Goal: Task Accomplishment & Management: Complete application form

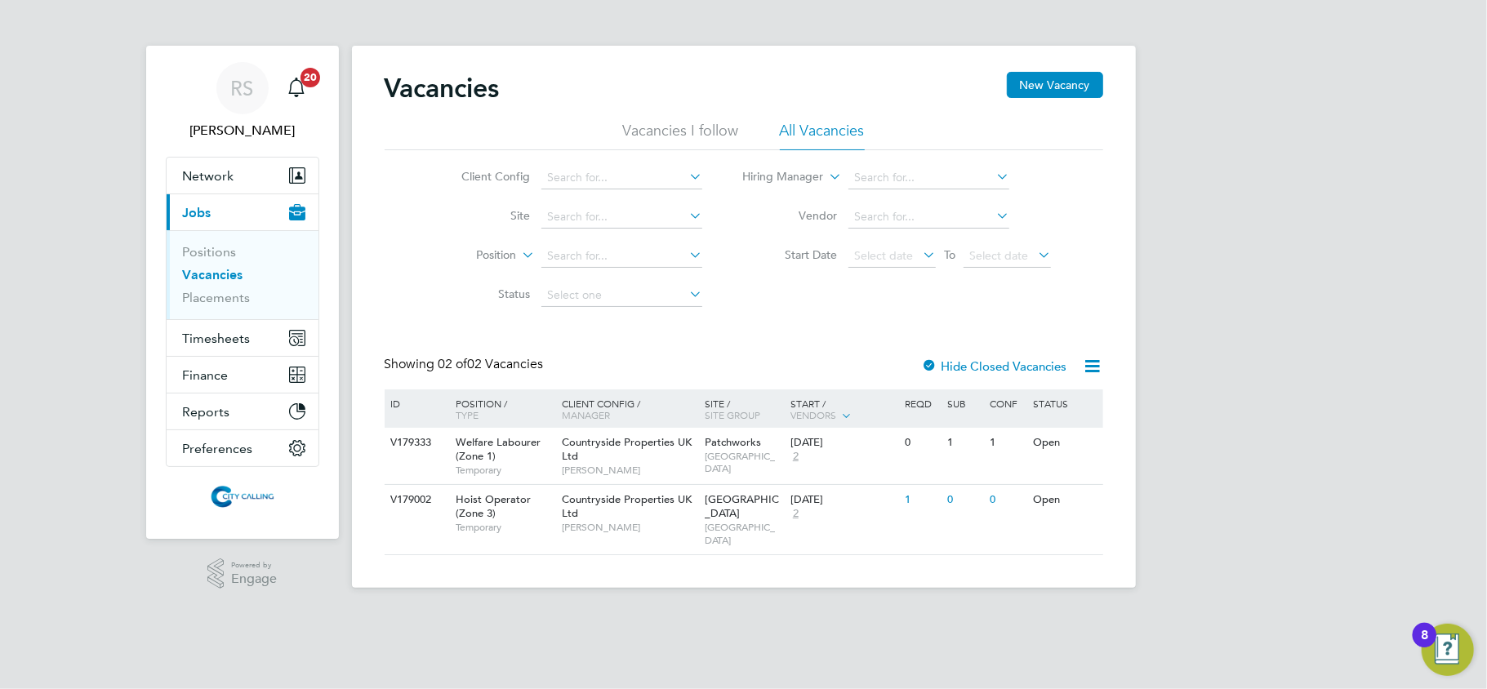
click at [1402, 385] on div "RS Raje Saravanamuthu Notifications 20 Applications: Network Team Members Busin…" at bounding box center [743, 307] width 1487 height 614
click at [874, 454] on div "0" at bounding box center [893, 443] width 42 height 30
click at [203, 292] on link "Placements" at bounding box center [217, 298] width 68 height 16
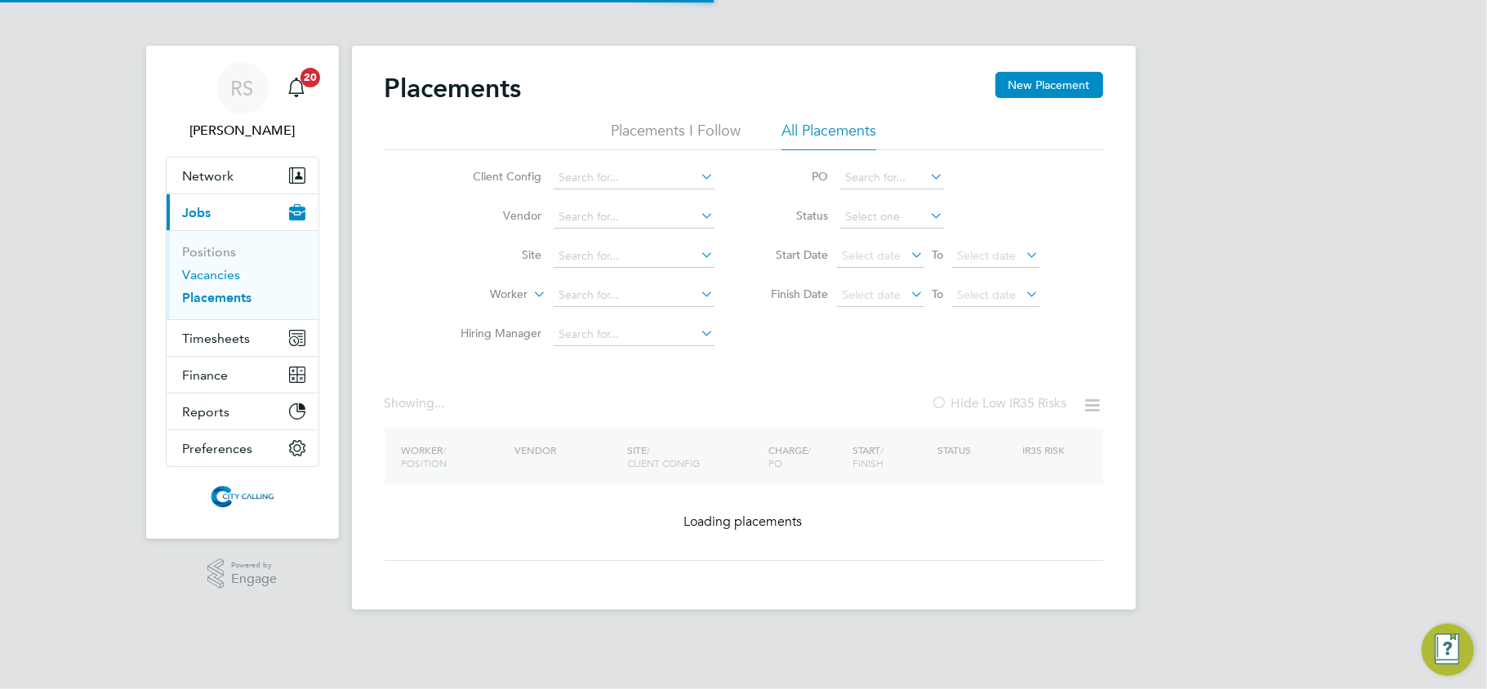
click at [206, 275] on link "Vacancies" at bounding box center [212, 275] width 58 height 16
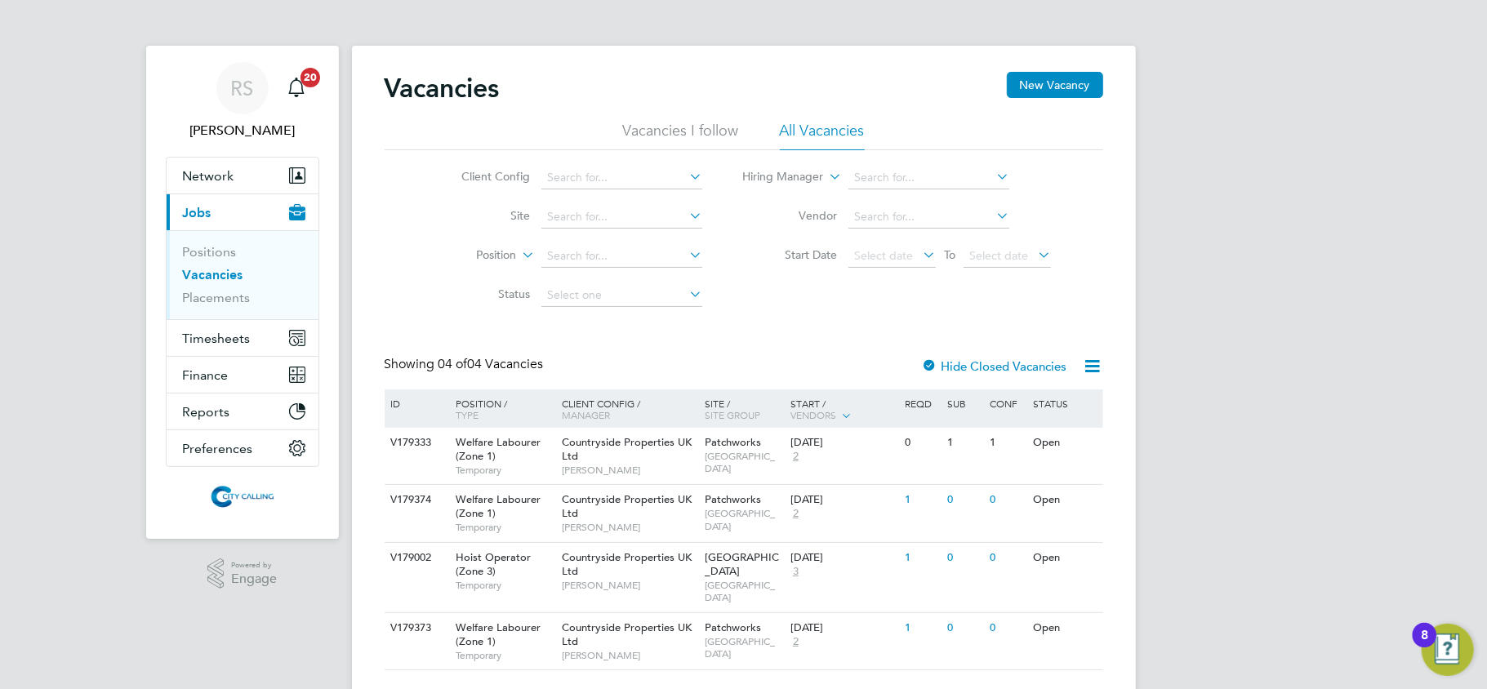
scroll to position [28, 0]
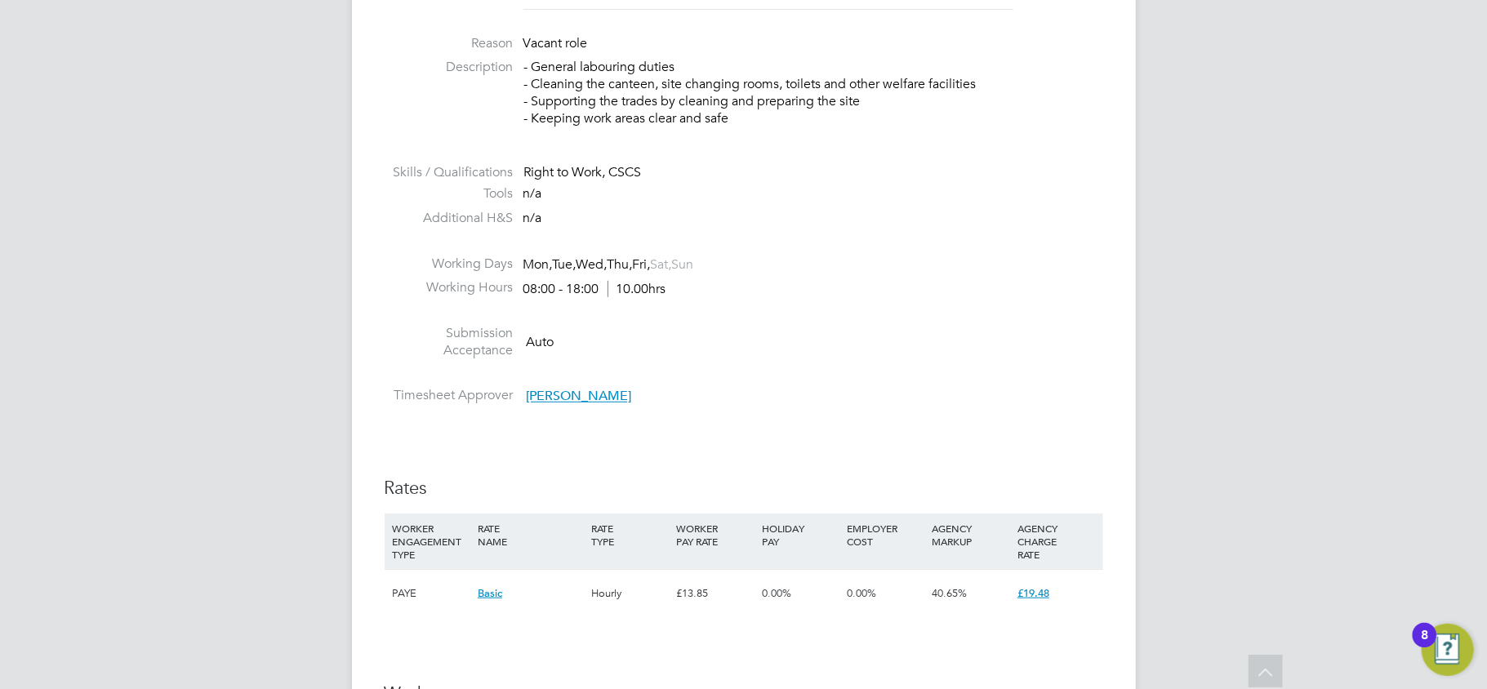
scroll to position [653, 0]
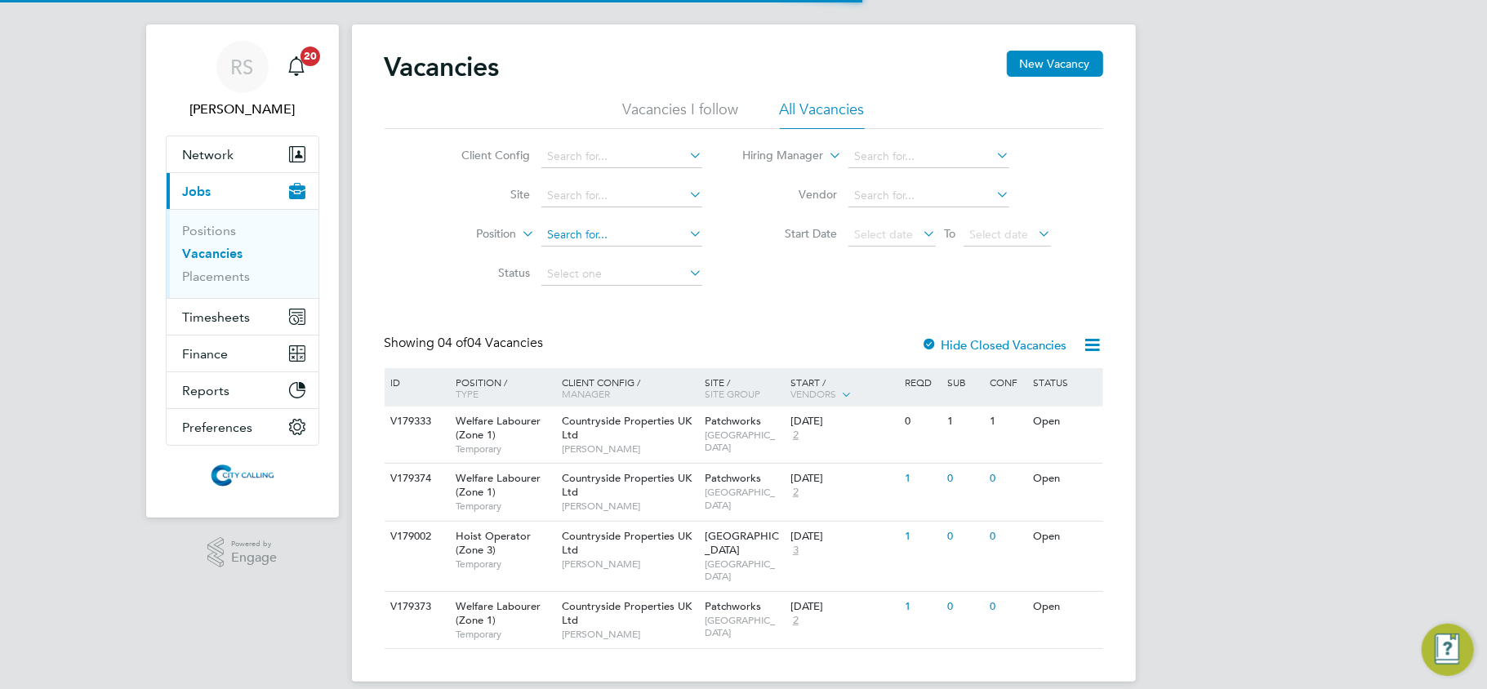
scroll to position [28, 0]
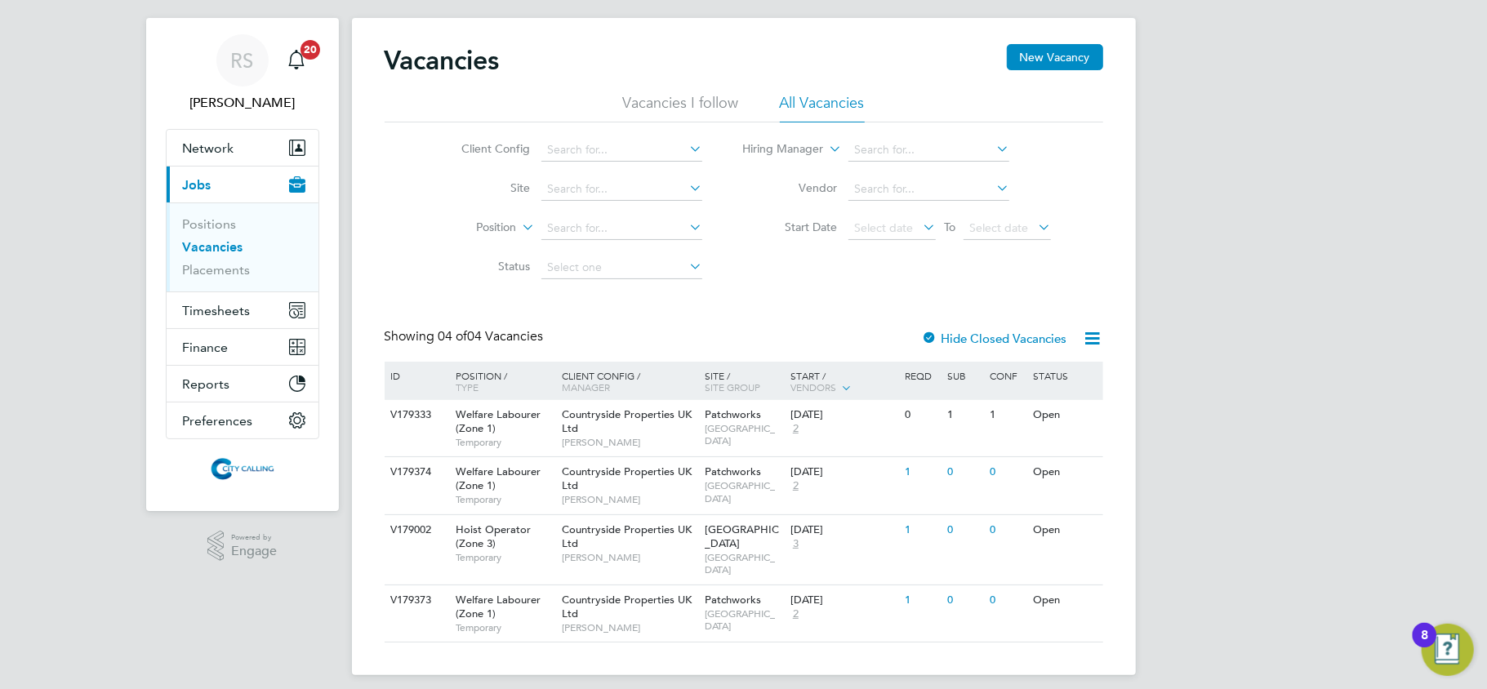
click at [42, 385] on div "RS Raje Saravanamuthu Notifications 20 Applications: Network Team Members Busin…" at bounding box center [743, 336] width 1487 height 729
drag, startPoint x: 408, startPoint y: 331, endPoint x: 998, endPoint y: 545, distance: 627.5
click at [861, 530] on div "Vacancies New Vacancy Vacancies I follow All Vacancies Client Config Site Posit…" at bounding box center [744, 343] width 719 height 599
drag, startPoint x: 1199, startPoint y: 609, endPoint x: 442, endPoint y: 320, distance: 810.3
click at [472, 309] on div "RS Raje Saravanamuthu Notifications 20 Applications: Network Team Members Busin…" at bounding box center [743, 336] width 1487 height 729
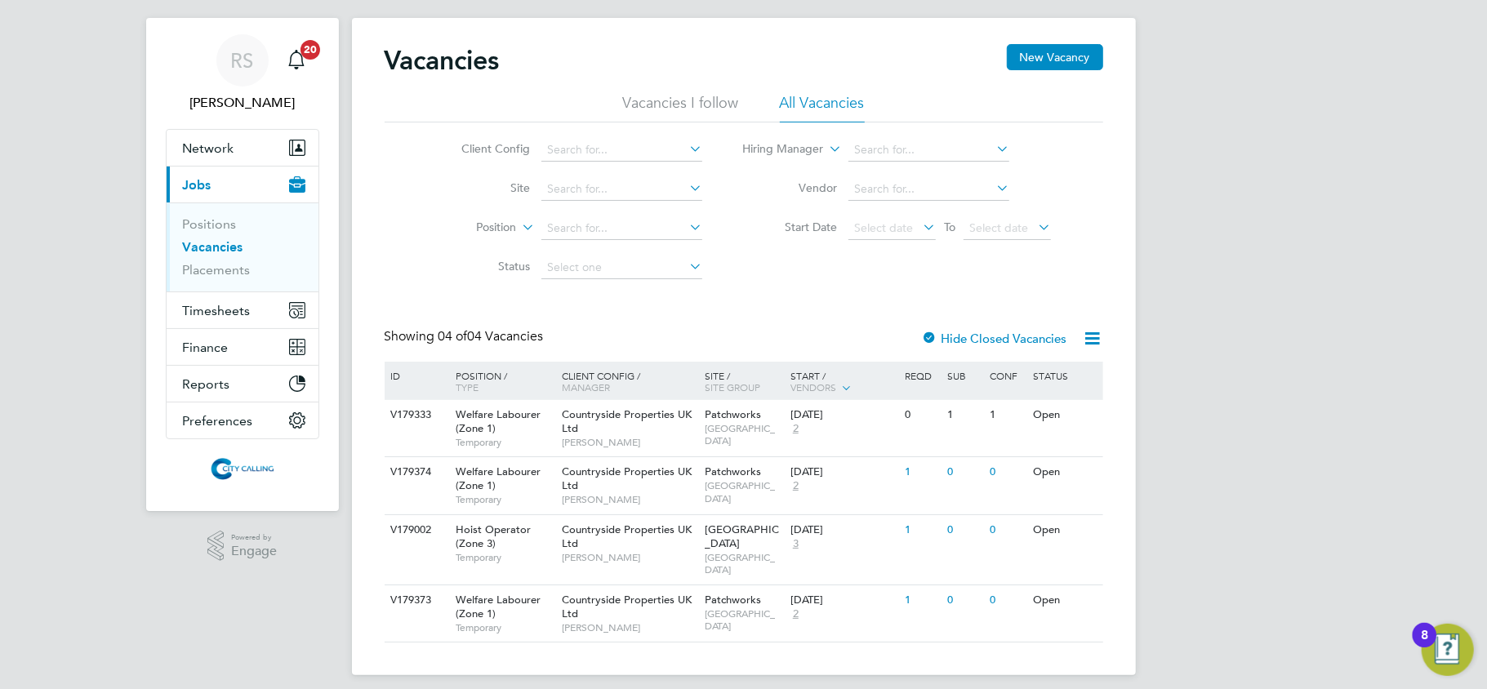
click at [436, 322] on div "Vacancies New Vacancy Vacancies I follow All Vacancies Client Config Site Posit…" at bounding box center [744, 343] width 719 height 599
drag, startPoint x: 433, startPoint y: 323, endPoint x: 847, endPoint y: 465, distance: 437.7
click at [847, 465] on div "Vacancies New Vacancy Vacancies I follow All Vacancies Client Config Site Posit…" at bounding box center [744, 343] width 719 height 599
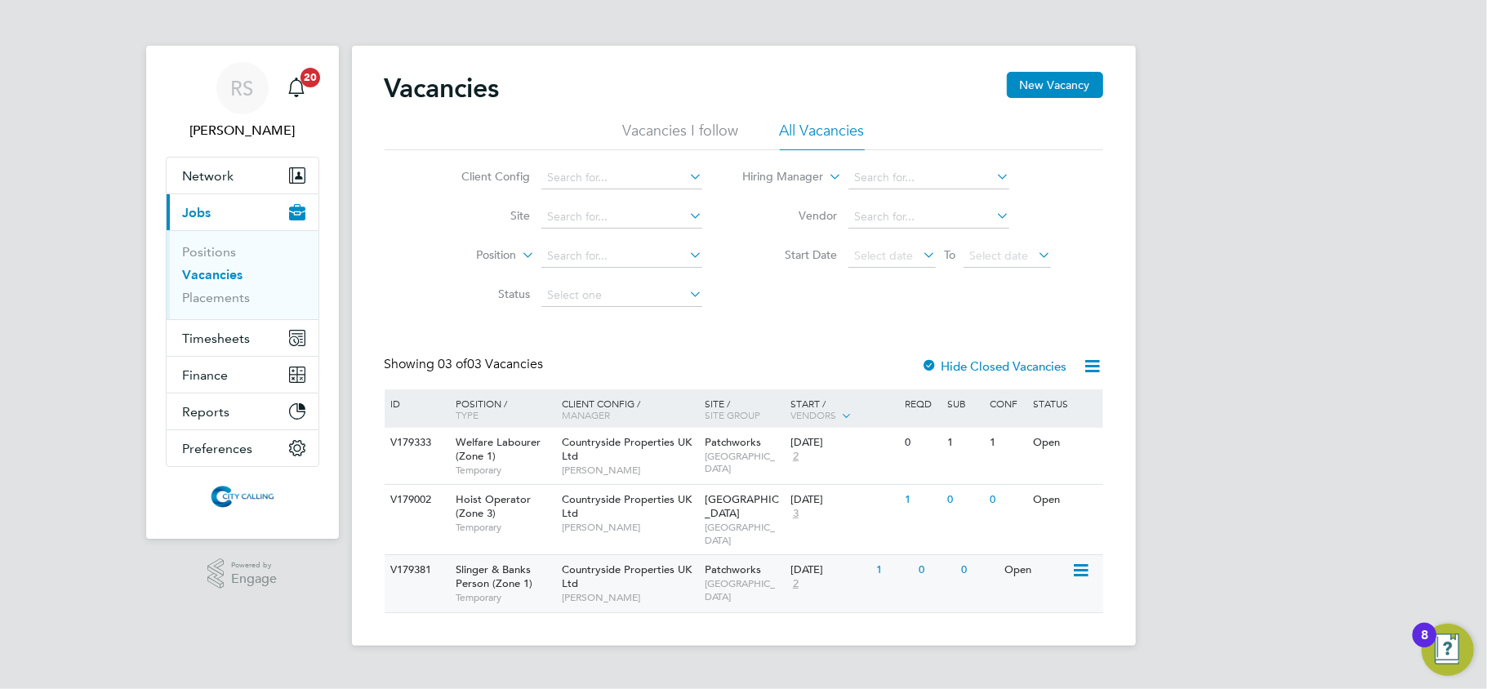
click at [843, 580] on div "[DATE] 2" at bounding box center [829, 577] width 86 height 44
drag, startPoint x: 1010, startPoint y: 557, endPoint x: 563, endPoint y: 376, distance: 481.8
click at [563, 376] on div "RS Raje Saravanamuthu Notifications 20 Applications: Network Team Members Busin…" at bounding box center [743, 336] width 1487 height 672
click at [1062, 629] on div "Vacancies New Vacancy Vacancies I follow All Vacancies Client Config Site Posit…" at bounding box center [744, 346] width 784 height 600
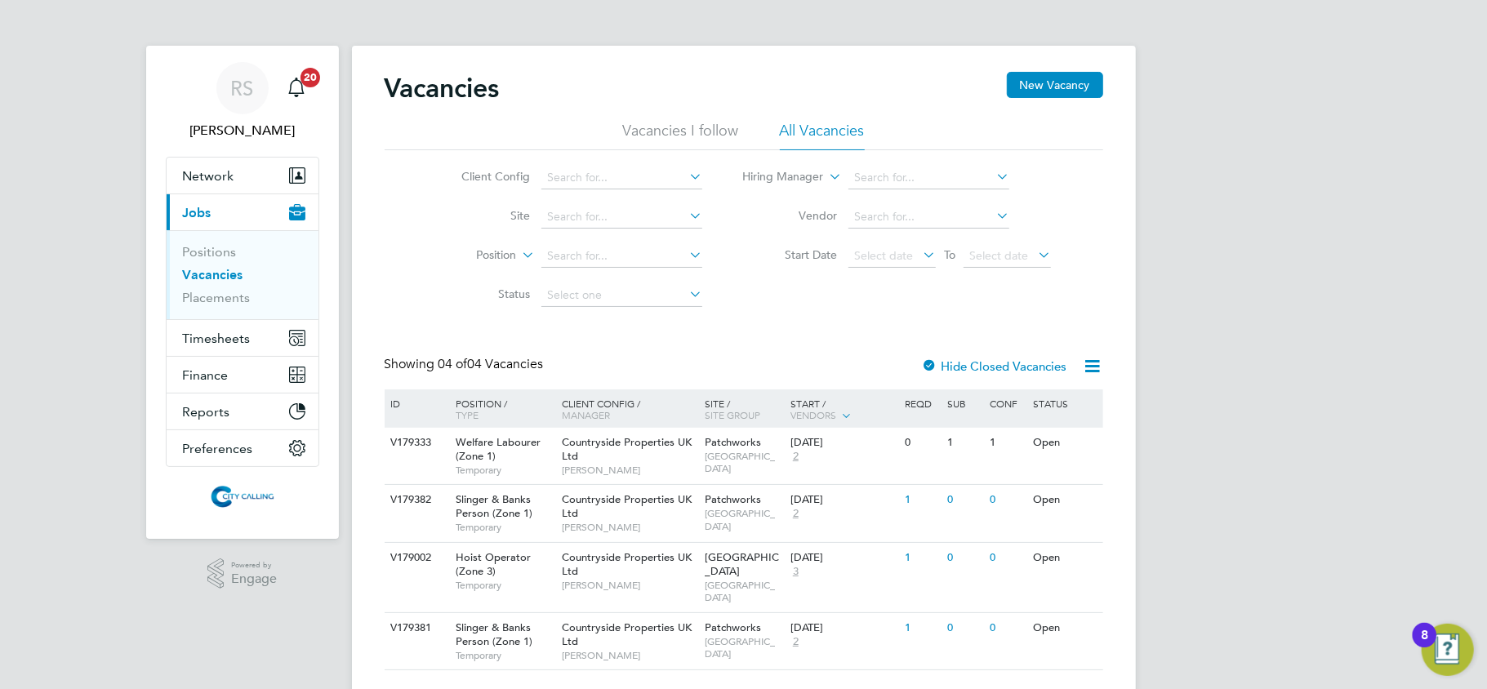
scroll to position [28, 0]
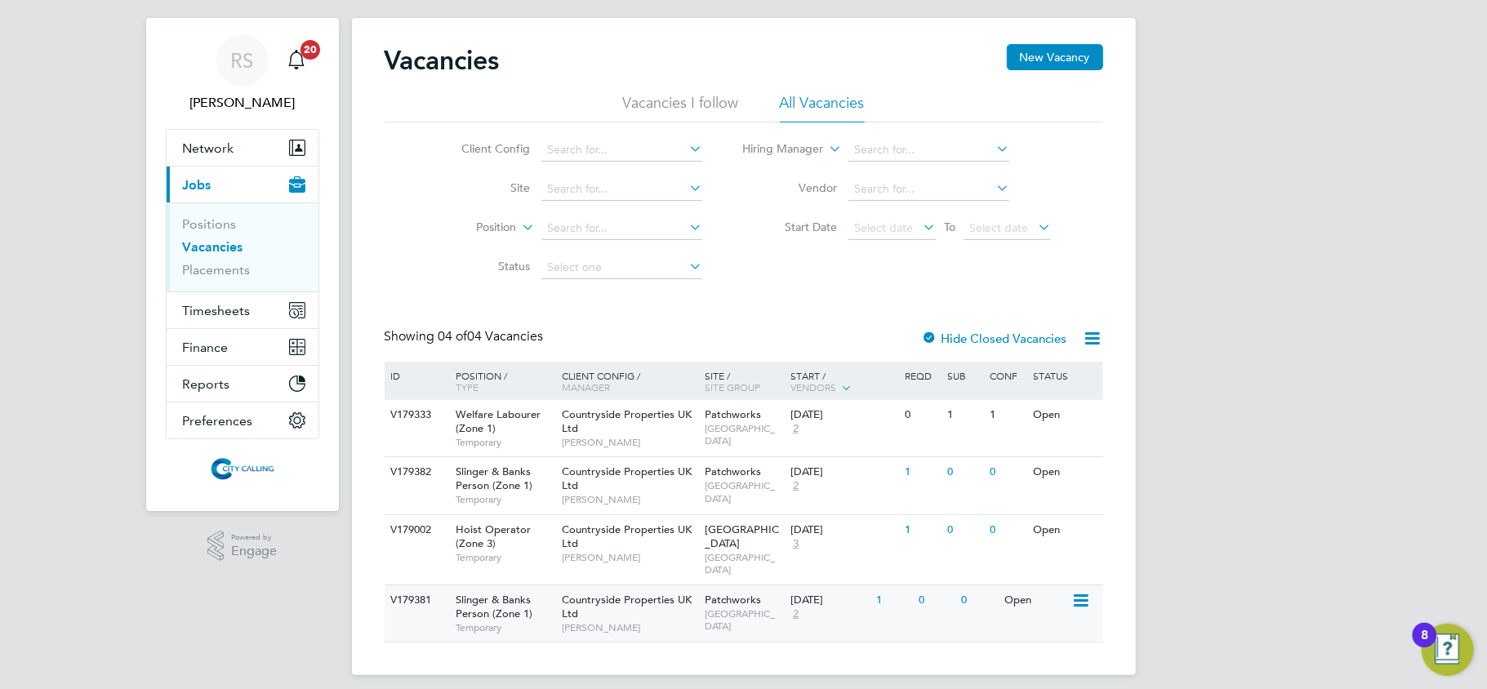
click at [614, 594] on div "Countryside Properties UK Ltd Eamon Woods" at bounding box center [629, 613] width 143 height 56
click at [601, 495] on span "[PERSON_NAME]" at bounding box center [629, 499] width 135 height 13
click at [860, 603] on div "21 Aug 2025 2" at bounding box center [829, 607] width 86 height 44
click at [650, 474] on span "Countryside Properties UK Ltd" at bounding box center [627, 479] width 130 height 28
click at [222, 314] on span "Timesheets" at bounding box center [217, 311] width 68 height 16
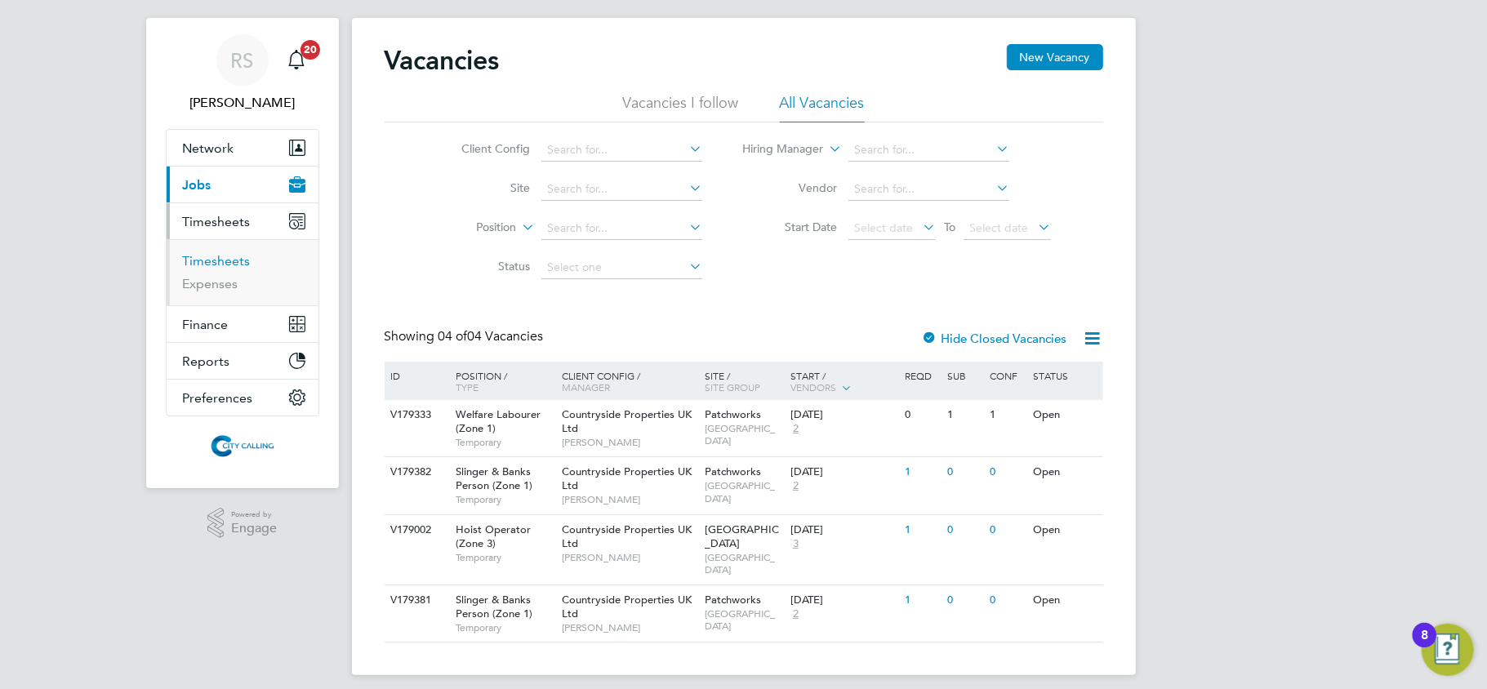
click at [220, 265] on link "Timesheets" at bounding box center [217, 261] width 68 height 16
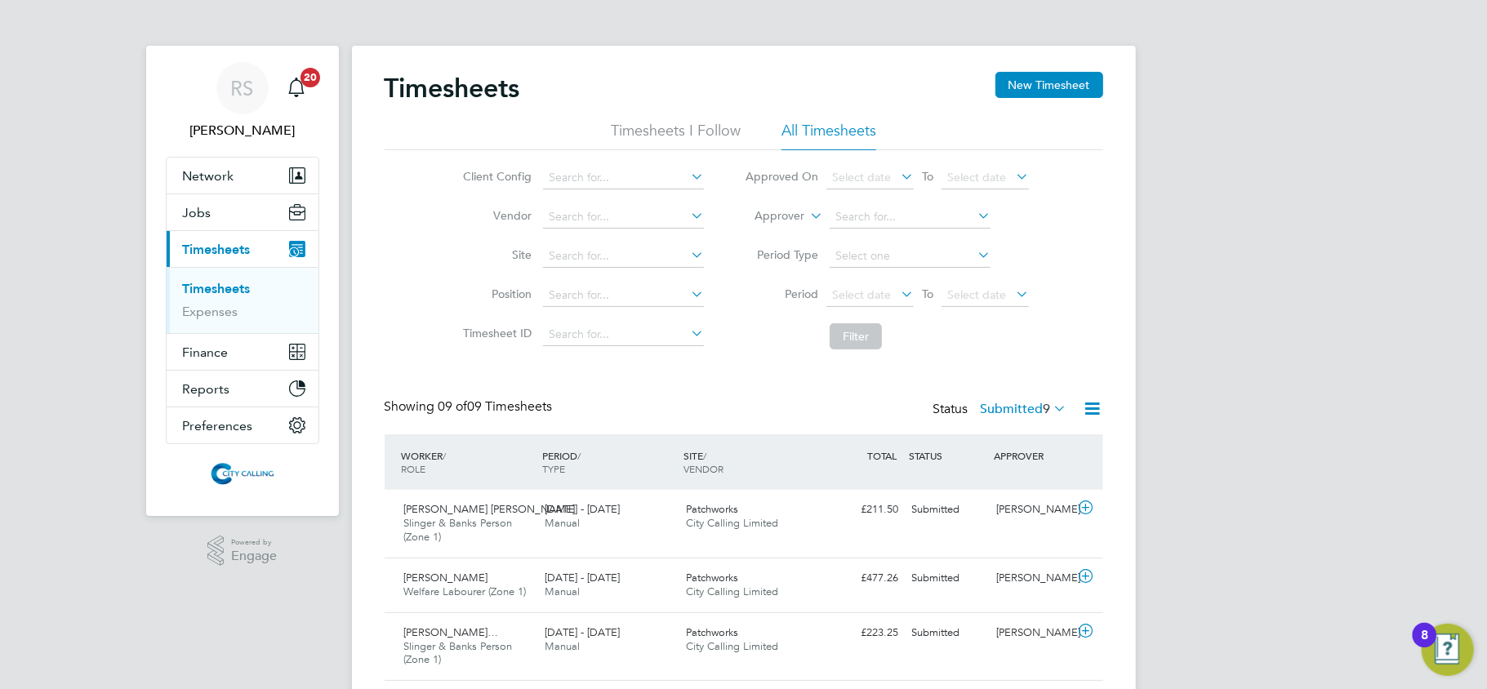
click at [1092, 408] on icon at bounding box center [1093, 408] width 20 height 20
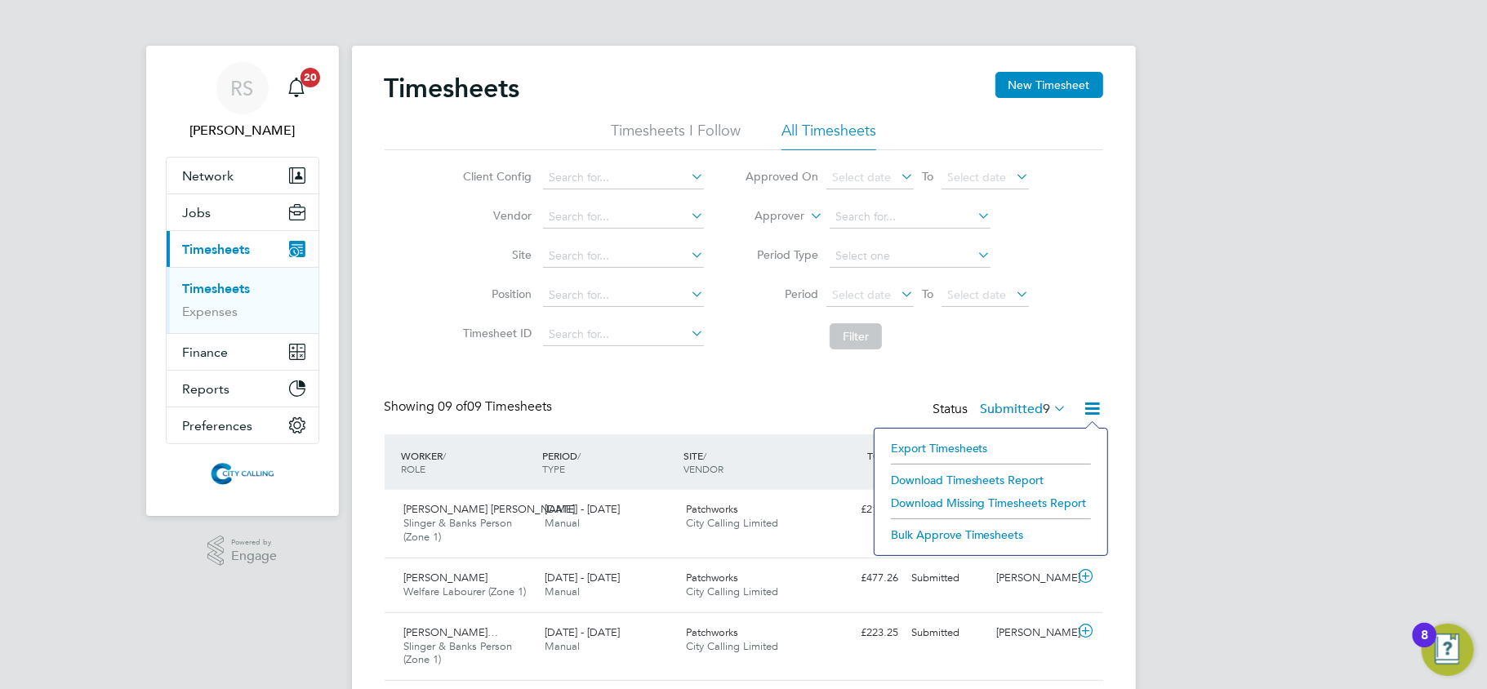
click at [972, 443] on li "Export Timesheets" at bounding box center [991, 448] width 216 height 23
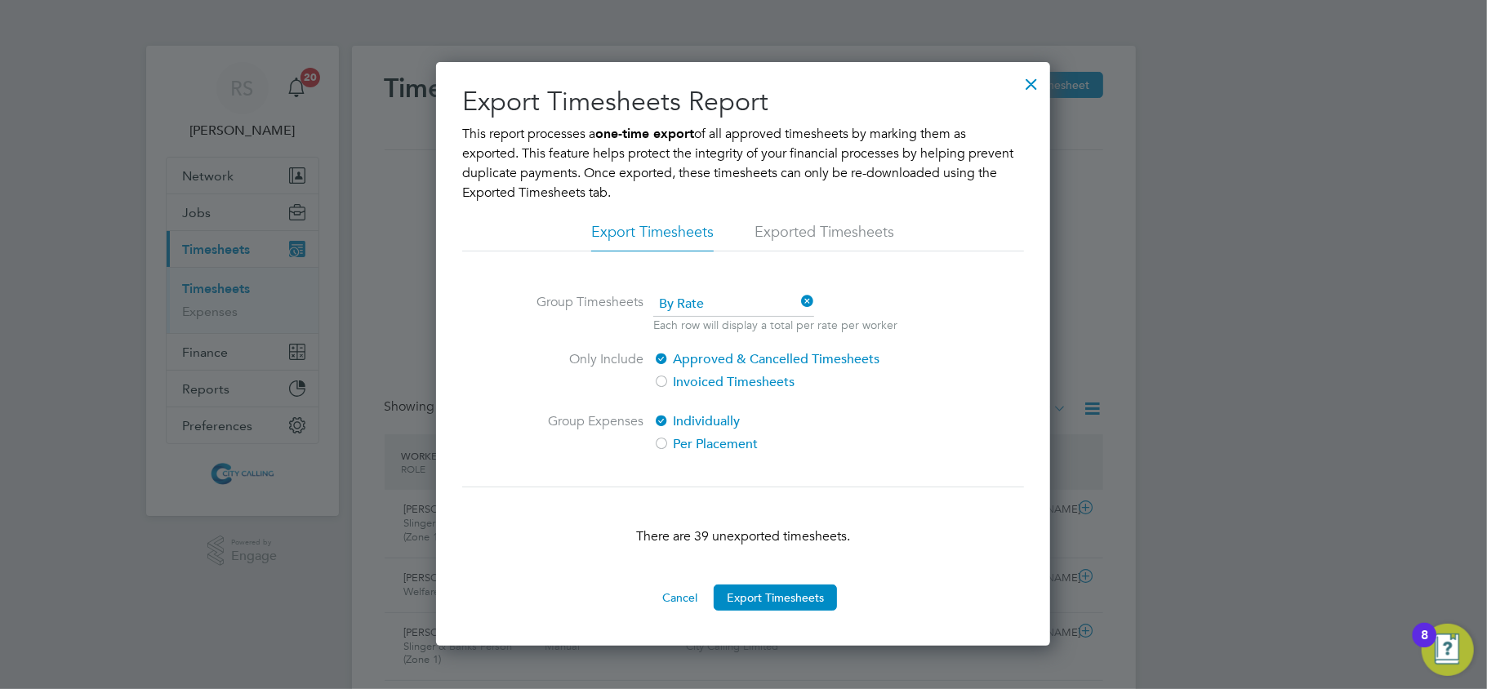
click at [1023, 86] on div at bounding box center [1031, 79] width 29 height 29
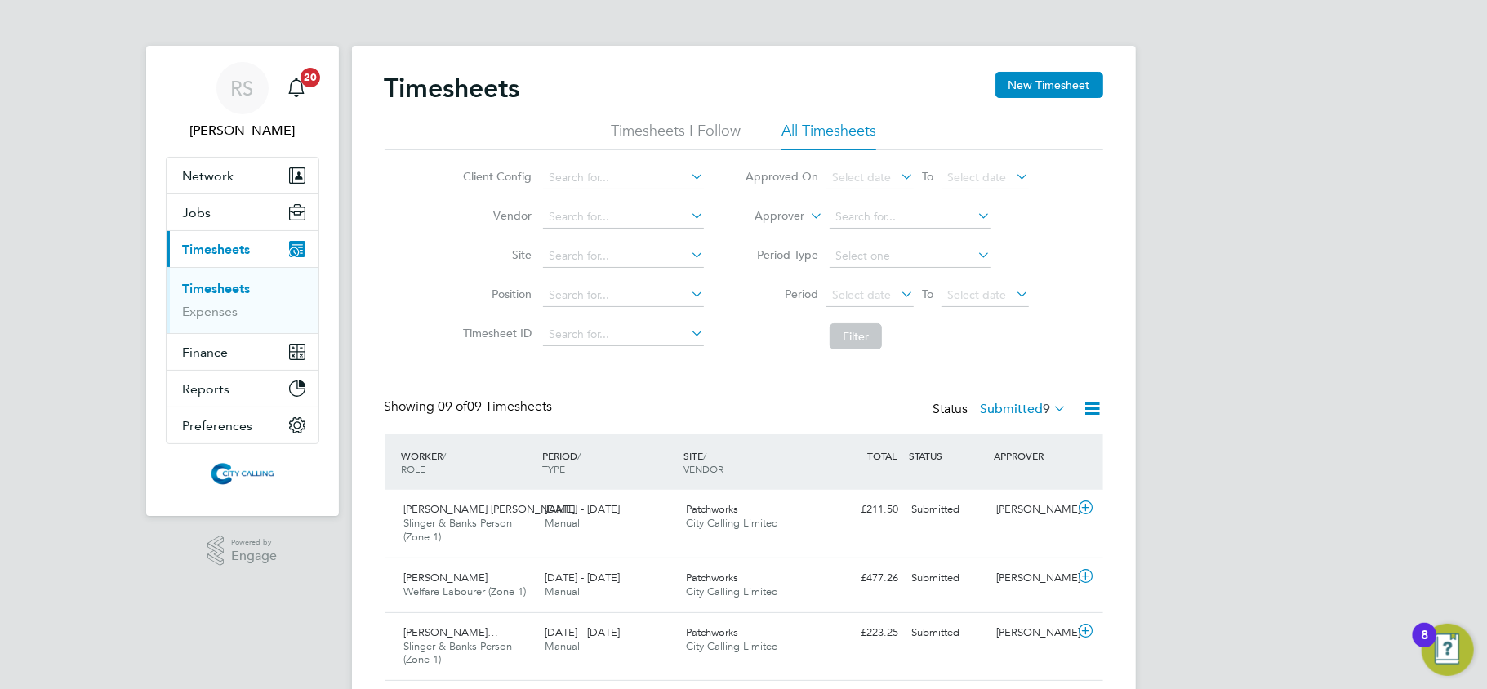
click at [1092, 407] on icon at bounding box center [1093, 408] width 20 height 20
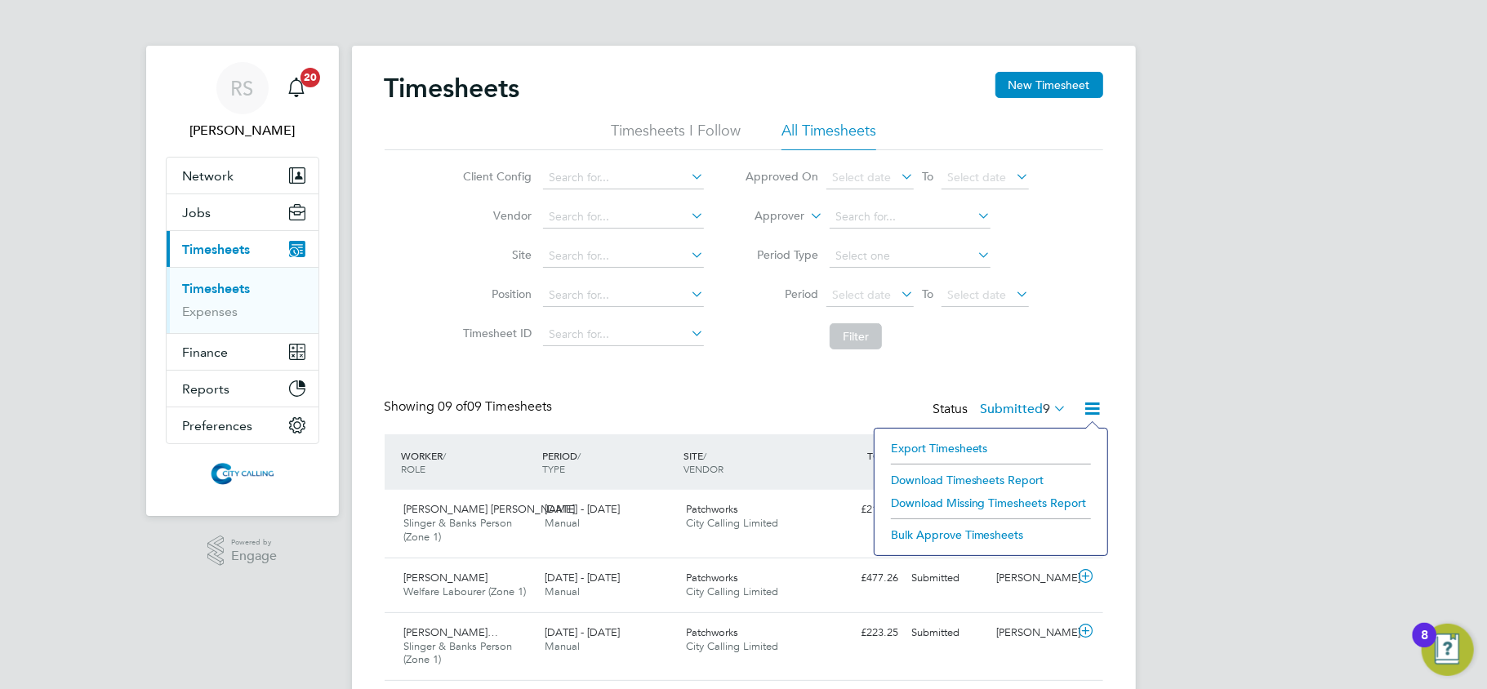
click at [912, 442] on li "Export Timesheets" at bounding box center [991, 448] width 216 height 23
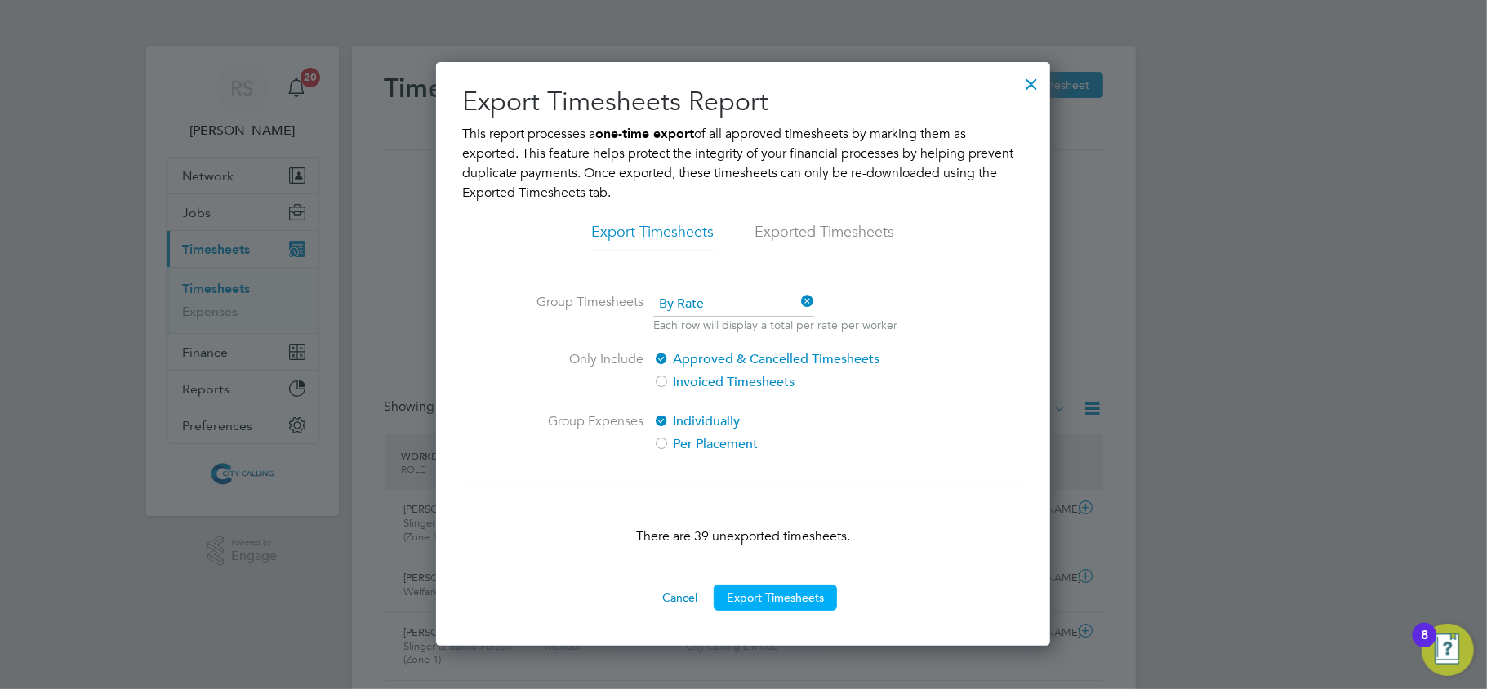
click at [776, 595] on button "Export Timesheets" at bounding box center [775, 598] width 123 height 26
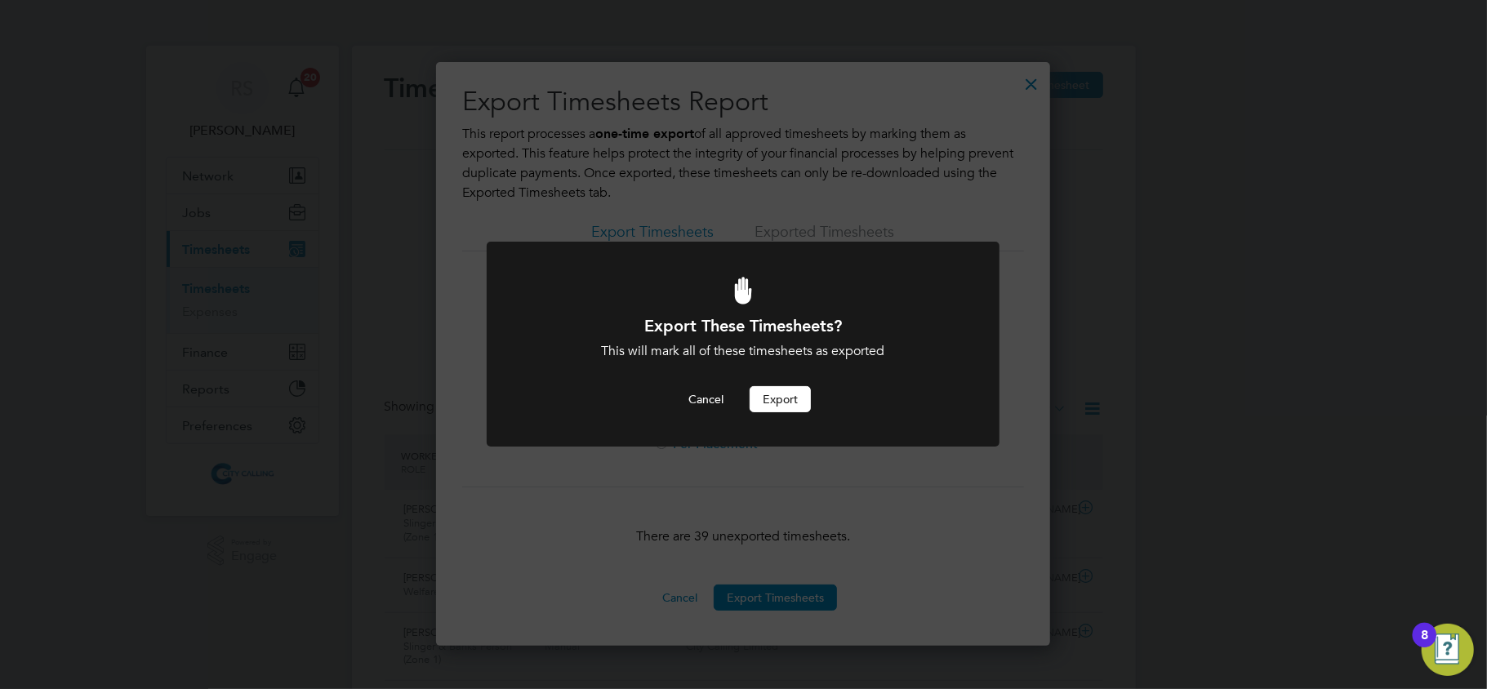
click at [795, 403] on button "Export" at bounding box center [780, 399] width 61 height 26
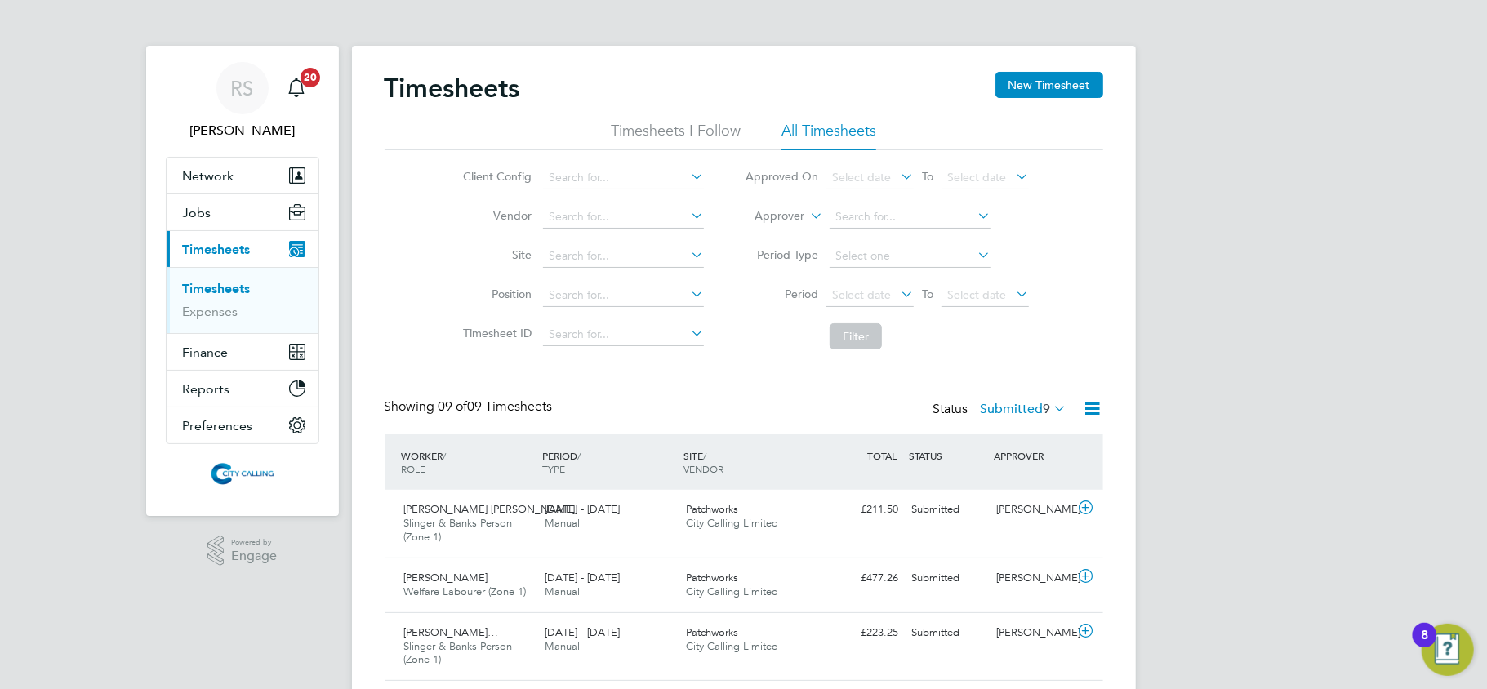
click at [154, 582] on div ".st0{fill:#C0C1C2;} Powered by Engage" at bounding box center [242, 551] width 193 height 70
click at [229, 211] on button "Jobs" at bounding box center [243, 212] width 152 height 36
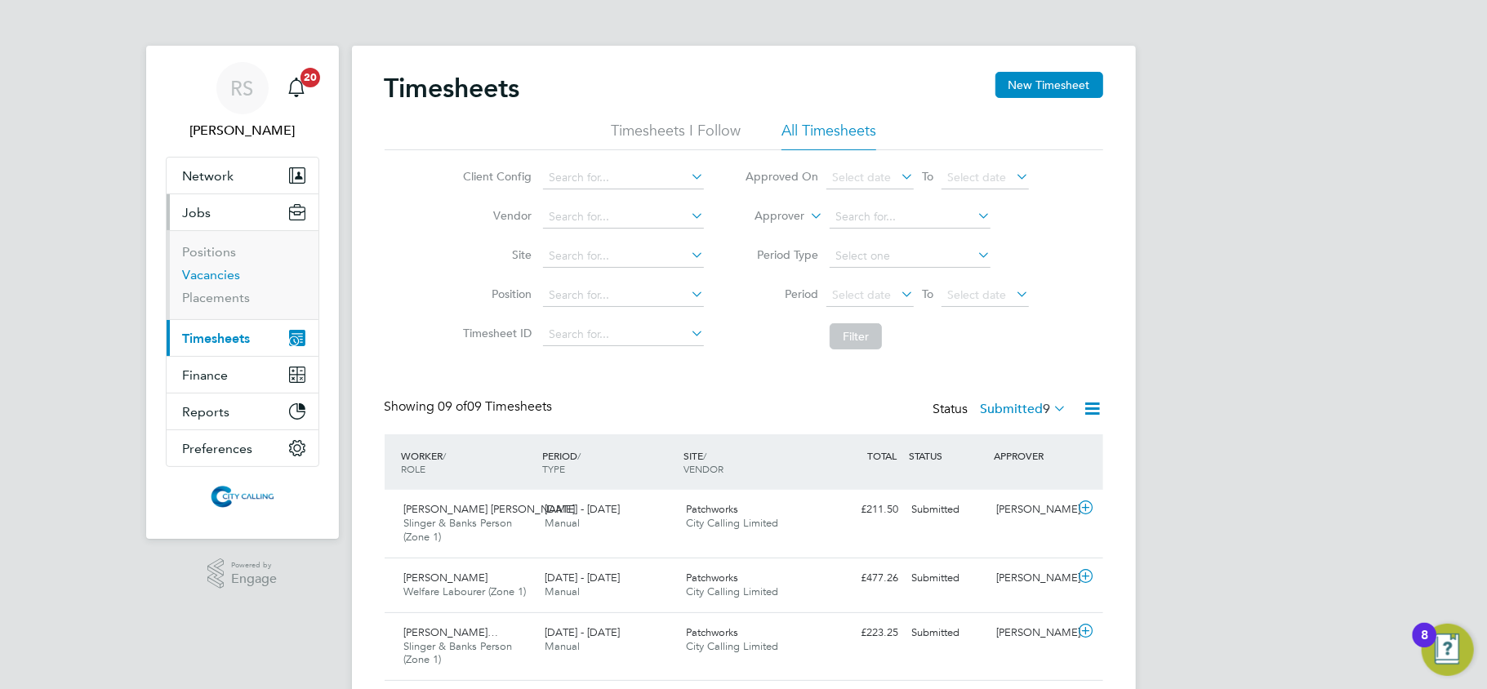
click at [211, 278] on link "Vacancies" at bounding box center [212, 275] width 58 height 16
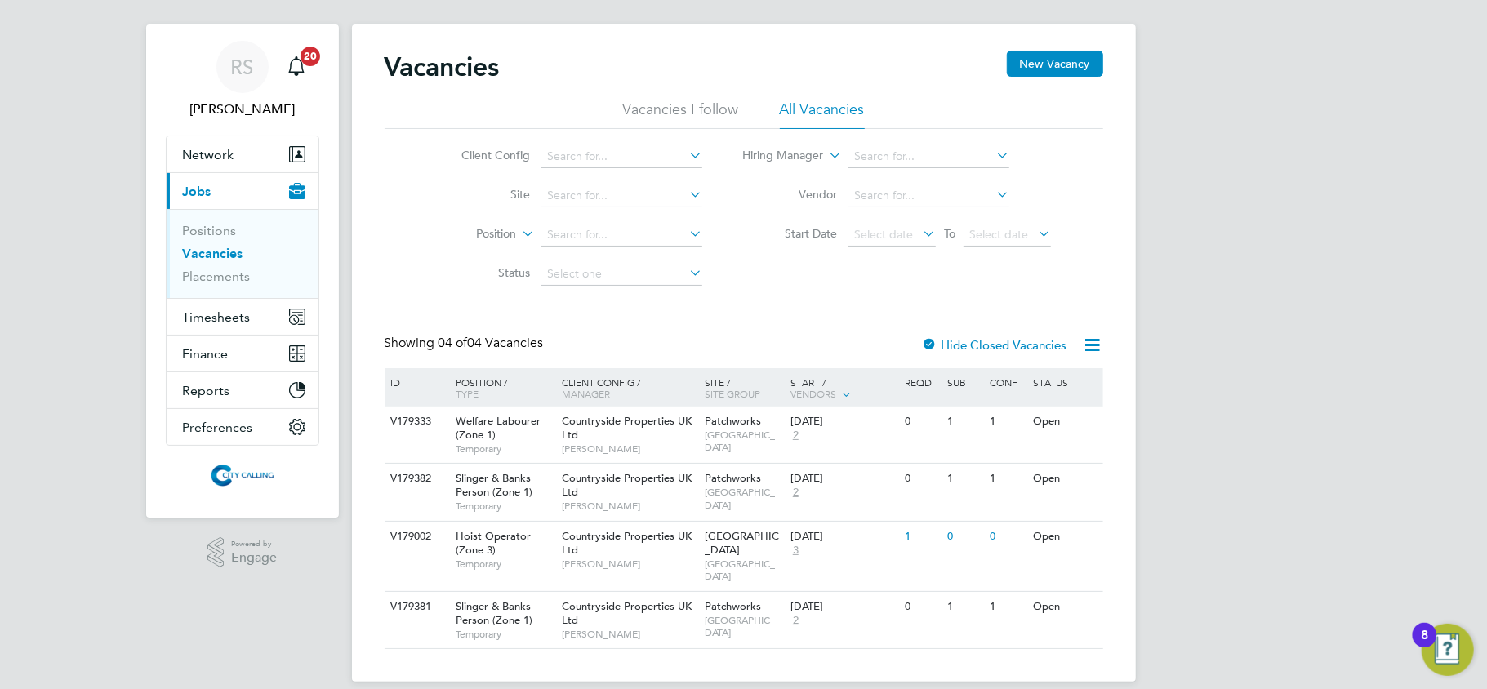
scroll to position [28, 0]
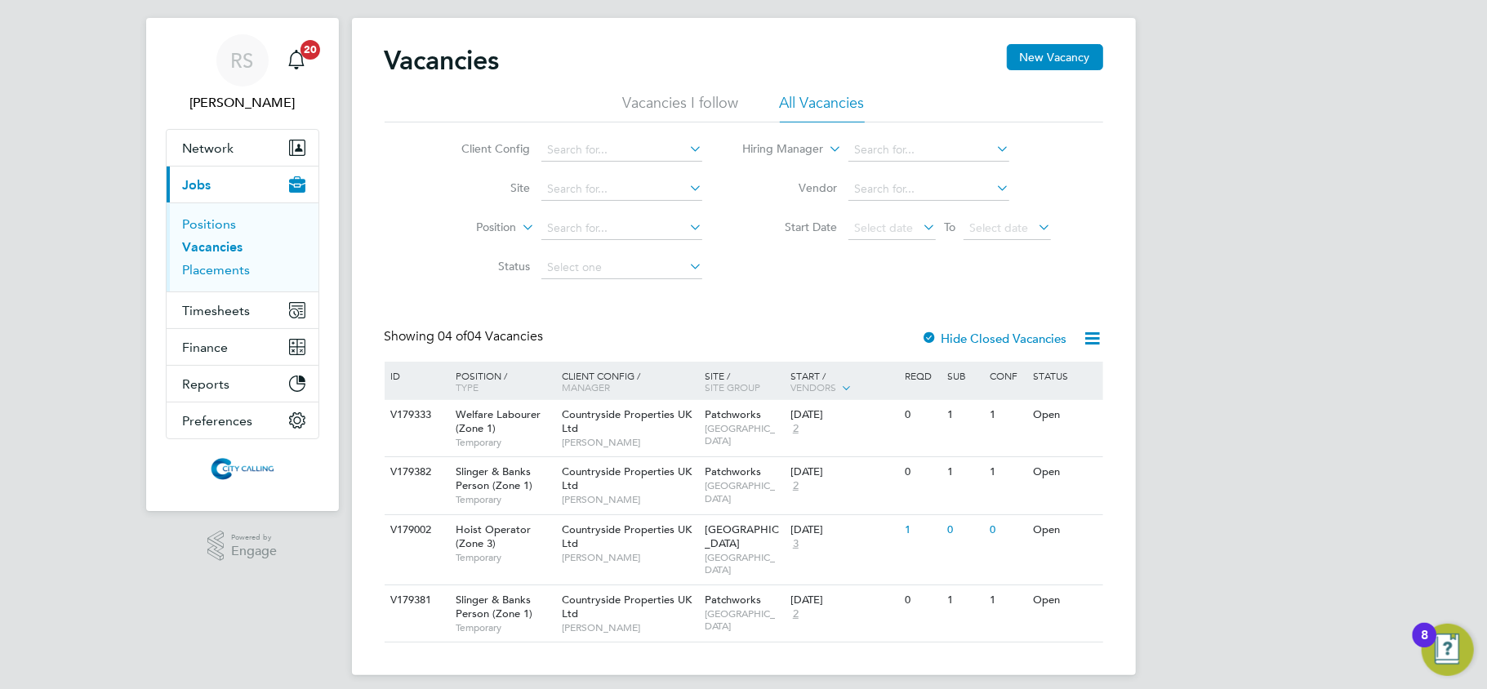
drag, startPoint x: 225, startPoint y: 271, endPoint x: 219, endPoint y: 250, distance: 22.2
click at [225, 271] on link "Placements" at bounding box center [217, 270] width 68 height 16
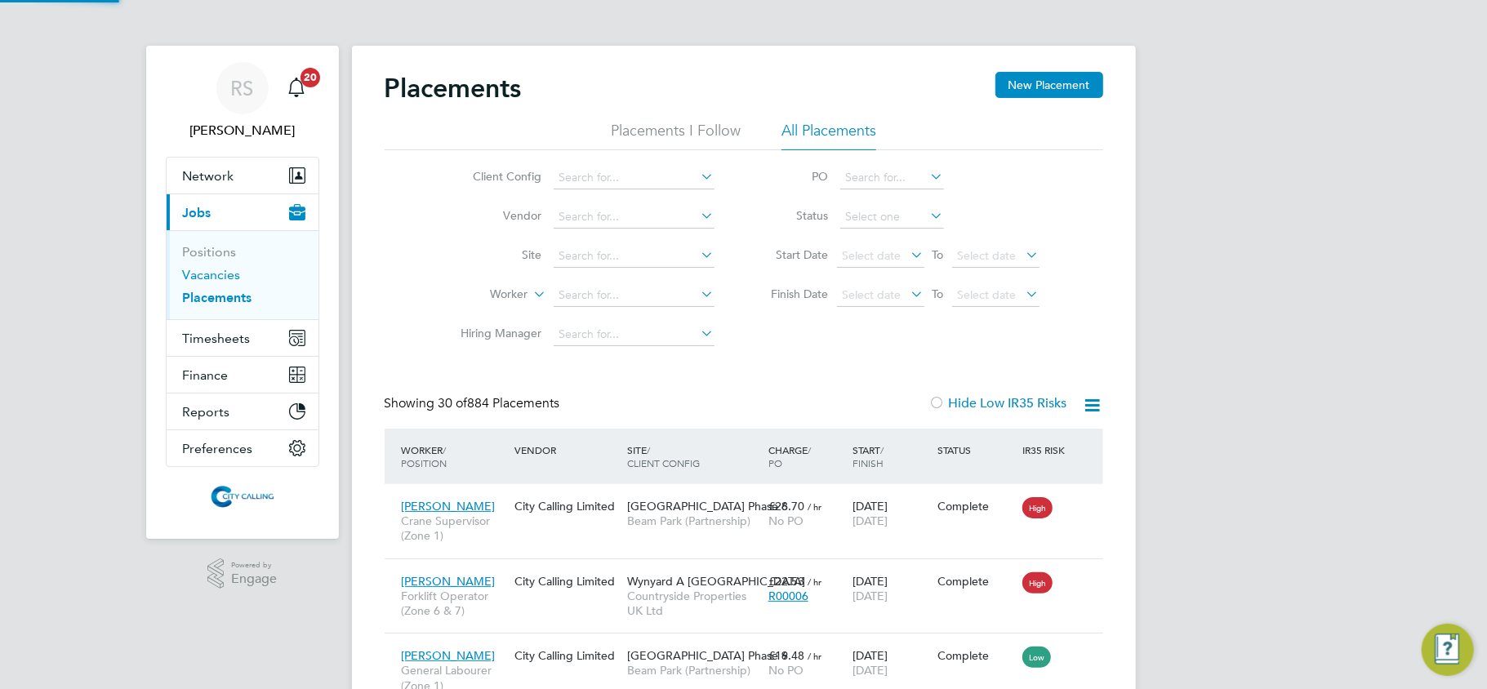
drag, startPoint x: 212, startPoint y: 269, endPoint x: 220, endPoint y: 274, distance: 8.8
click at [212, 269] on link "Vacancies" at bounding box center [212, 275] width 58 height 16
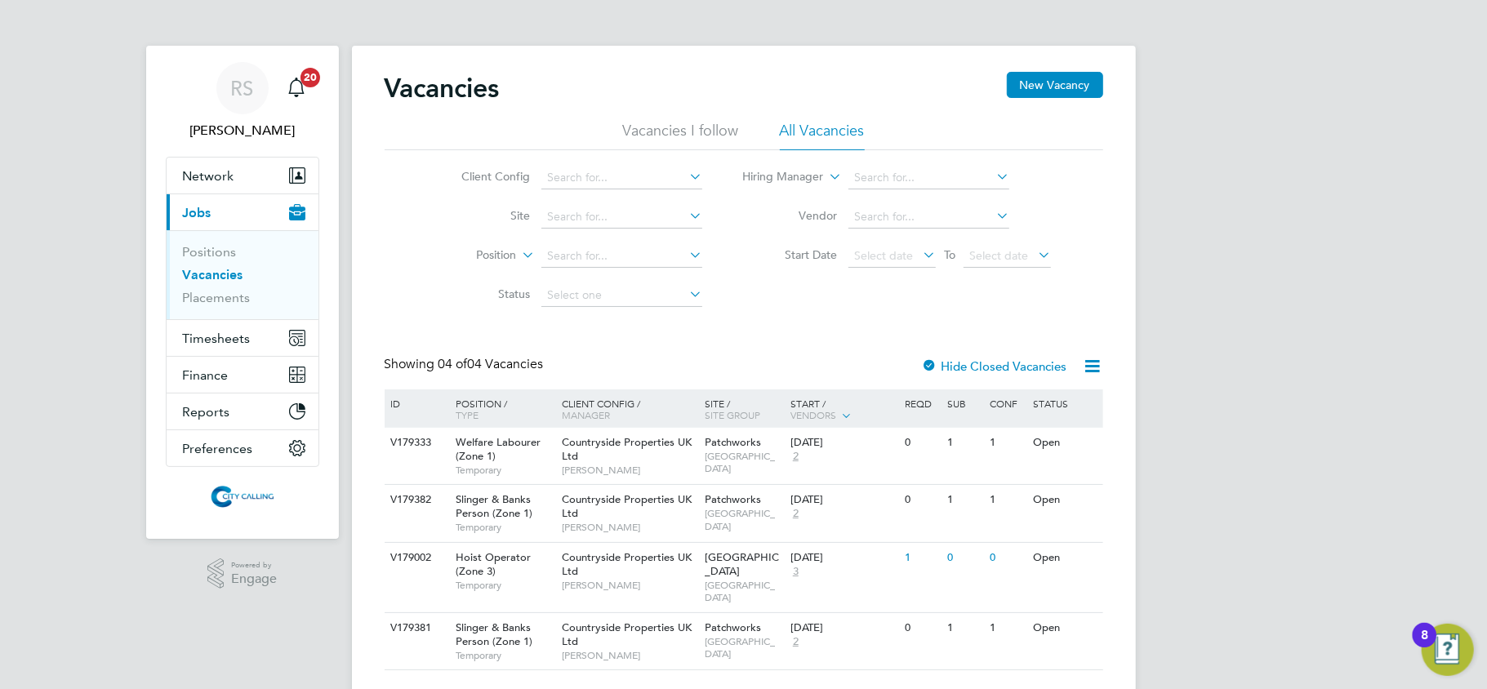
scroll to position [28, 0]
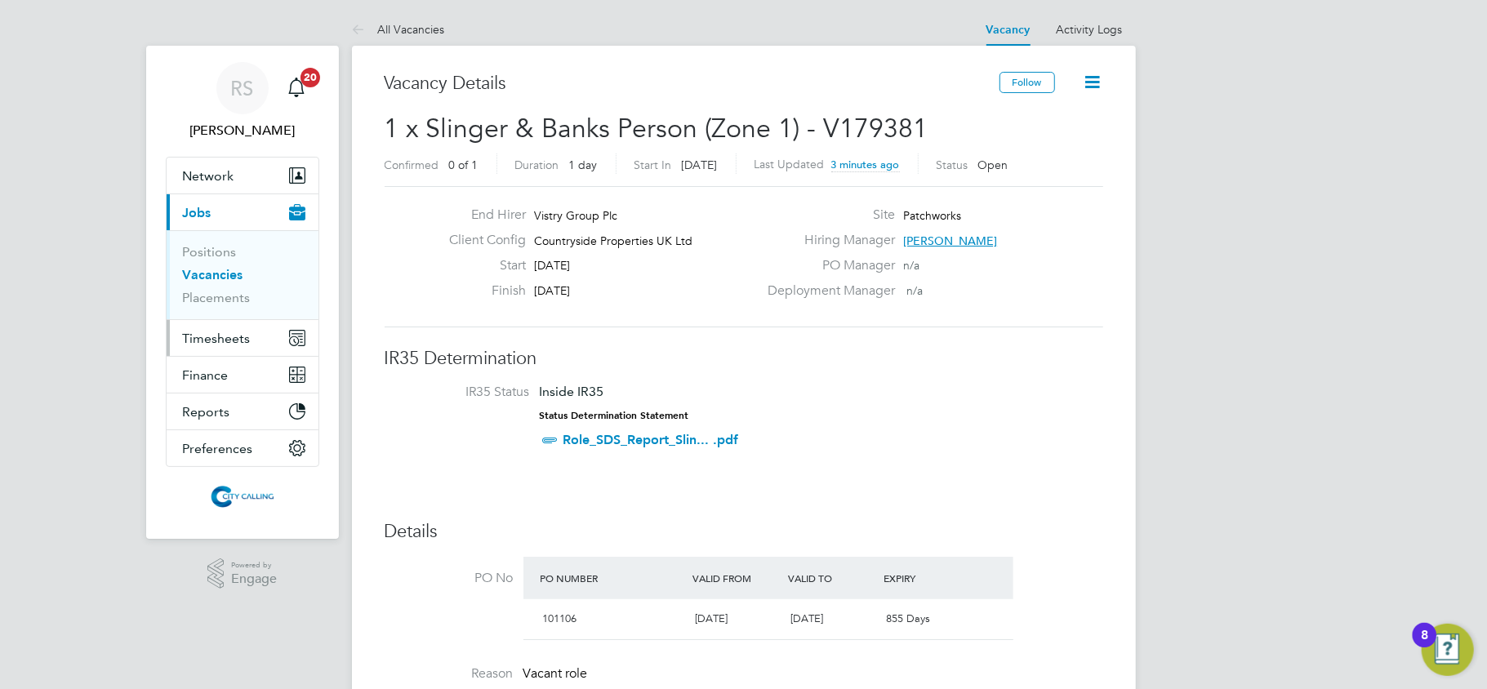
click at [206, 336] on span "Timesheets" at bounding box center [217, 339] width 68 height 16
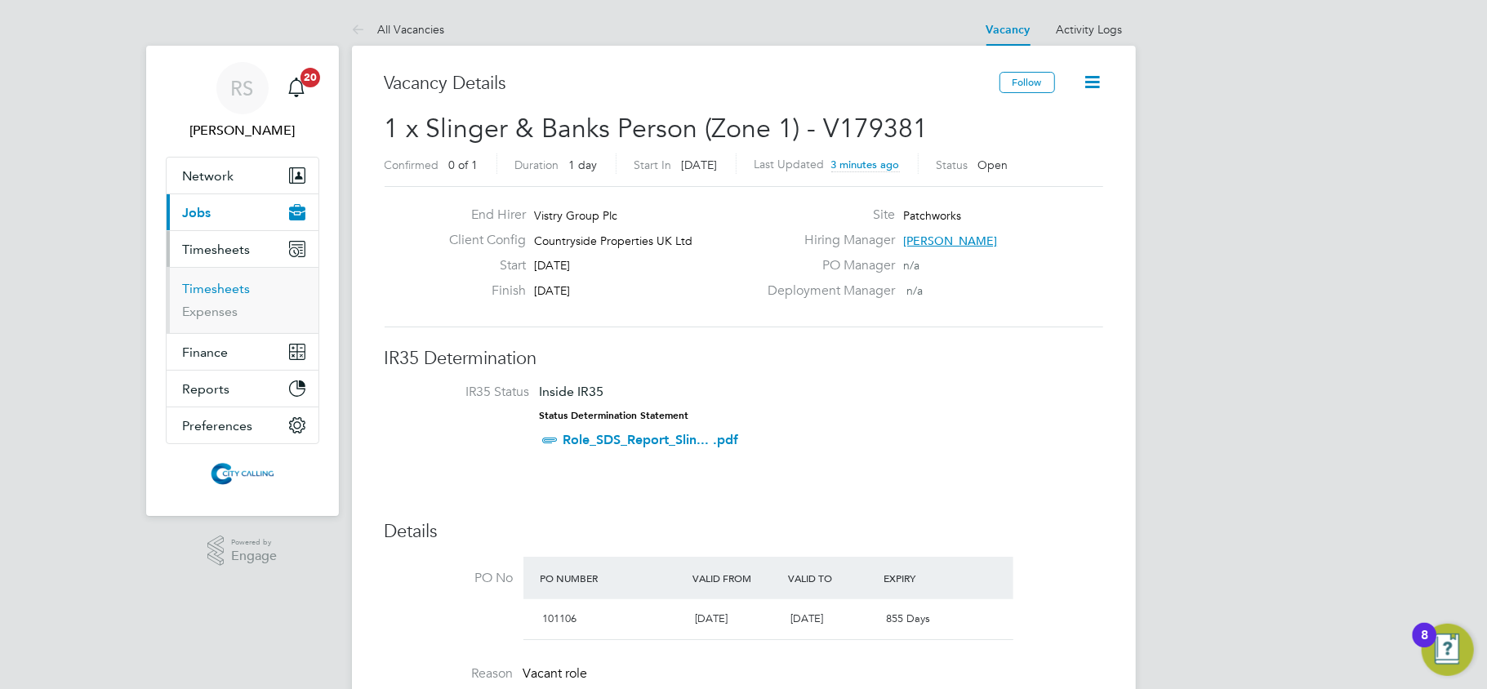
click at [207, 287] on link "Timesheets" at bounding box center [217, 289] width 68 height 16
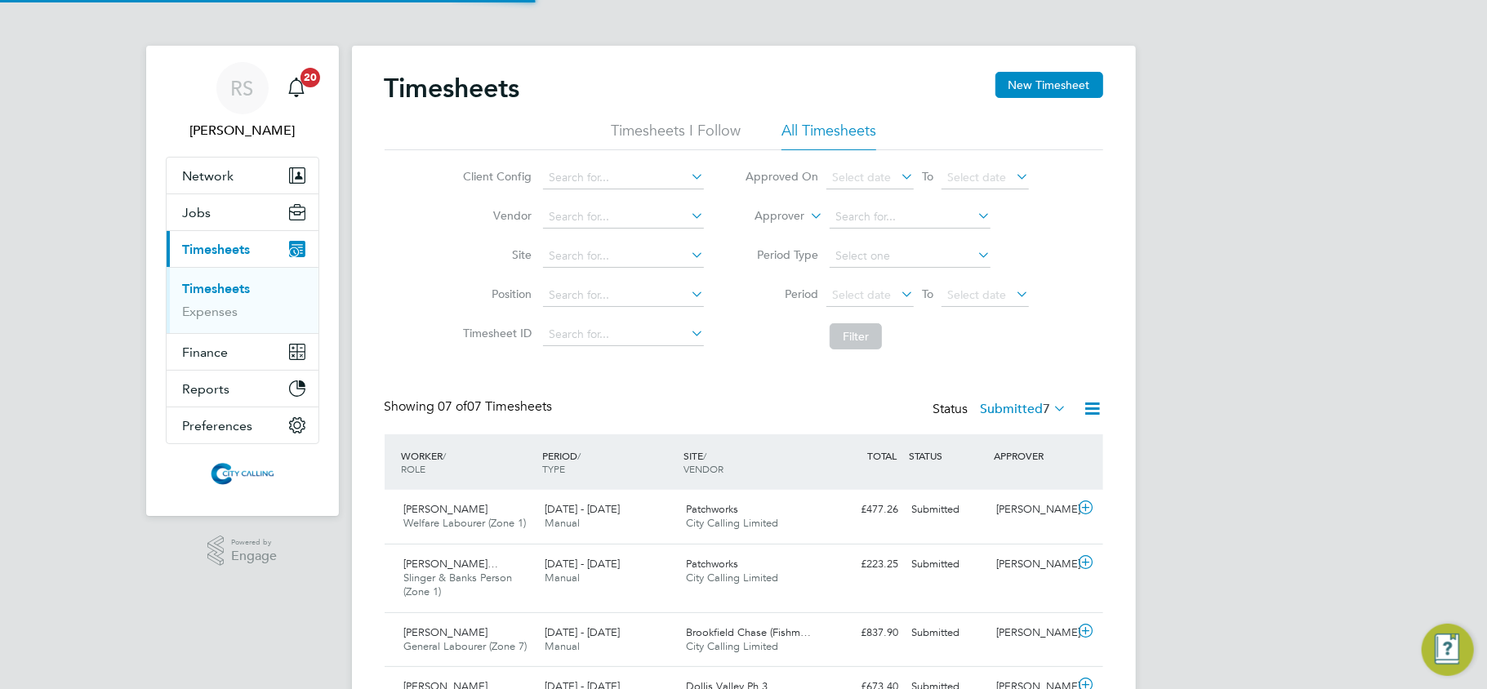
scroll to position [41, 142]
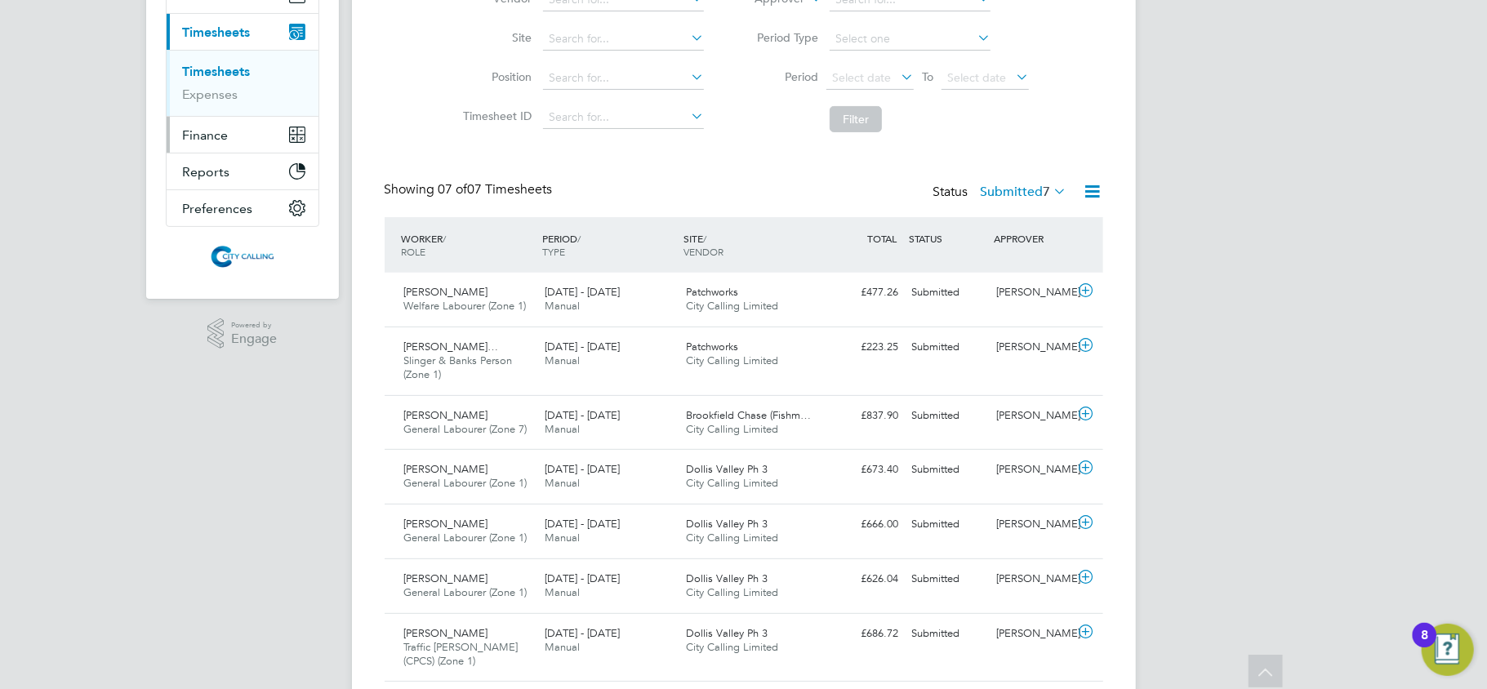
click at [219, 139] on span "Finance" at bounding box center [206, 135] width 46 height 16
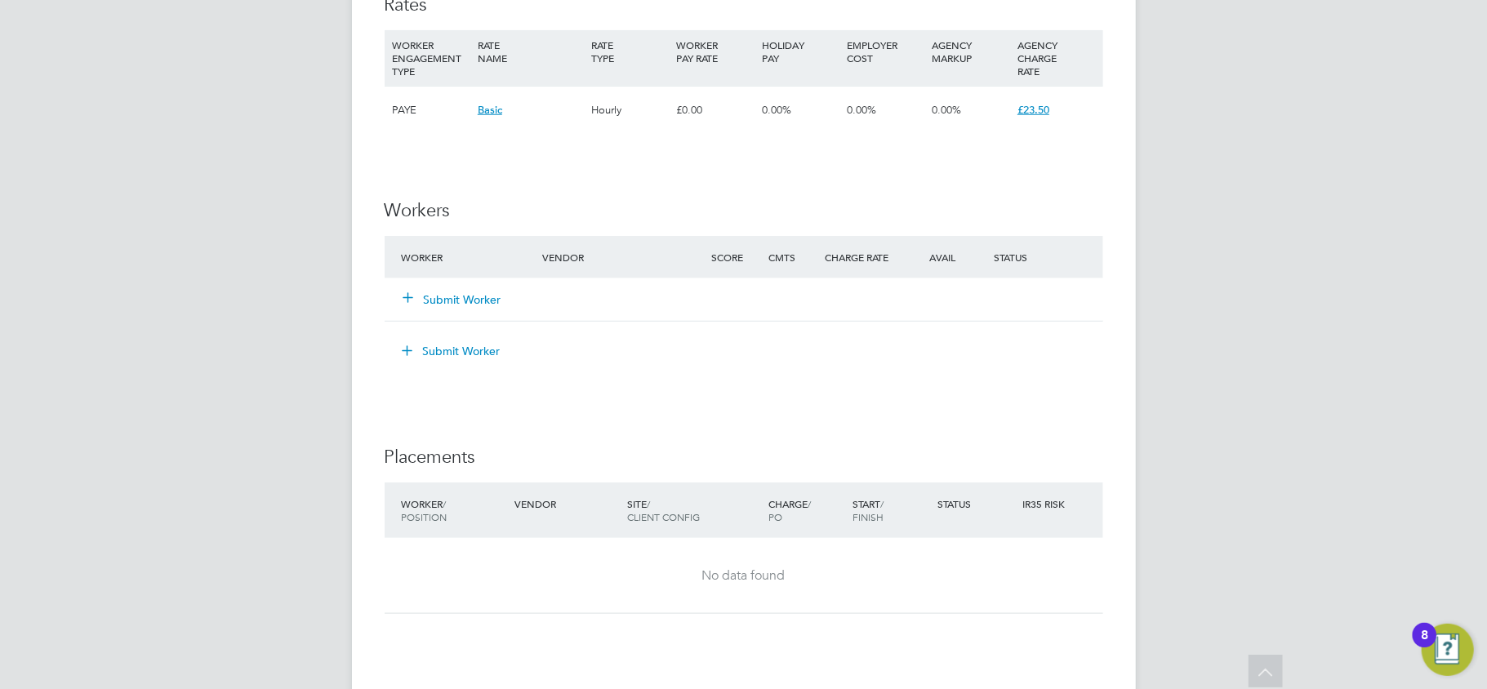
click at [428, 299] on button "Submit Worker" at bounding box center [453, 300] width 98 height 16
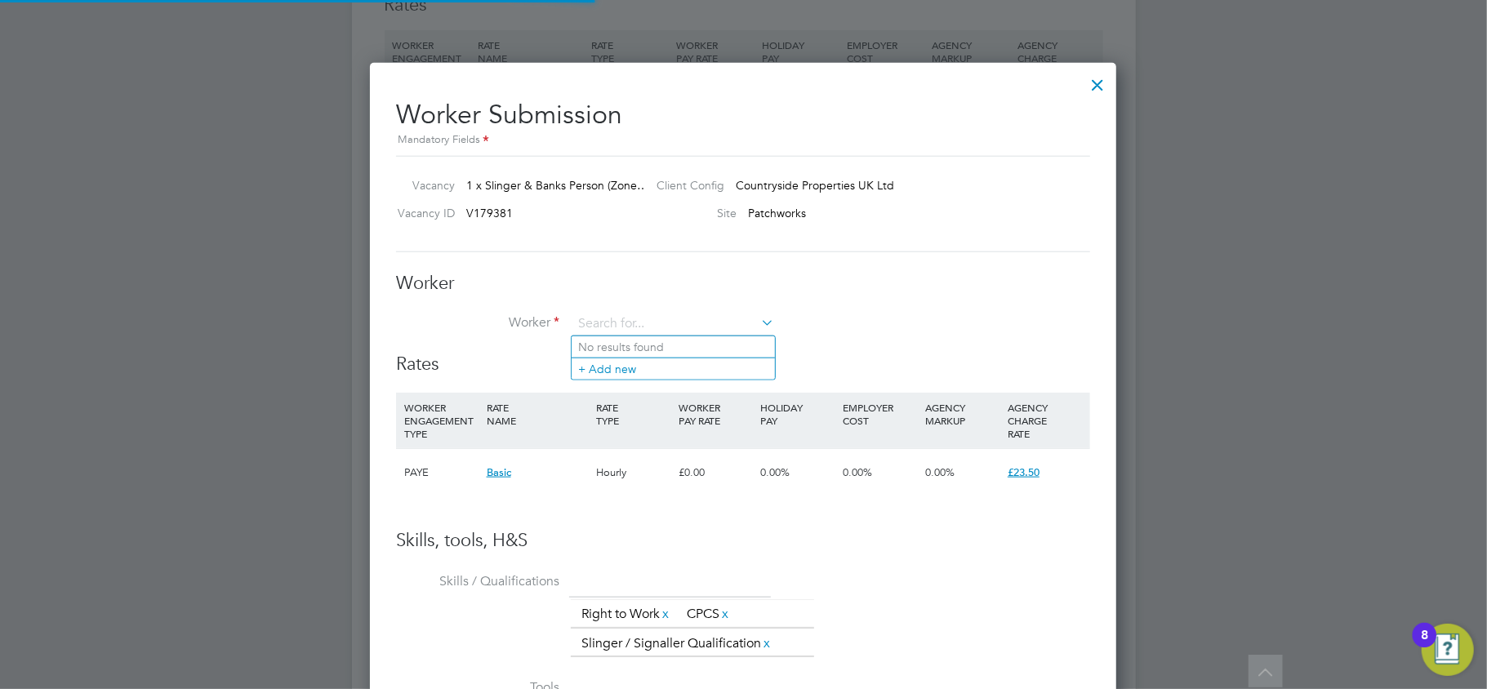
scroll to position [1020, 748]
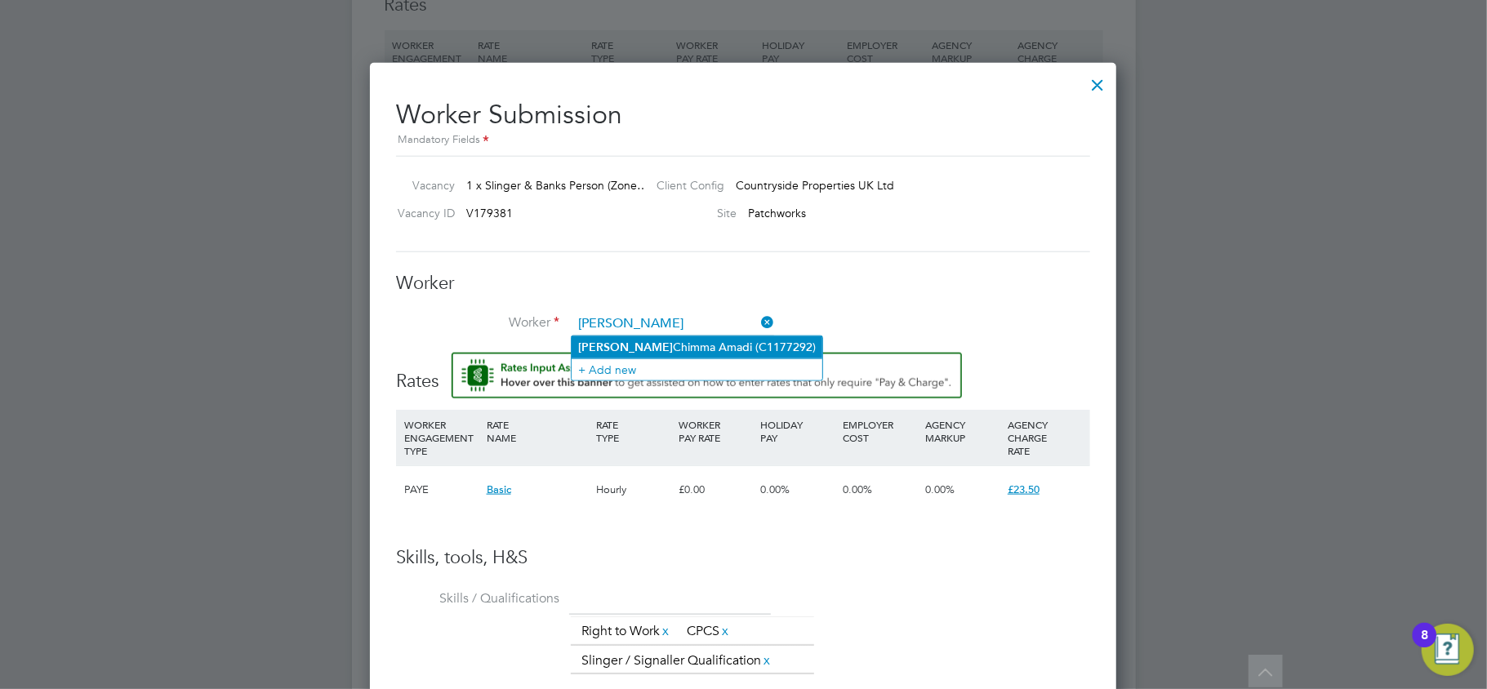
click at [668, 341] on li "[PERSON_NAME] [PERSON_NAME] (C1177292)" at bounding box center [697, 347] width 251 height 22
type input "[PERSON_NAME] [PERSON_NAME] (C1177292)"
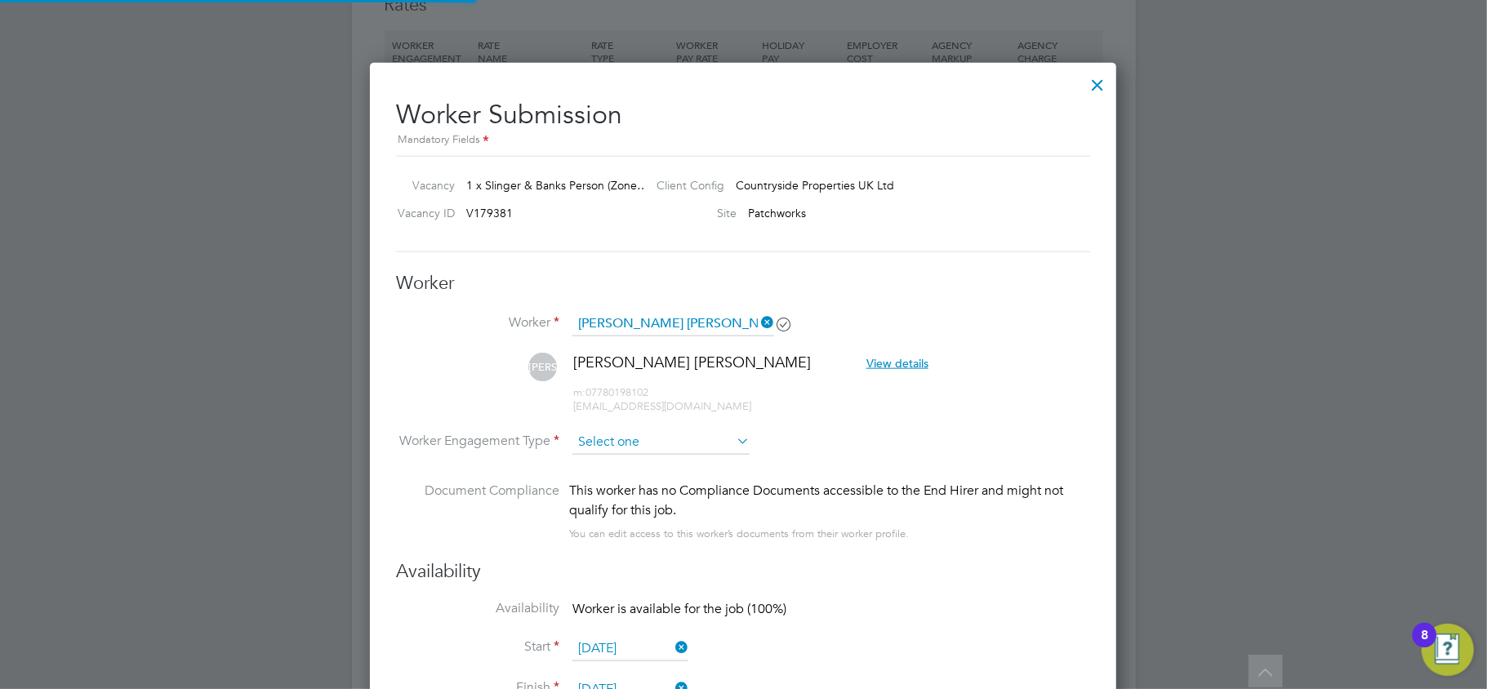
scroll to position [1393, 748]
click at [621, 444] on input at bounding box center [660, 442] width 177 height 24
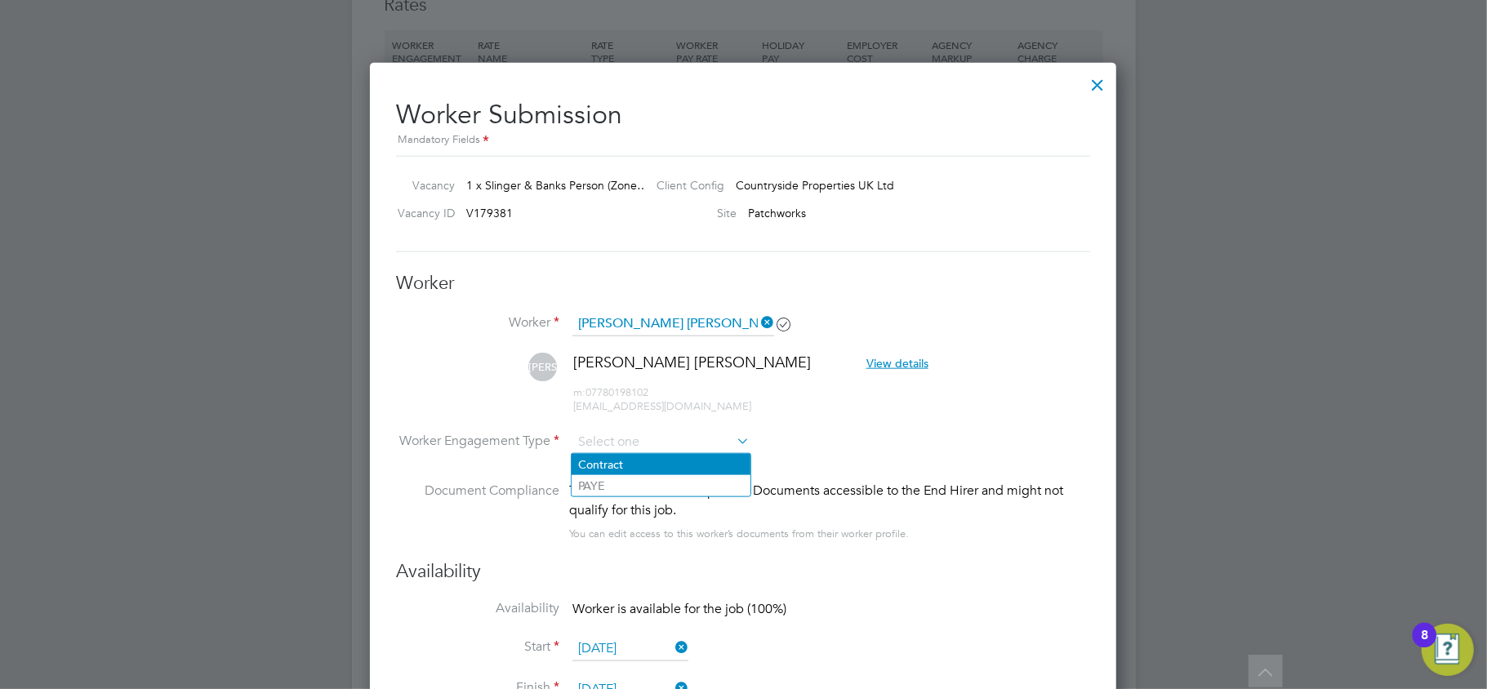
click at [612, 469] on li "Contract" at bounding box center [661, 464] width 179 height 21
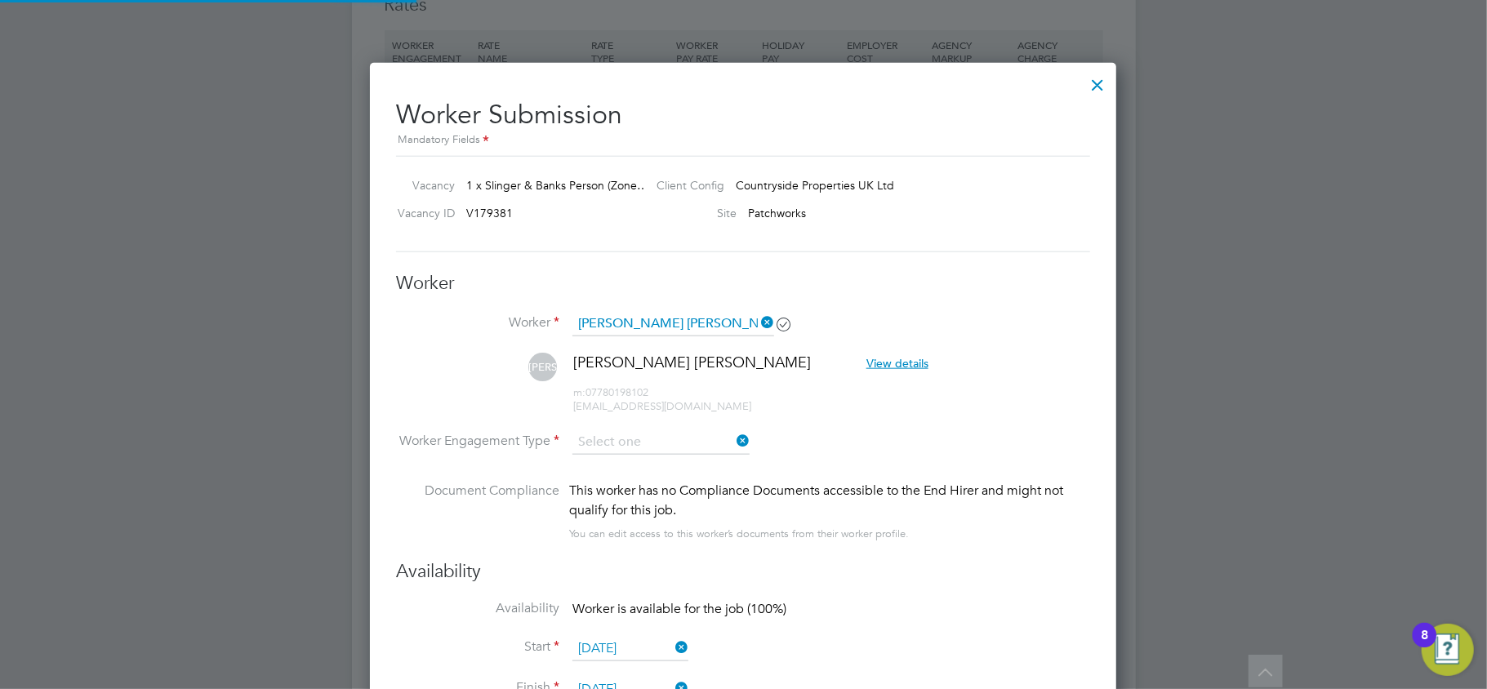
type input "Contract"
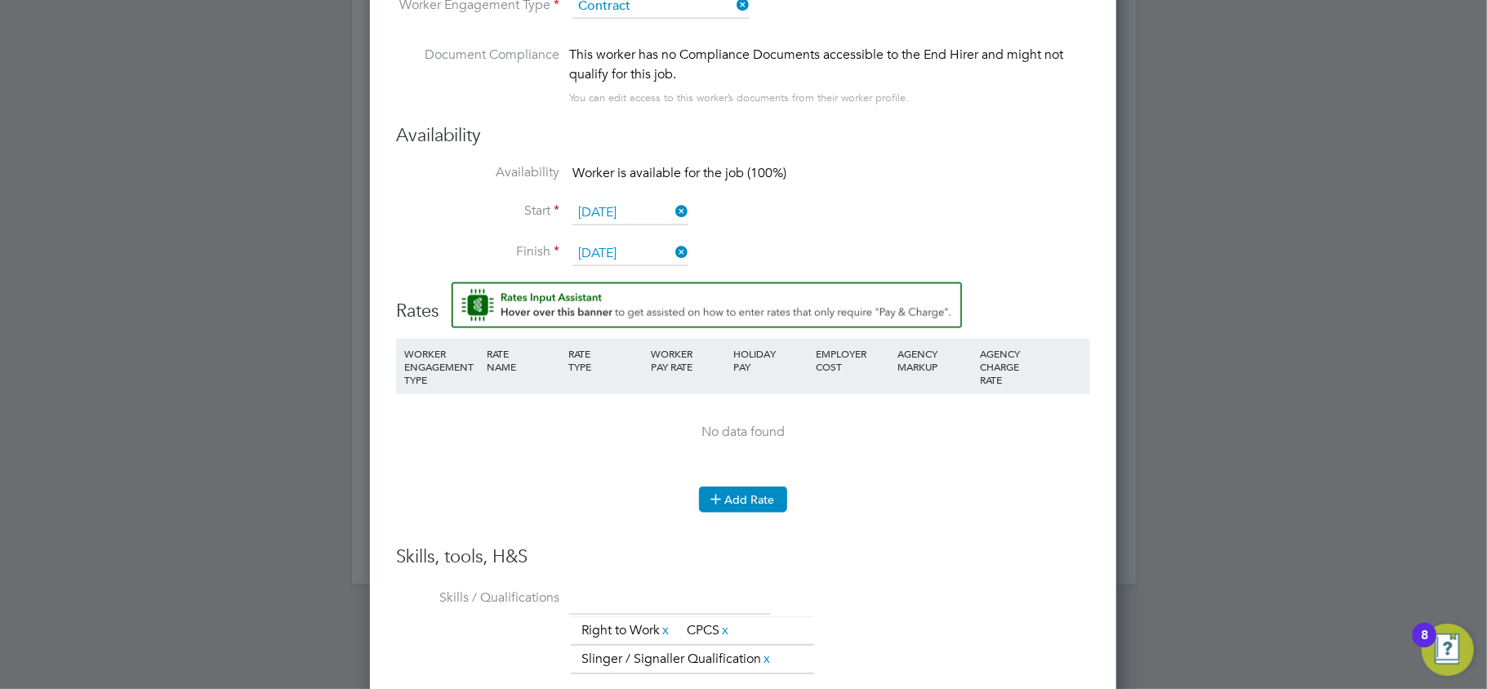
click at [730, 492] on button "Add Rate" at bounding box center [743, 500] width 88 height 26
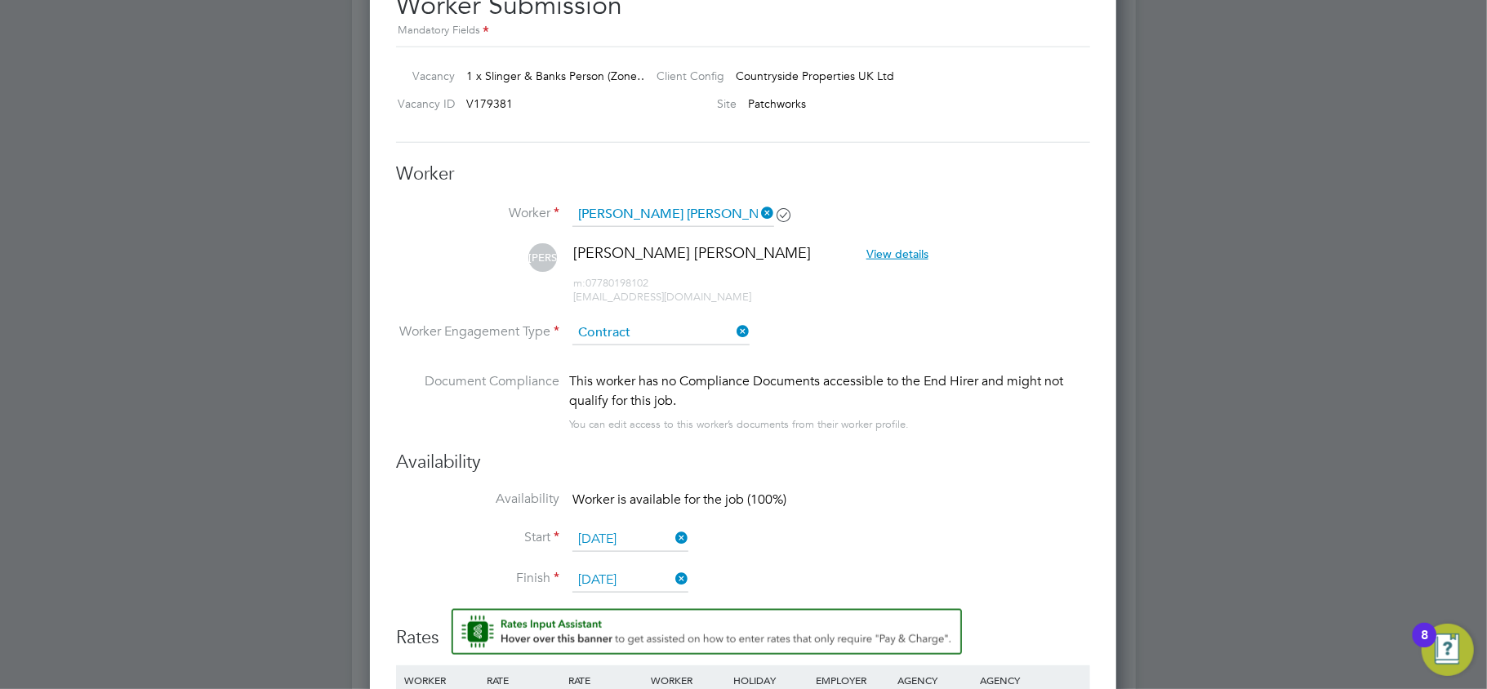
click at [733, 325] on icon at bounding box center [733, 331] width 0 height 23
click at [634, 328] on input at bounding box center [660, 333] width 177 height 24
click at [622, 350] on li "Contract" at bounding box center [661, 355] width 179 height 21
type input "Contract"
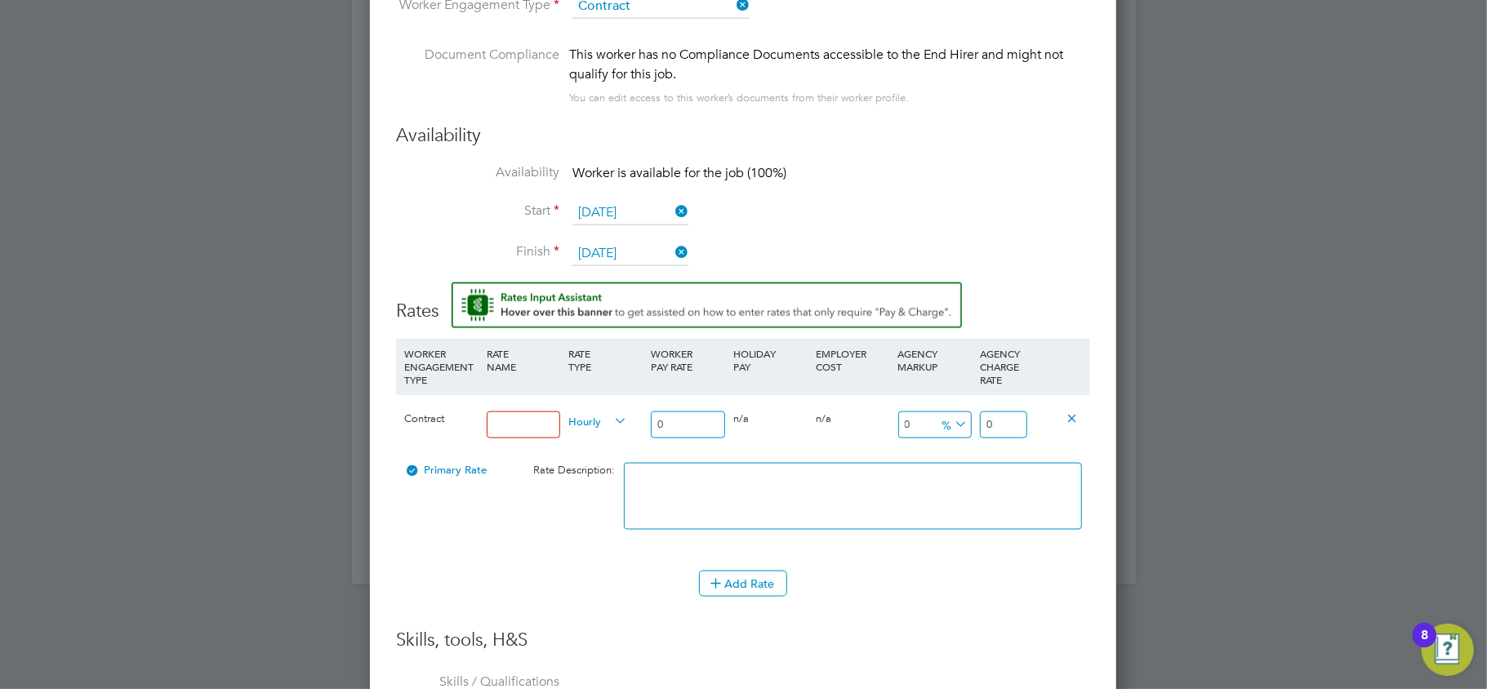
click at [514, 425] on input at bounding box center [524, 425] width 74 height 27
type input "Basic"
type input "2"
type input "21"
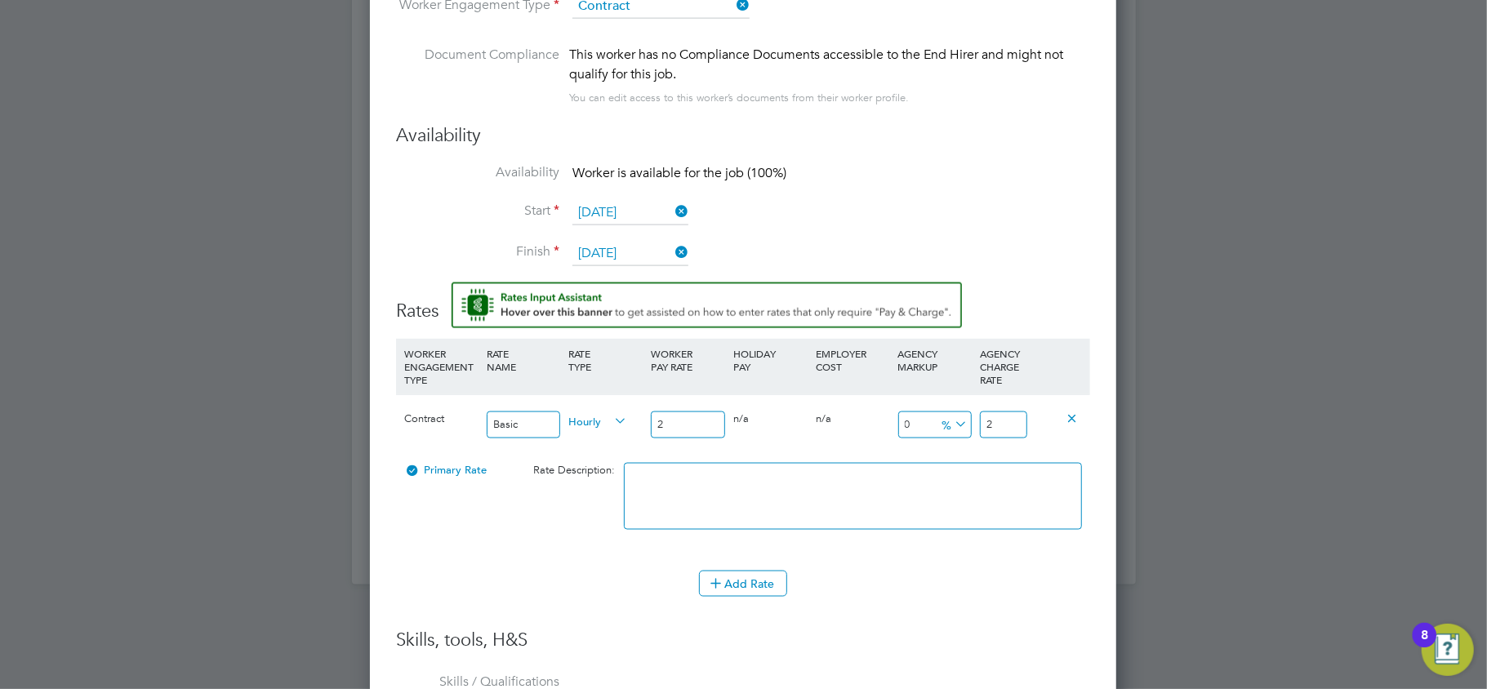
type input "21"
type input "-90.47619047619048"
type input "2"
type input "9.523809523809524"
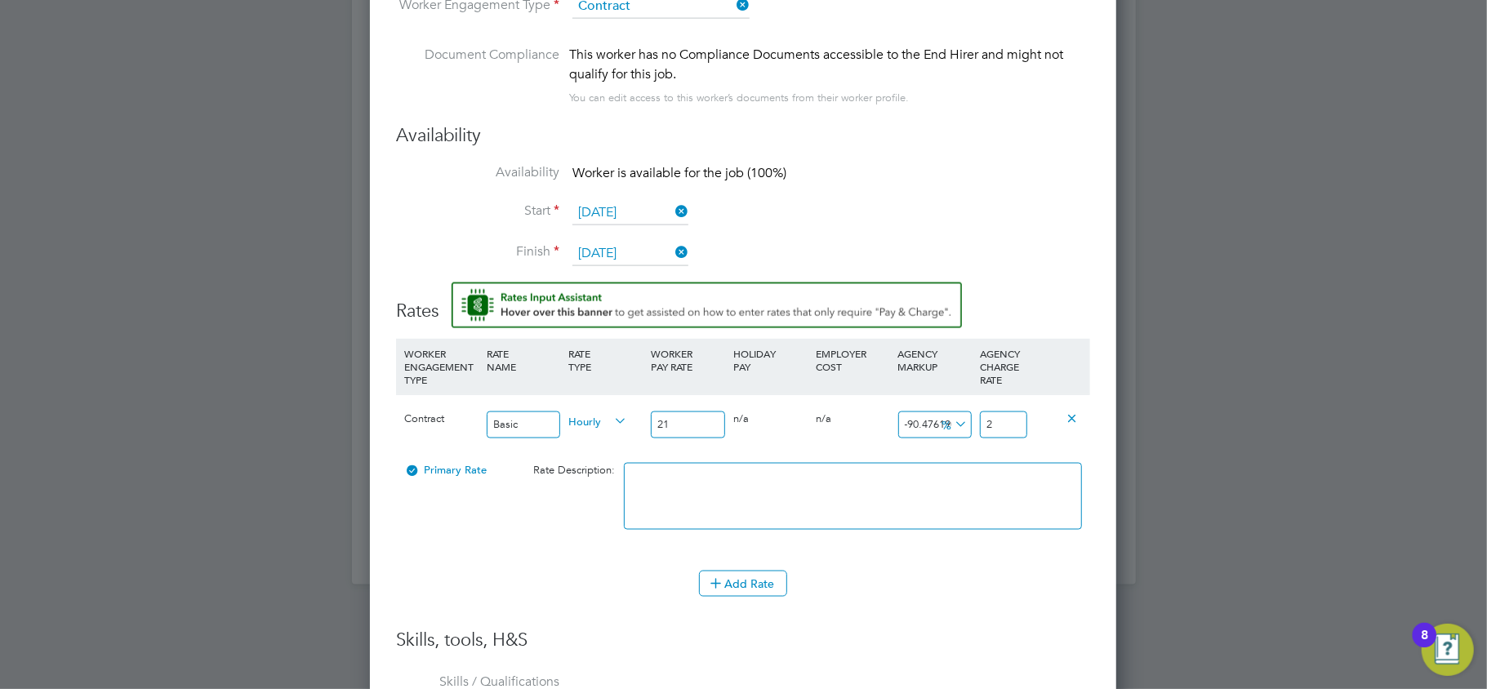
type input "23"
type input "11.904761904761905"
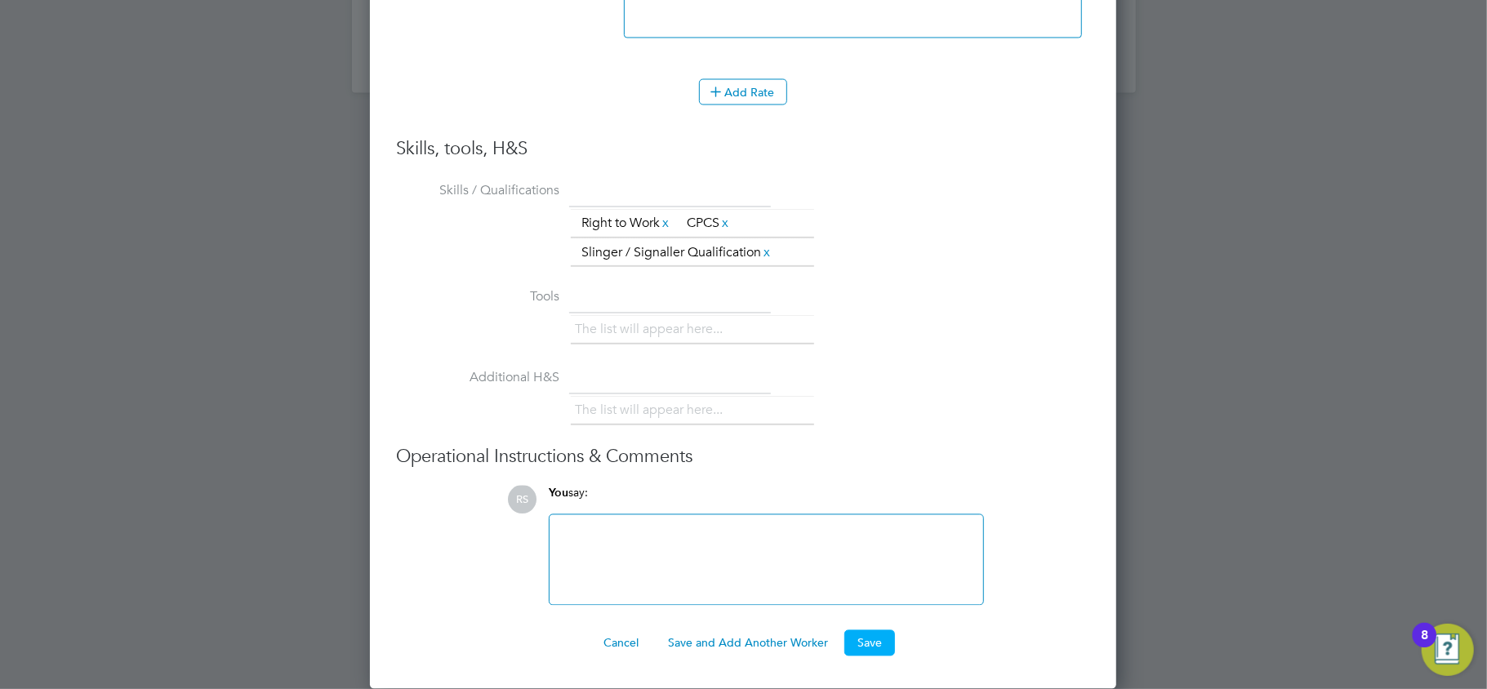
type input "23.50"
click at [866, 634] on button "Save" at bounding box center [869, 643] width 51 height 26
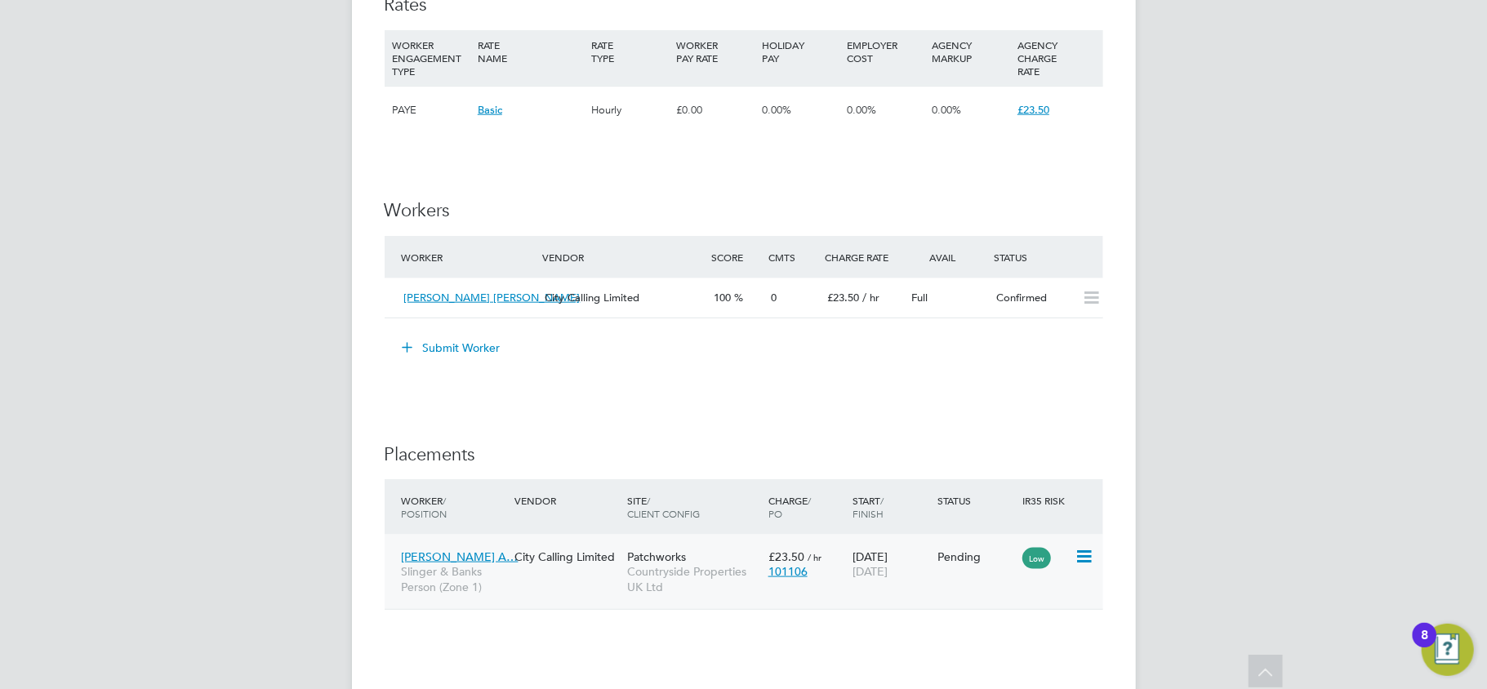
click at [1081, 563] on icon at bounding box center [1083, 557] width 16 height 20
click at [1000, 657] on li "Start" at bounding box center [1033, 661] width 116 height 23
type input "[PERSON_NAME]"
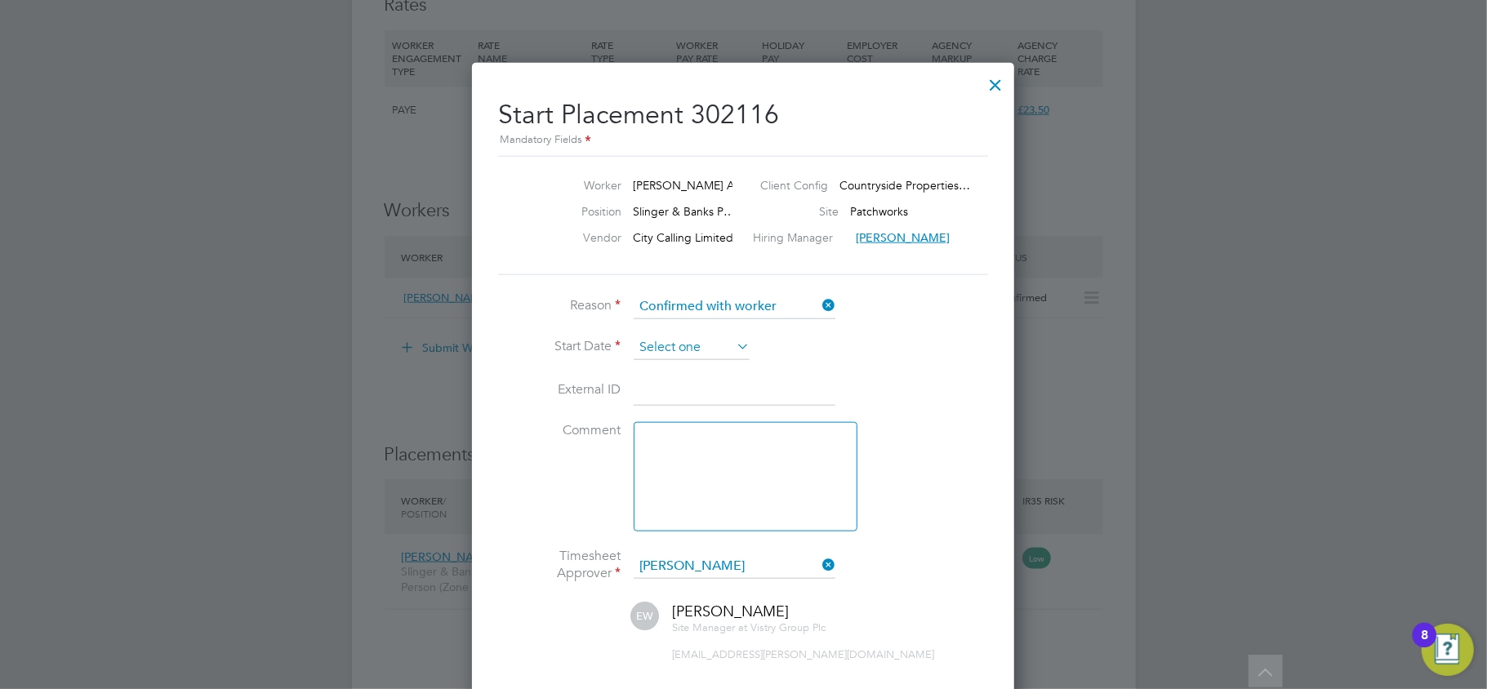
click at [688, 356] on input at bounding box center [692, 348] width 116 height 24
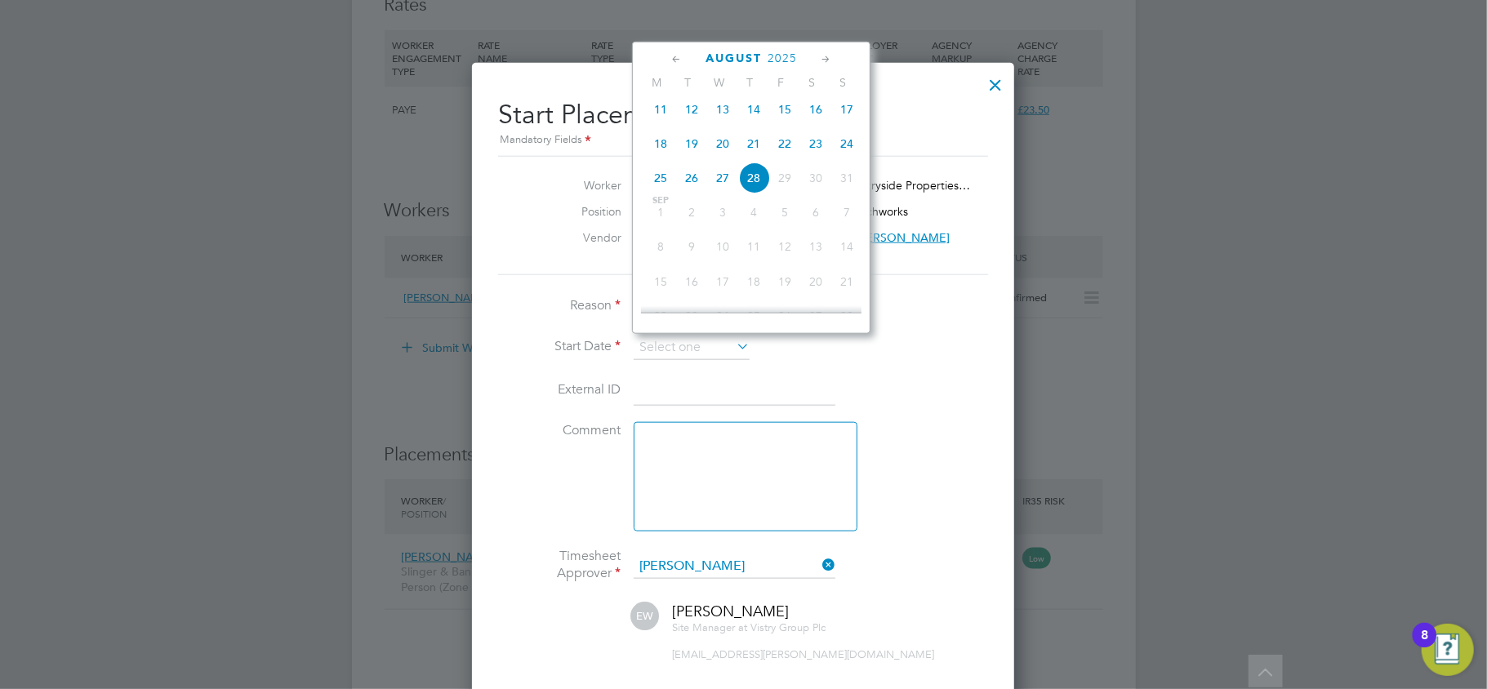
click at [751, 150] on span "21" at bounding box center [753, 143] width 31 height 31
type input "[DATE]"
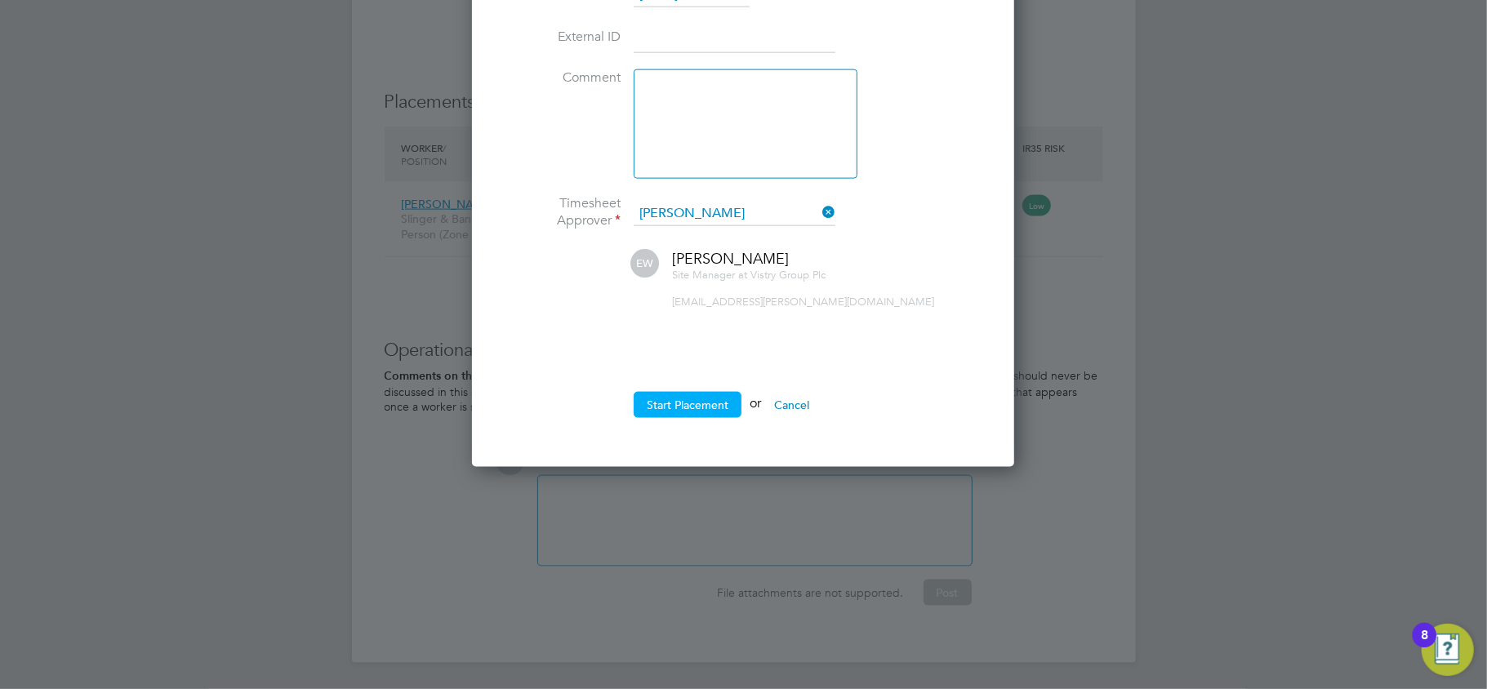
click at [676, 392] on button "Start Placement" at bounding box center [688, 405] width 108 height 26
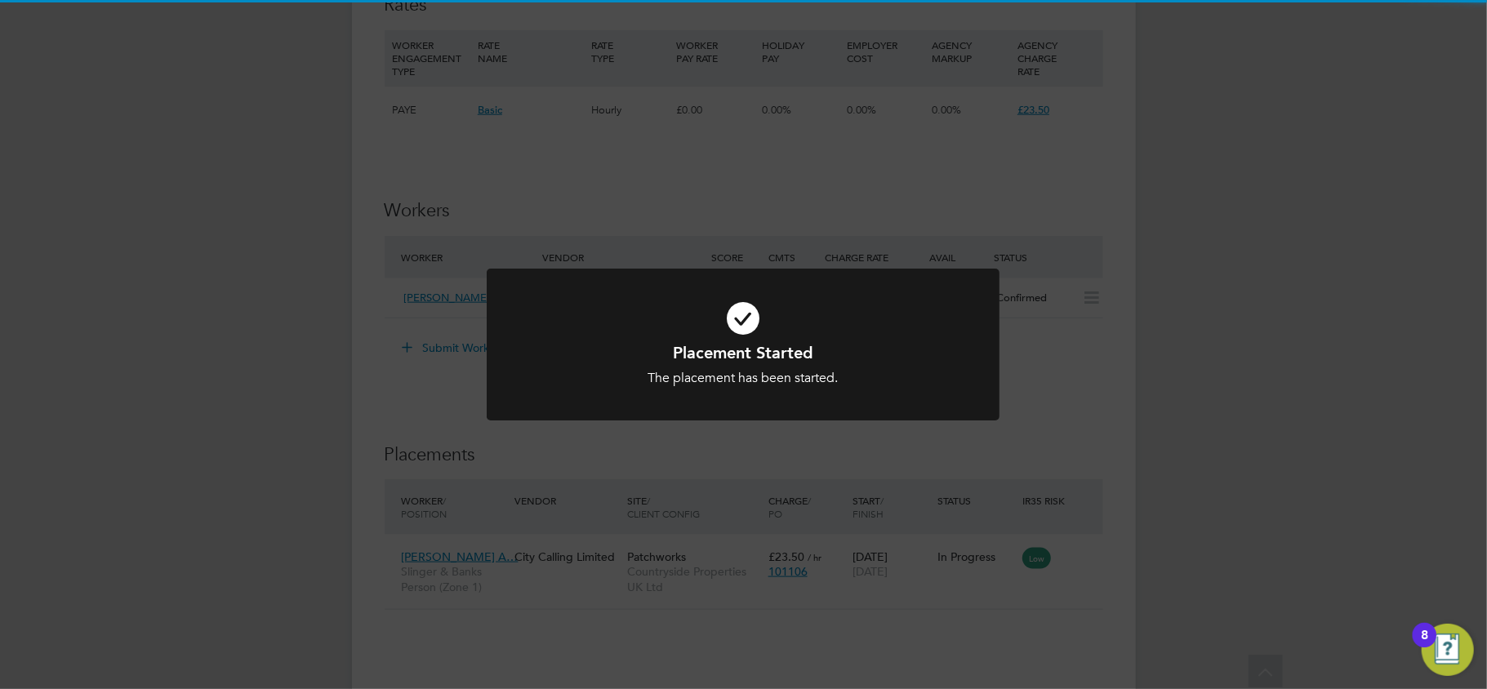
click at [278, 363] on div "Placement Started The placement has been started. Cancel Okay" at bounding box center [743, 344] width 1487 height 689
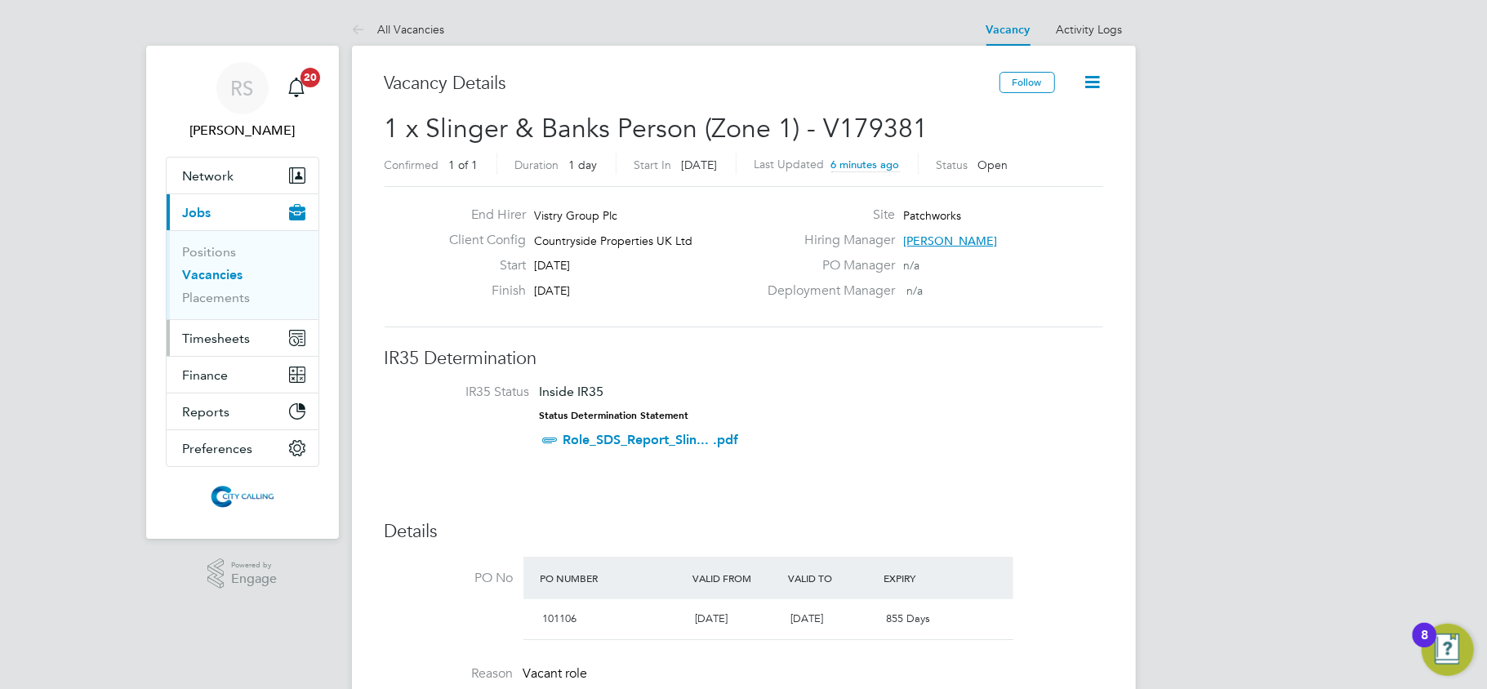
click at [229, 336] on span "Timesheets" at bounding box center [217, 339] width 68 height 16
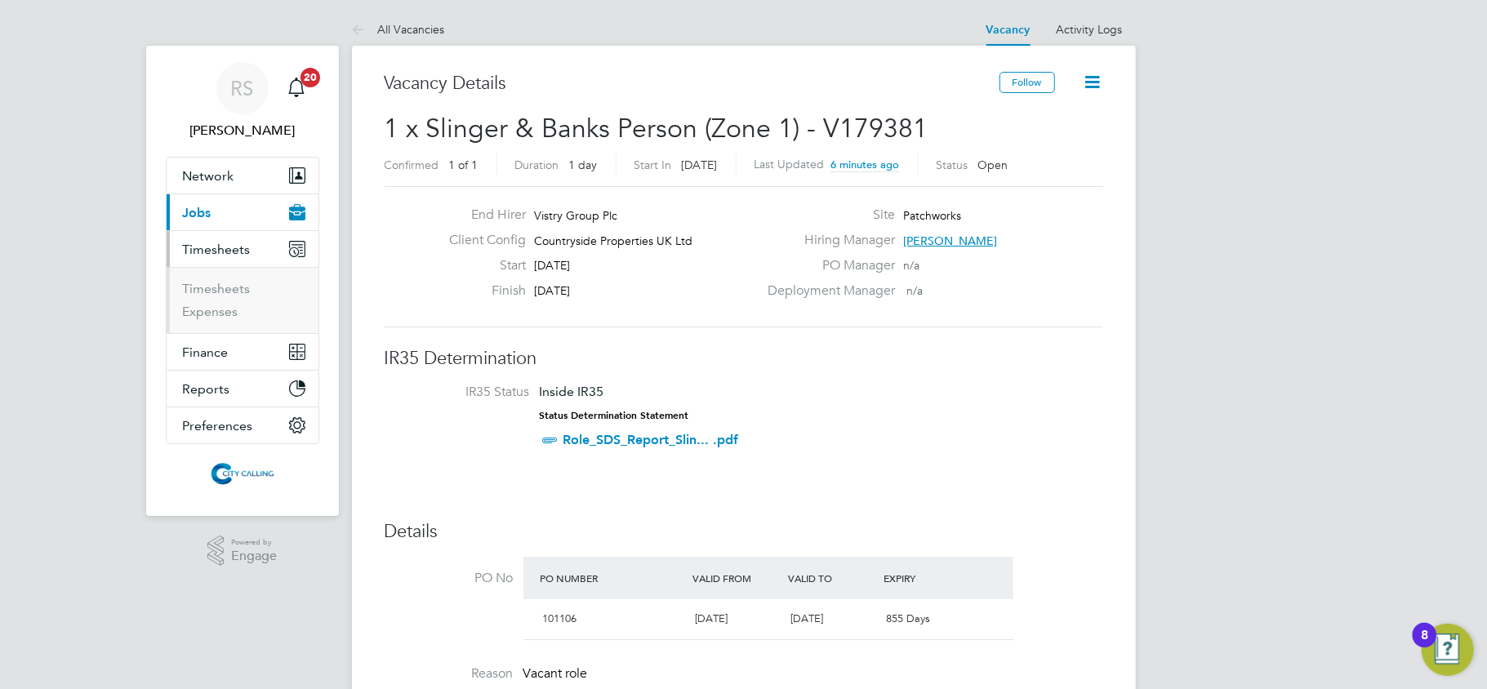
click at [220, 197] on button "Current page: Jobs" at bounding box center [243, 212] width 152 height 36
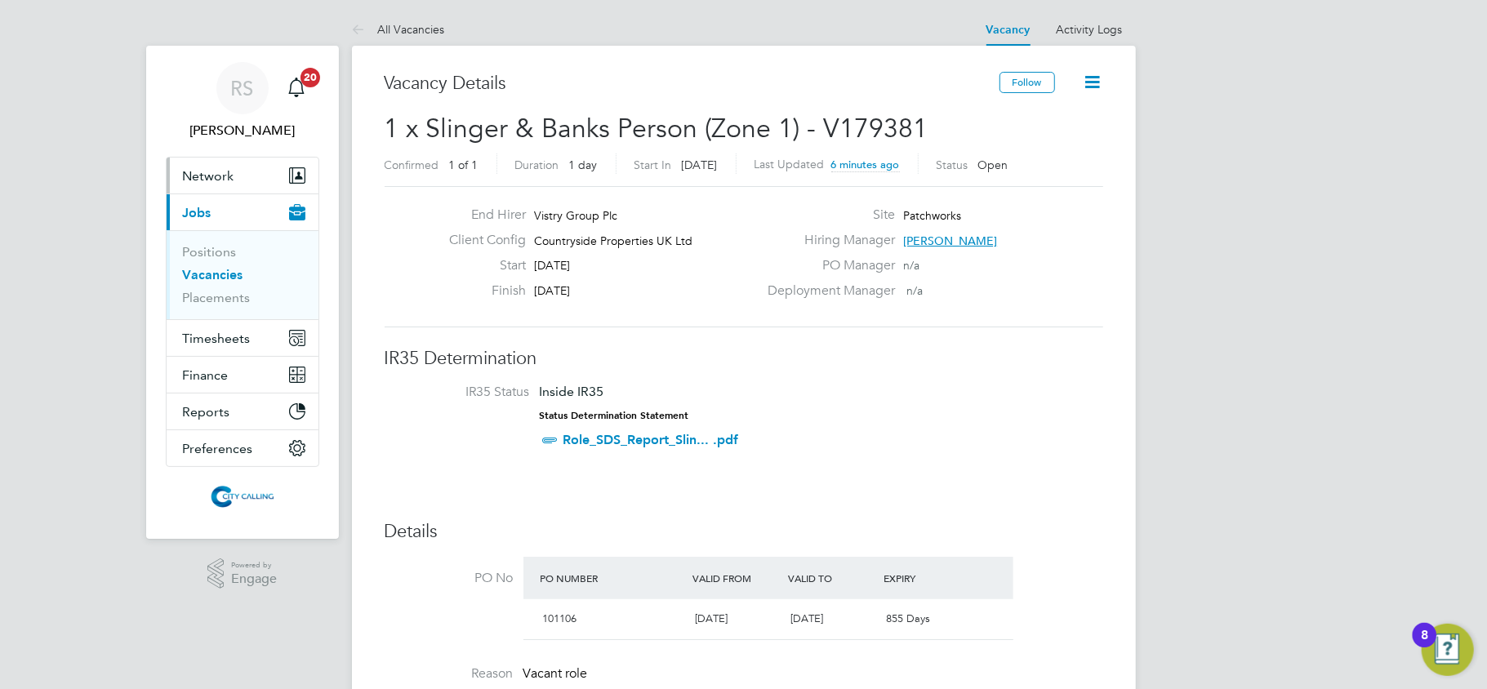
click at [216, 177] on span "Network" at bounding box center [208, 176] width 51 height 16
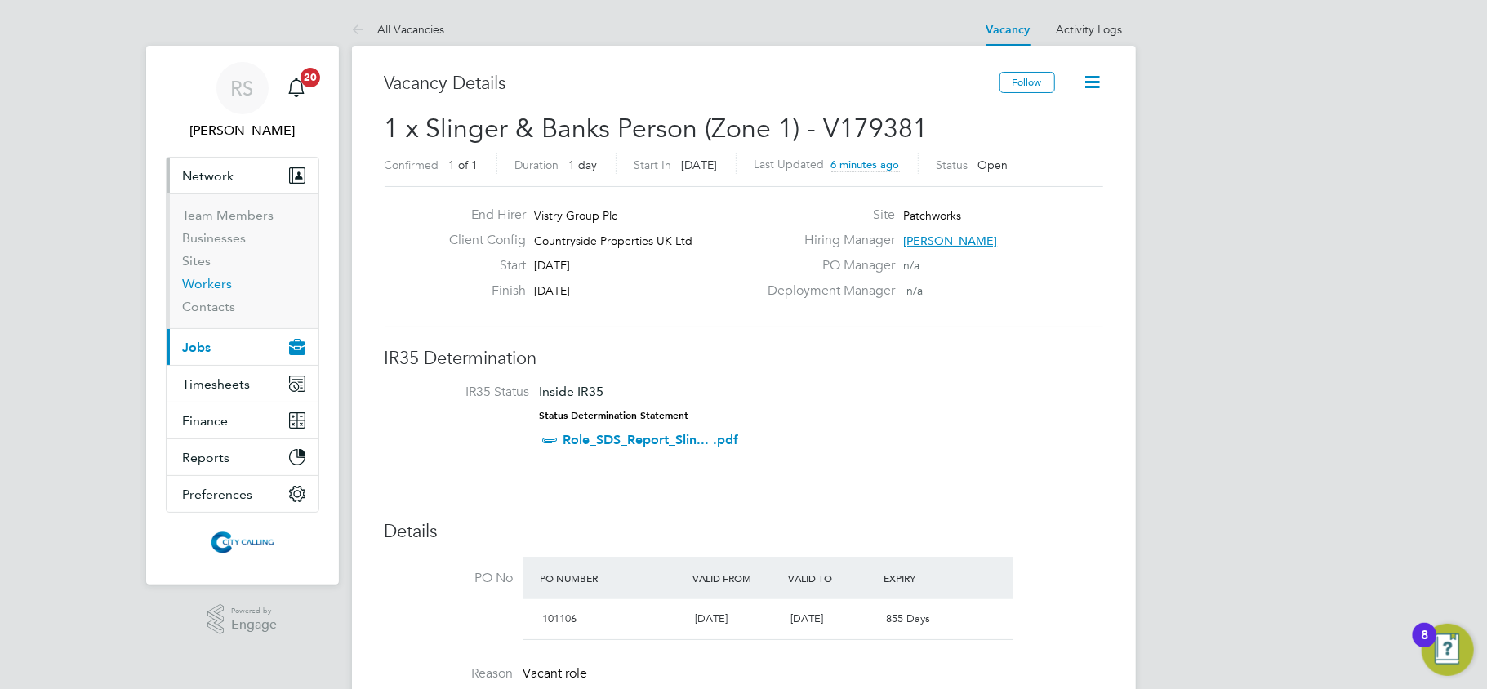
click at [211, 285] on link "Workers" at bounding box center [208, 284] width 50 height 16
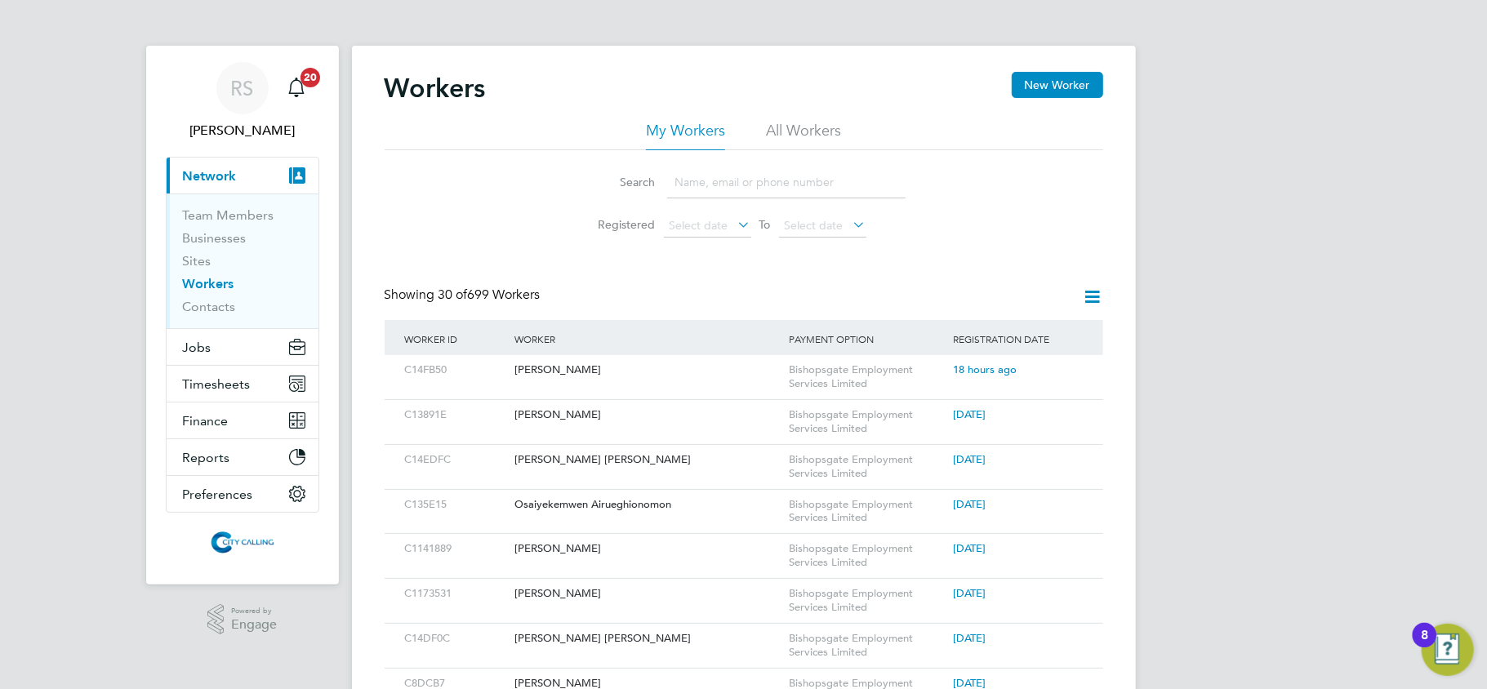
click at [680, 185] on input at bounding box center [786, 183] width 238 height 32
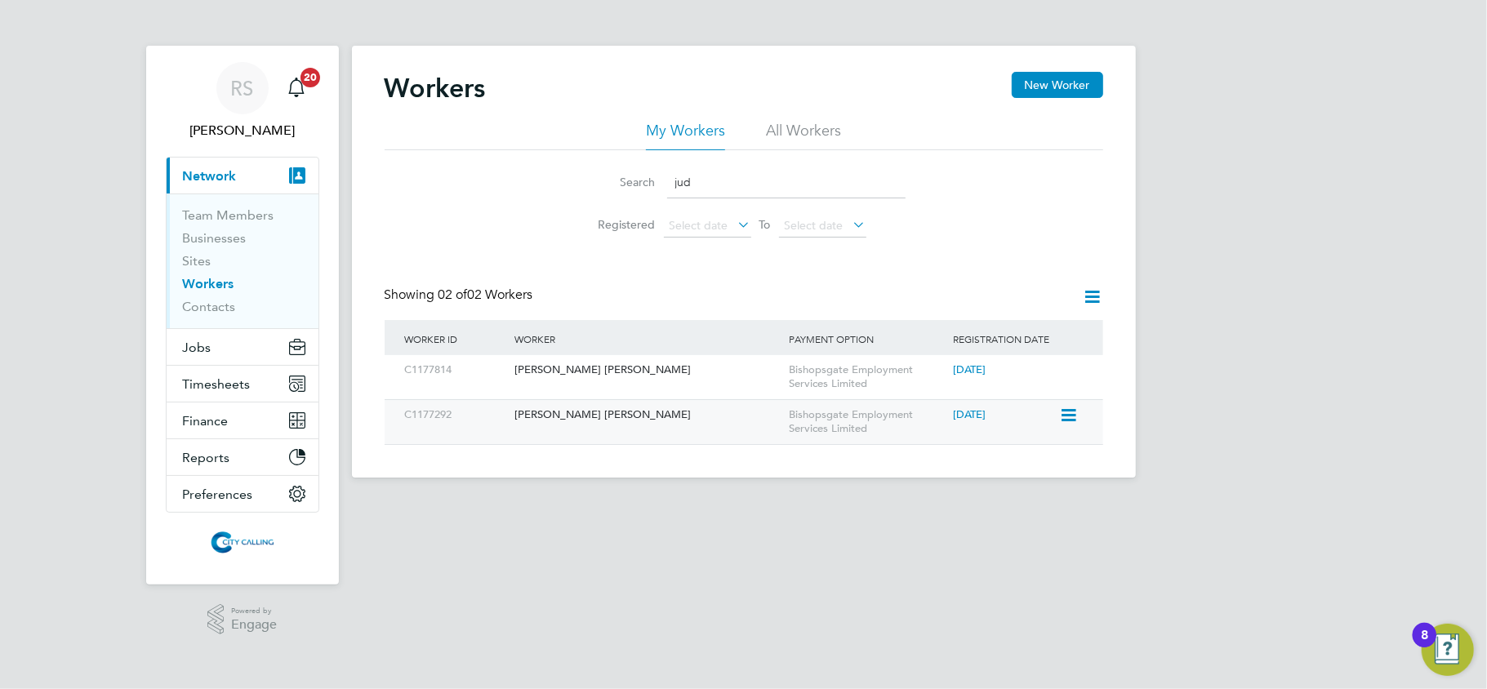
type input "jud"
click at [634, 410] on div "Judith Chimma Amadi" at bounding box center [647, 415] width 274 height 30
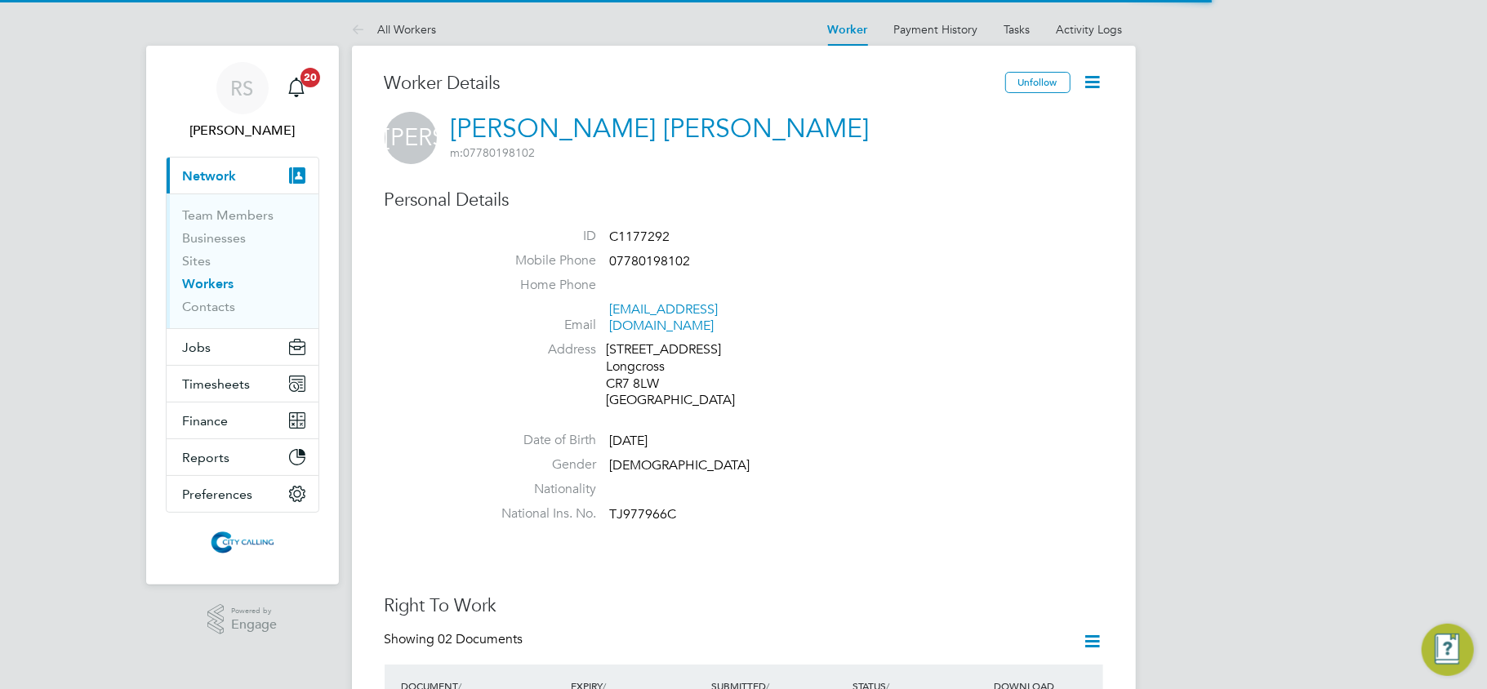
click at [1084, 89] on icon at bounding box center [1093, 82] width 20 height 20
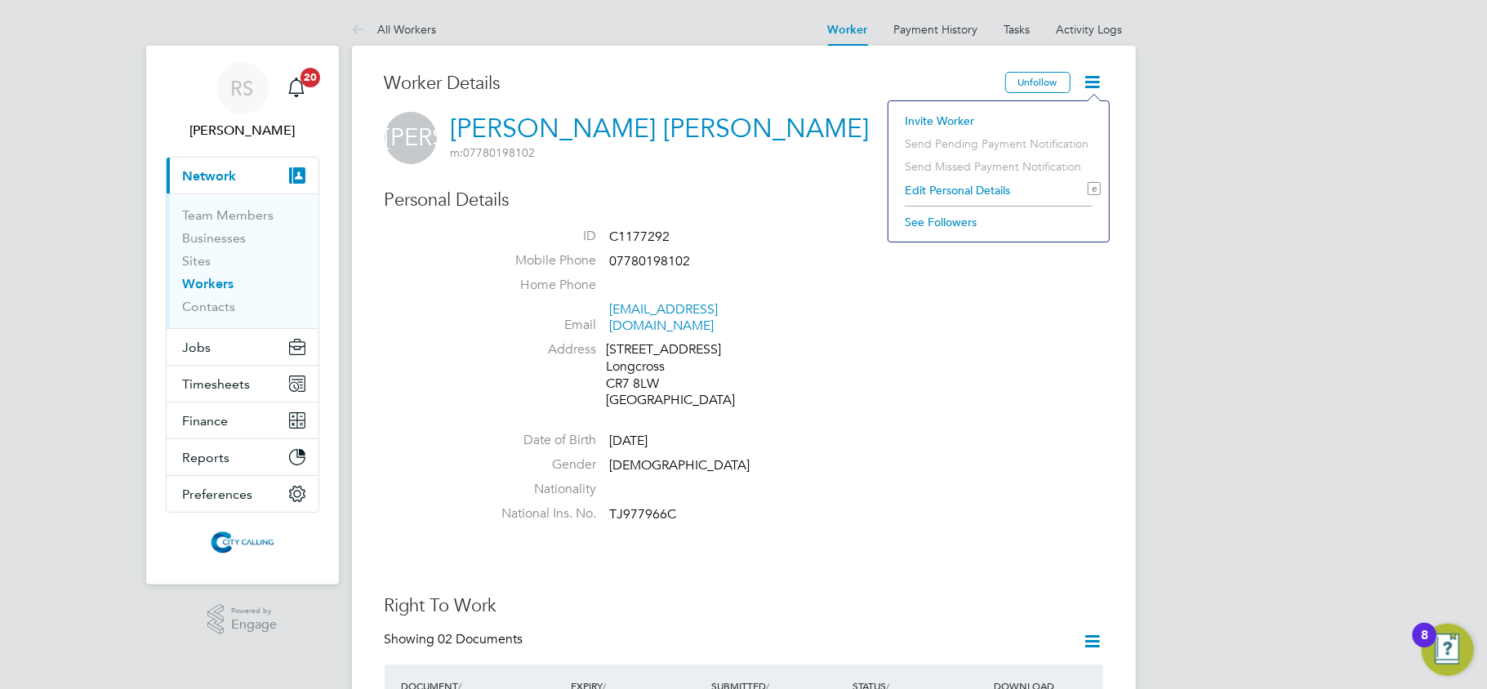
click at [928, 129] on li "Invite Worker" at bounding box center [999, 120] width 204 height 23
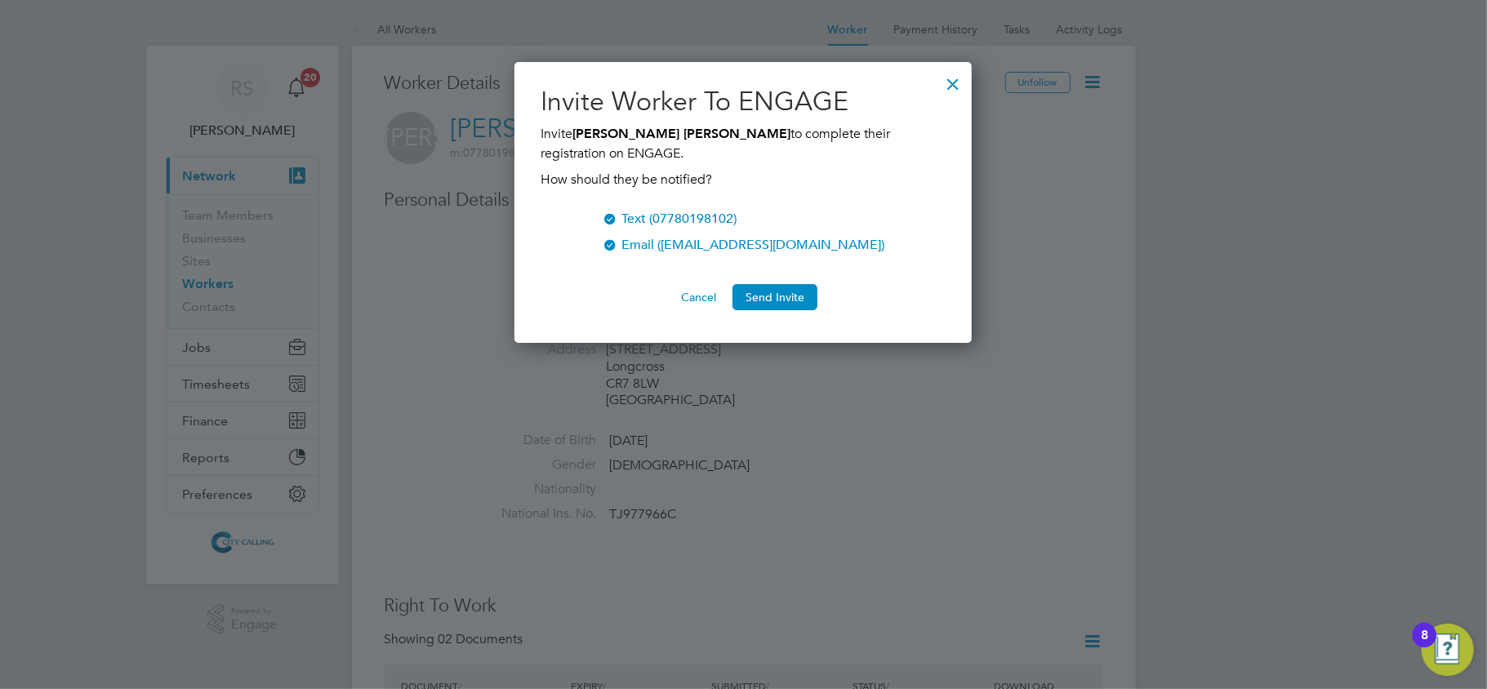
scroll to position [282, 458]
click at [751, 291] on button "Send Invite" at bounding box center [774, 297] width 85 height 26
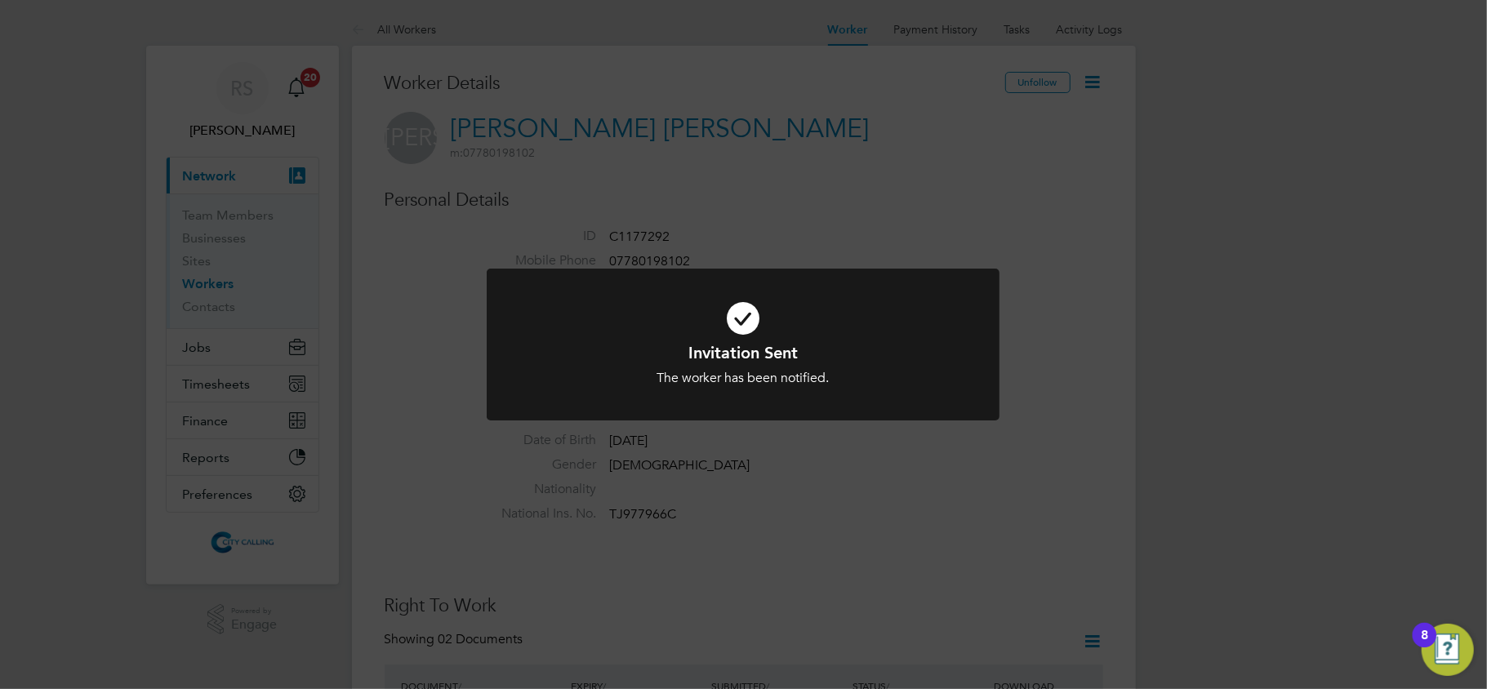
click at [1044, 374] on div "Invitation Sent The worker has been notified. Cancel Okay" at bounding box center [743, 344] width 1487 height 689
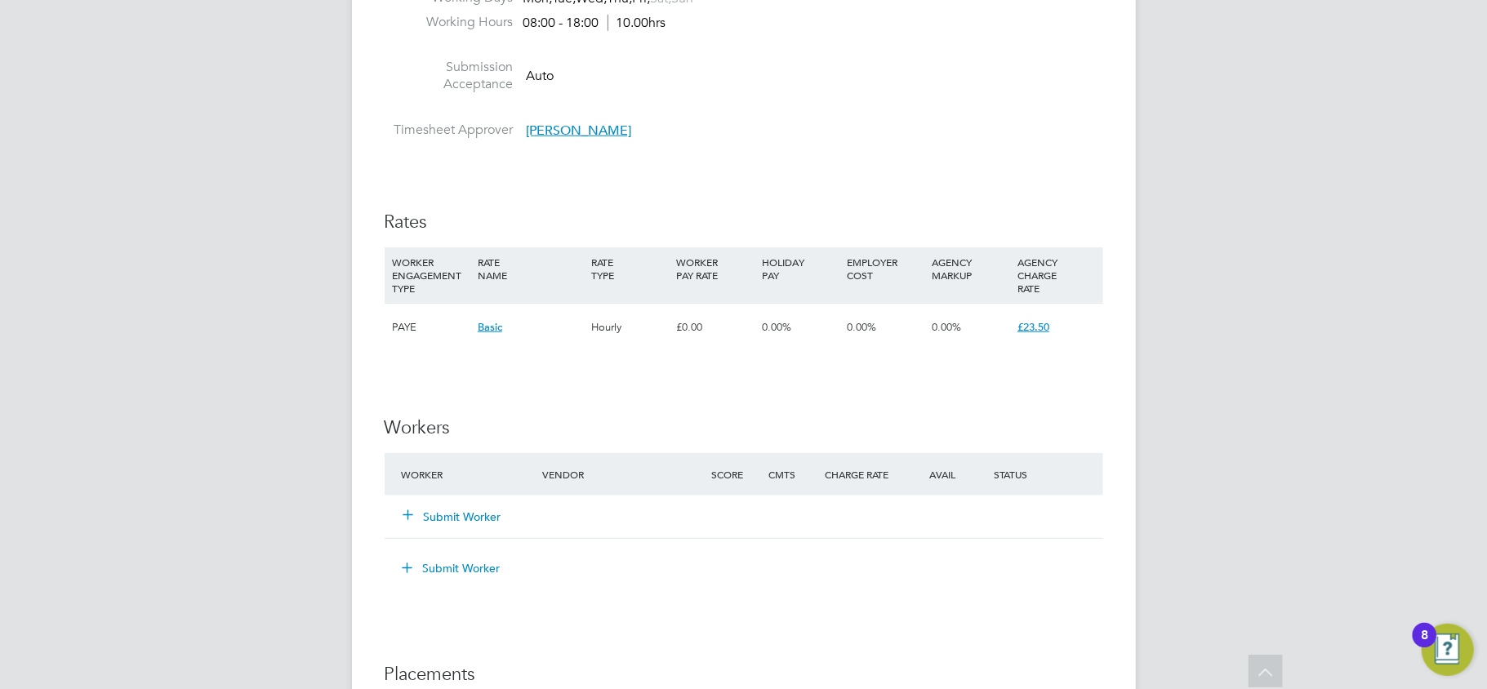
click at [468, 510] on button "Submit Worker" at bounding box center [453, 517] width 98 height 16
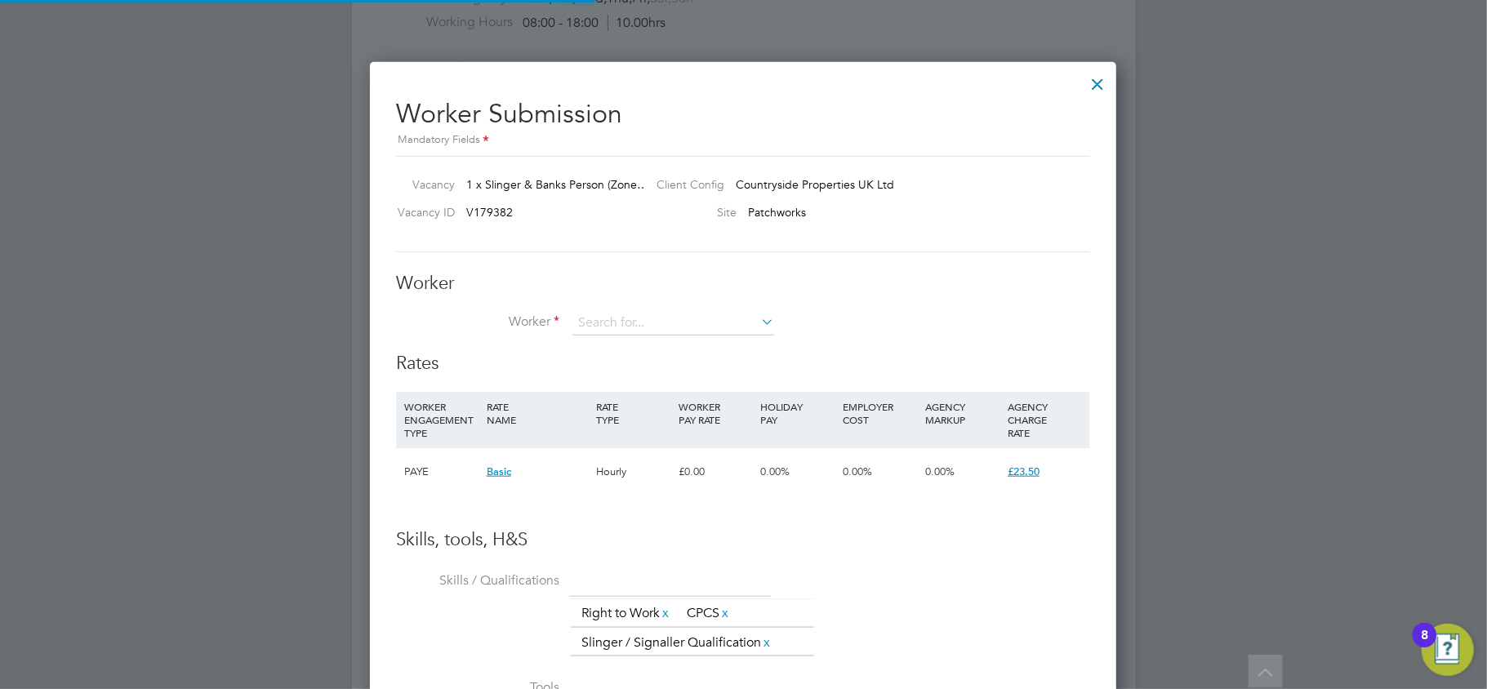
scroll to position [1037, 748]
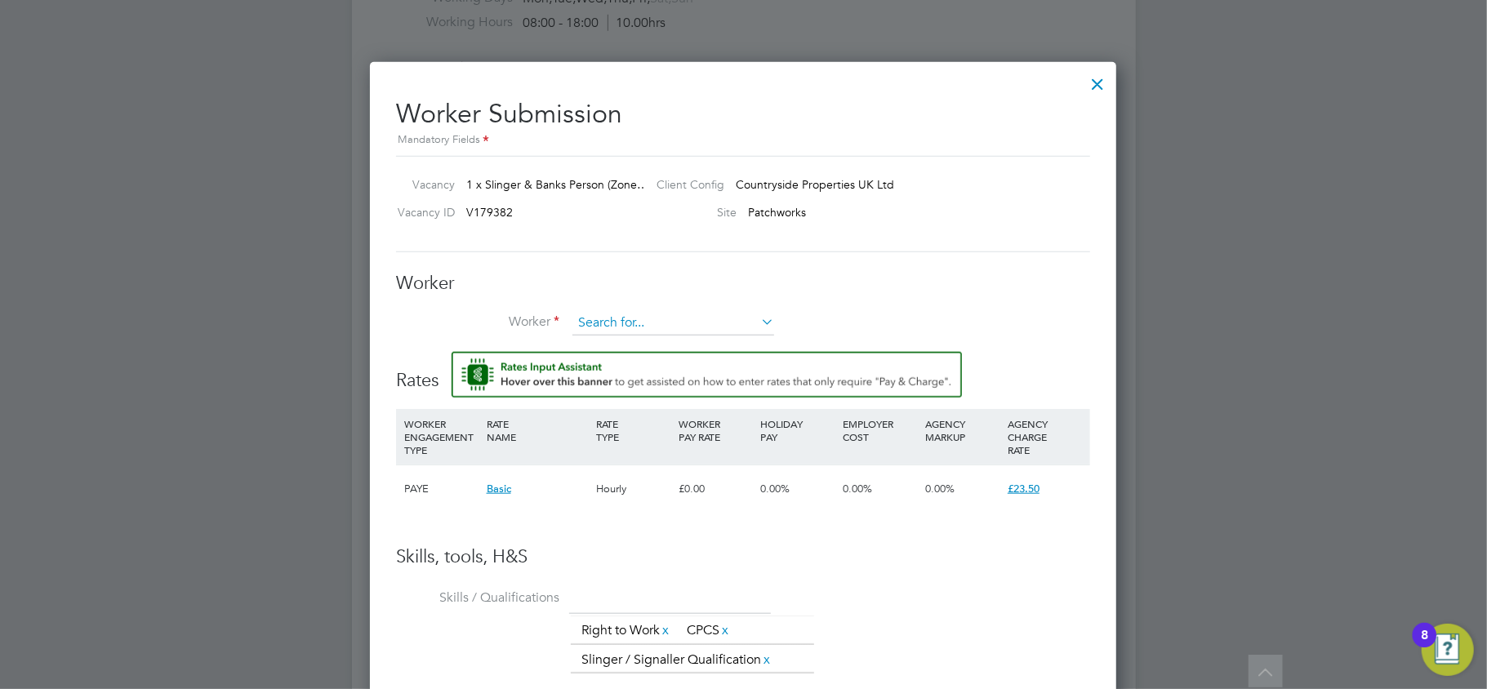
click at [624, 328] on input at bounding box center [673, 323] width 202 height 24
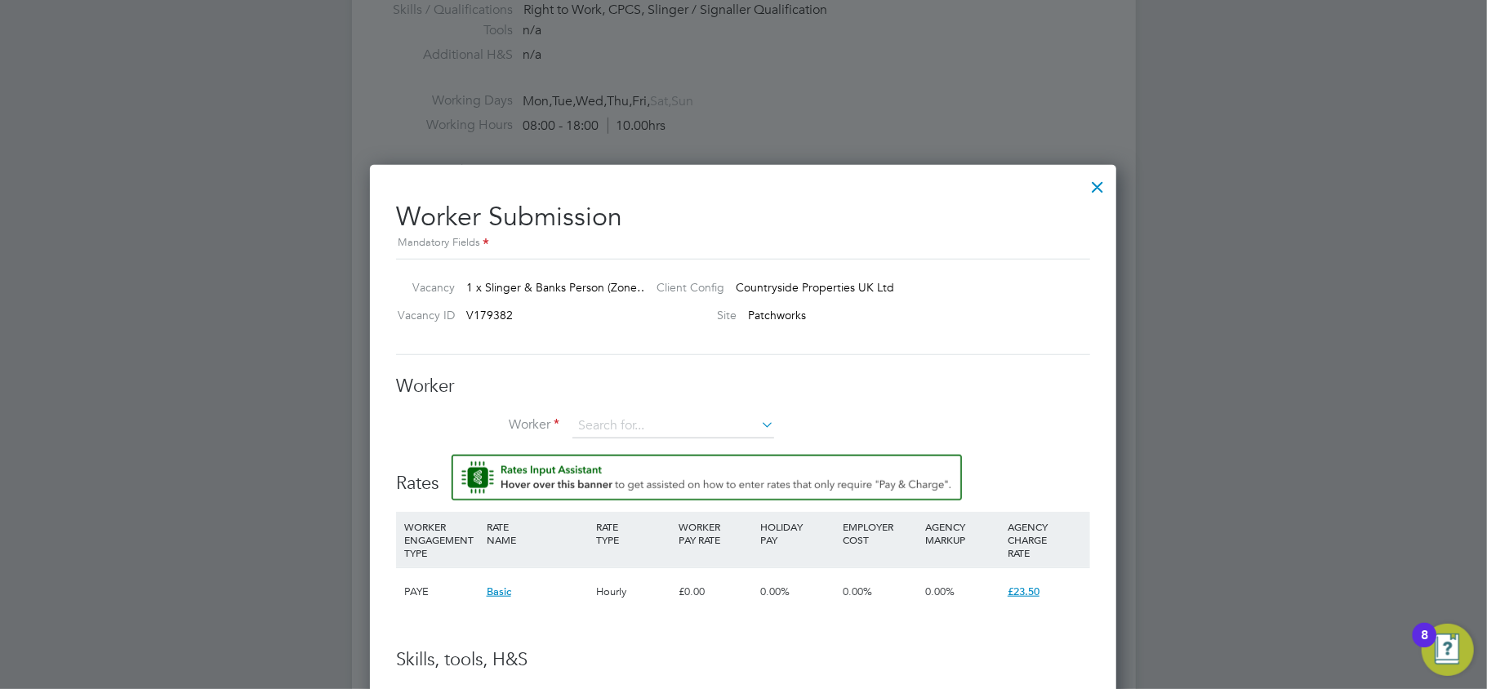
scroll to position [980, 0]
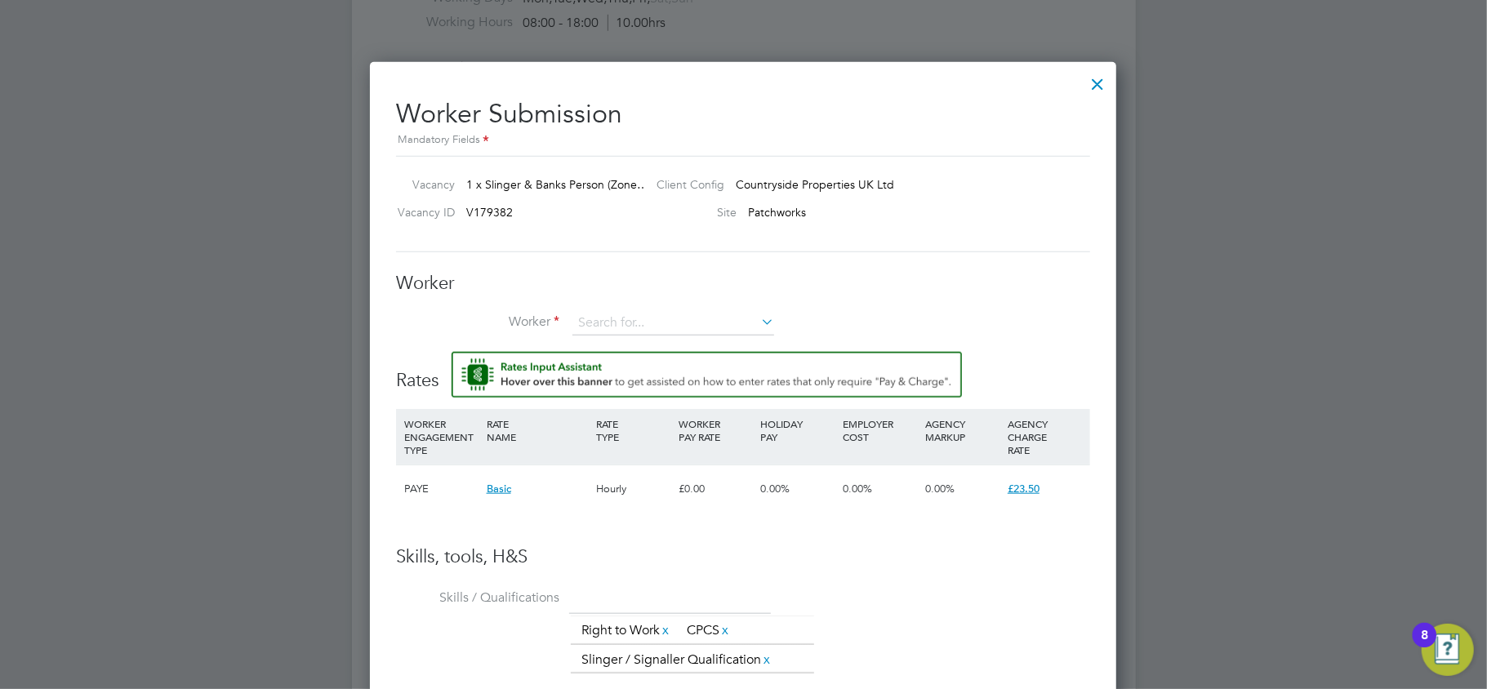
click at [1096, 83] on div at bounding box center [1097, 79] width 29 height 29
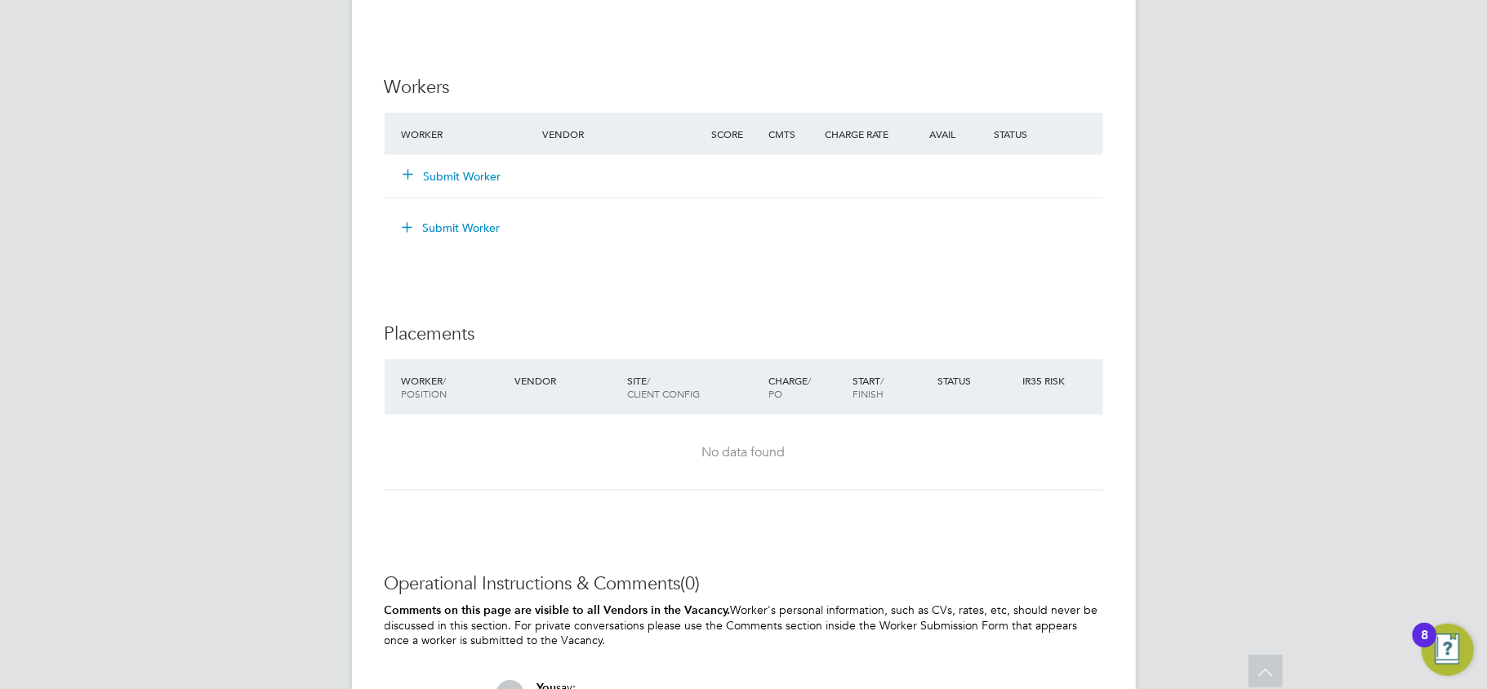
scroll to position [1369, 0]
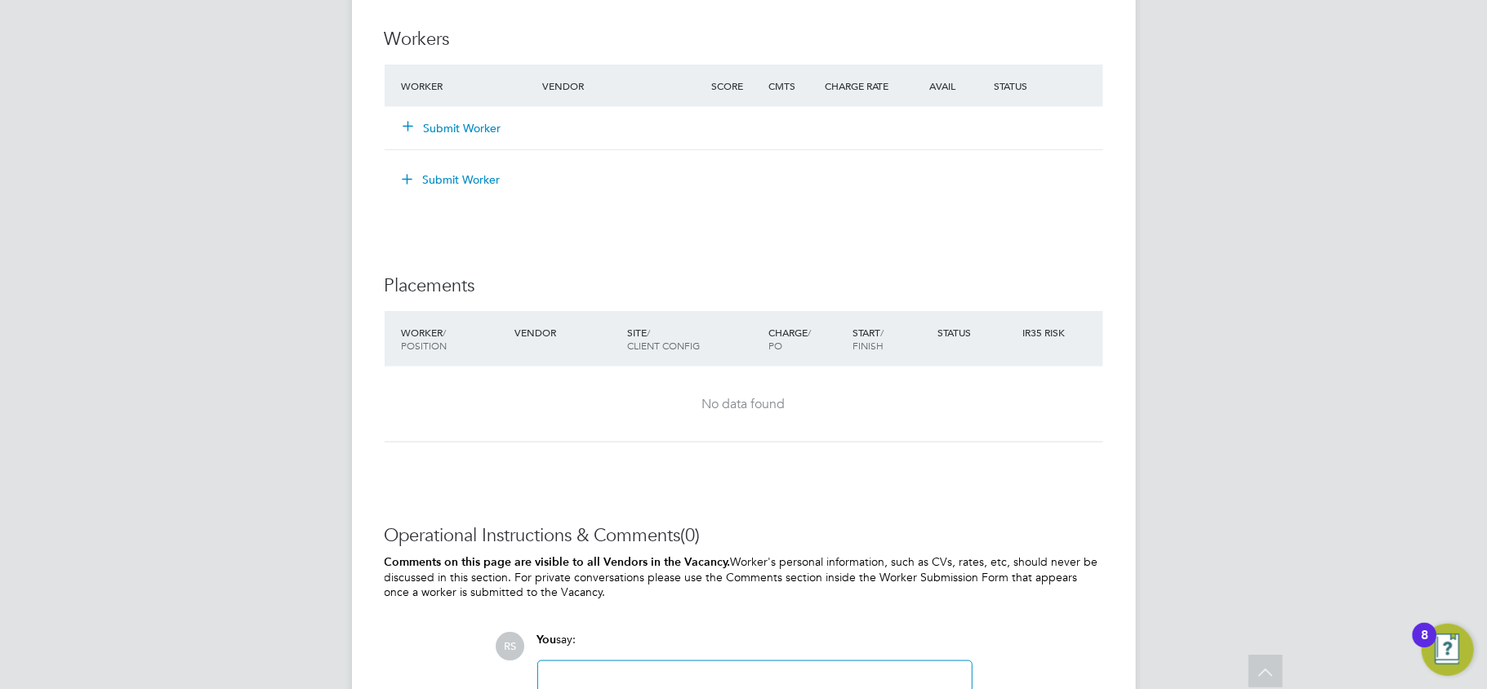
click at [444, 119] on div "Submit Worker" at bounding box center [482, 128] width 169 height 29
click at [454, 131] on button "Submit Worker" at bounding box center [453, 128] width 98 height 16
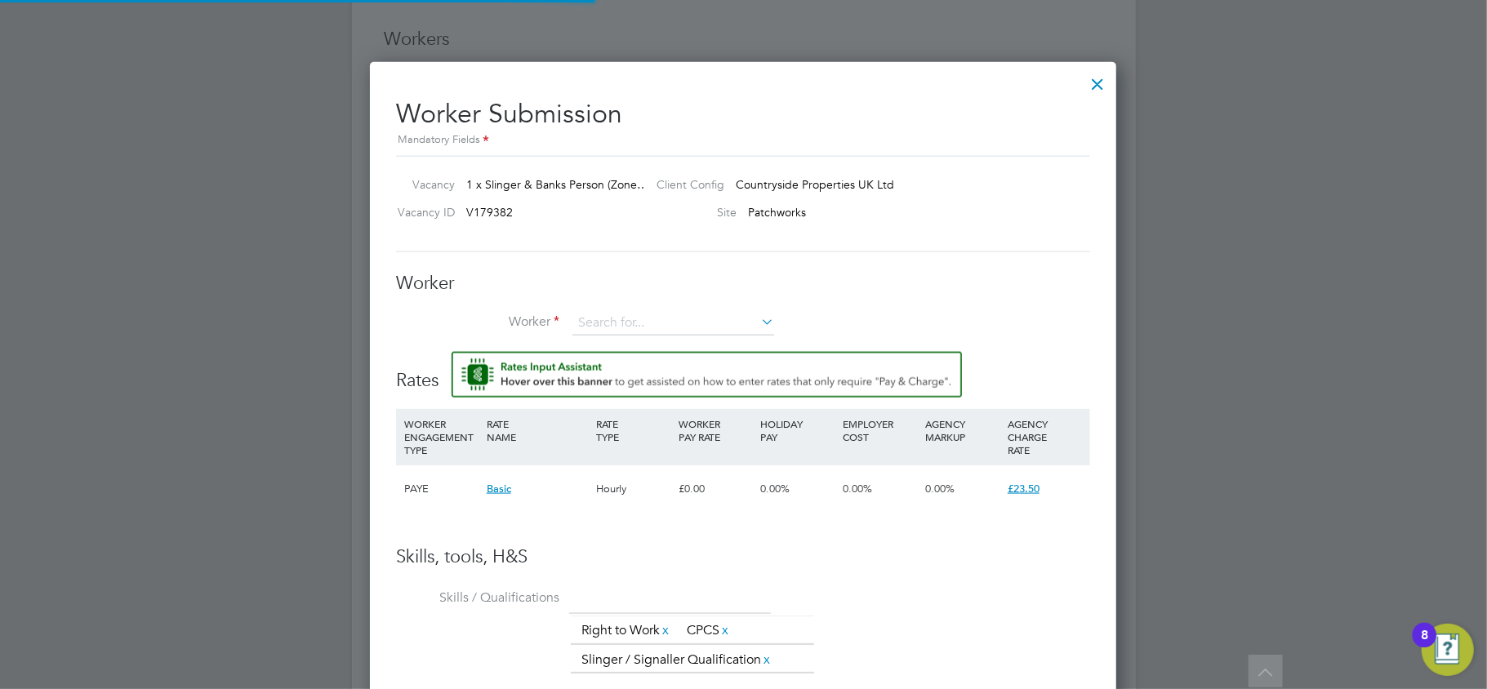
scroll to position [1037, 748]
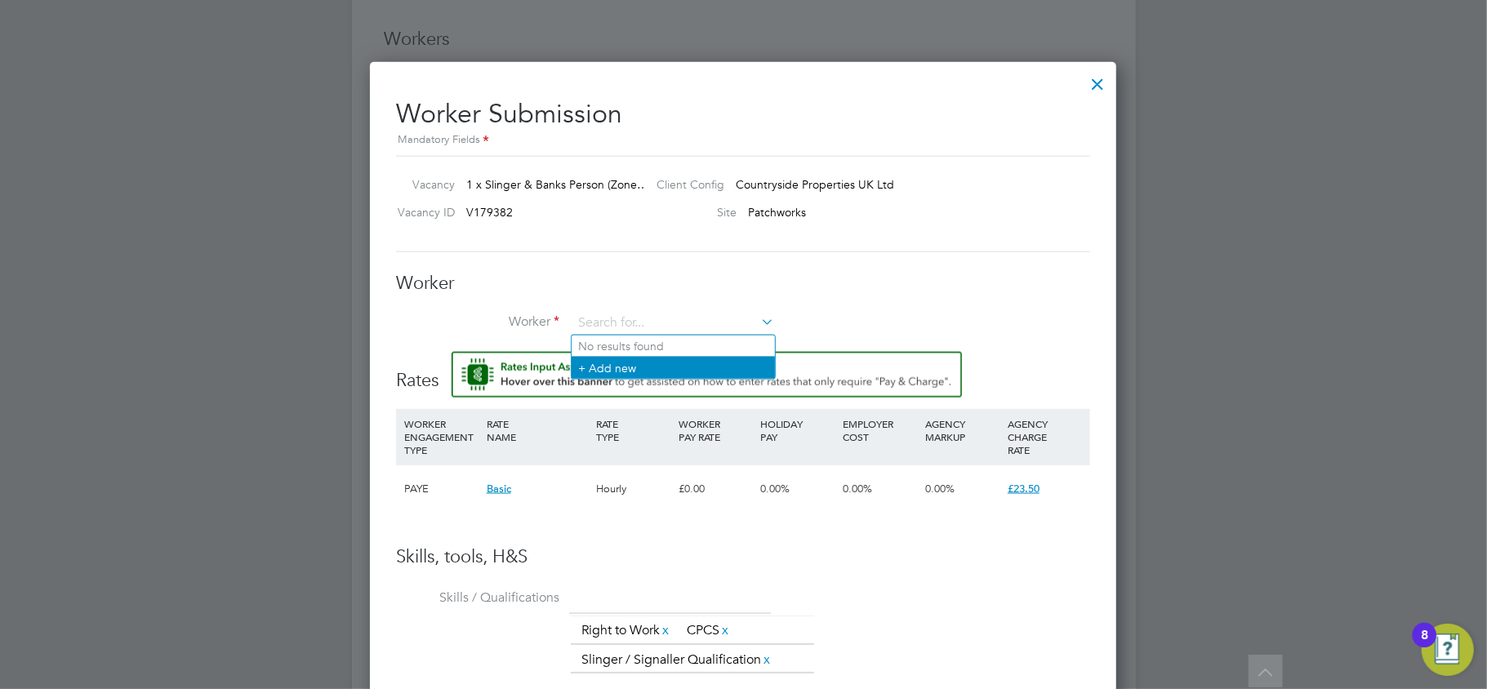
click at [648, 367] on li "+ Add new" at bounding box center [673, 368] width 203 height 22
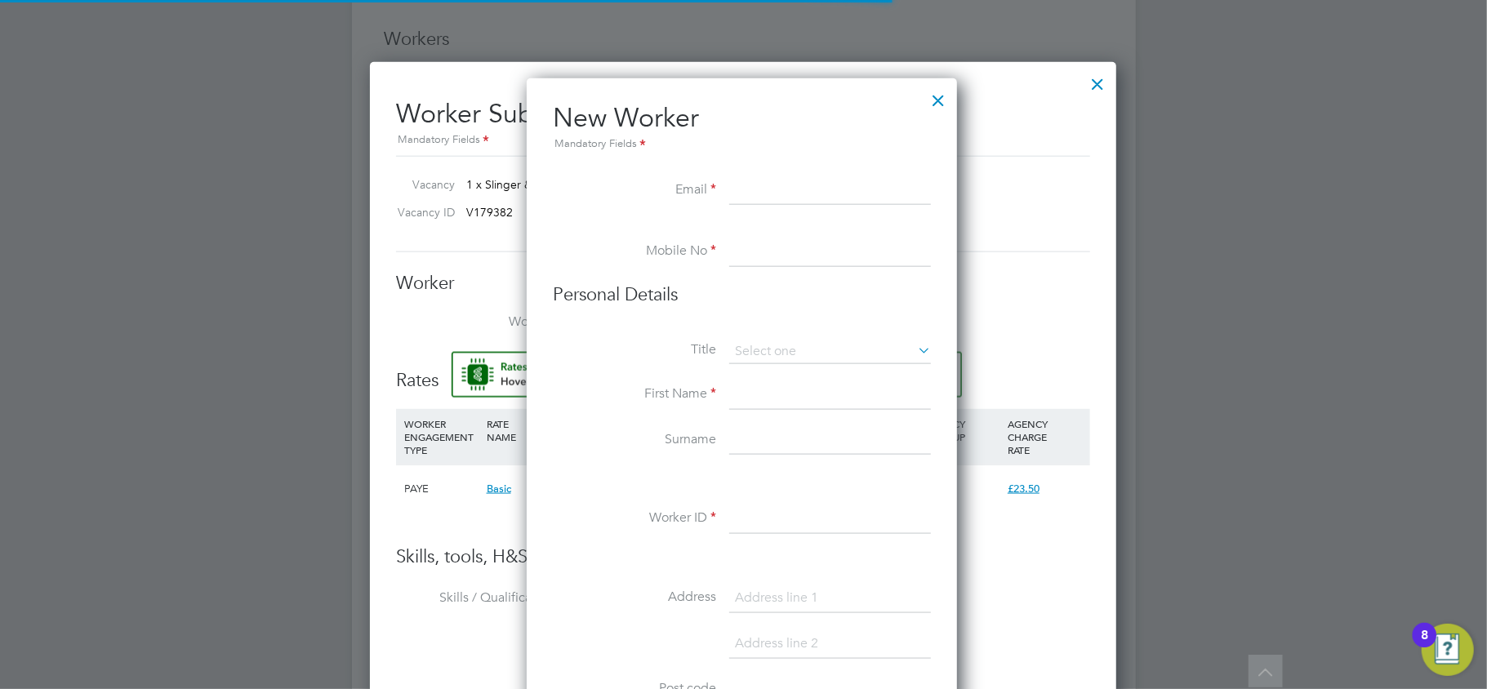
scroll to position [1392, 434]
paste input "Oluwaseun Adetifa"
type input "Oluwaseun Adetifa"
paste input "[EMAIL_ADDRESS][DOMAIN_NAME]"
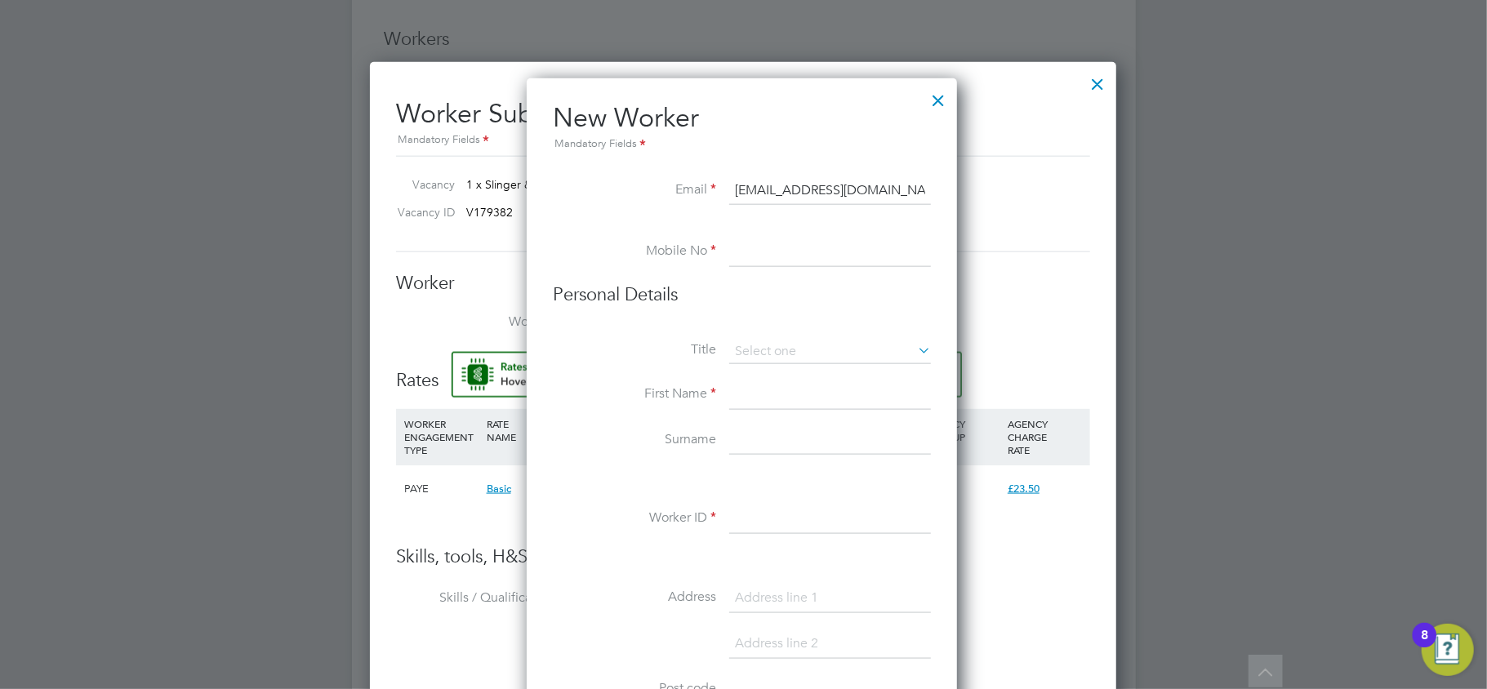
type input "[EMAIL_ADDRESS][DOMAIN_NAME]"
click at [786, 243] on input at bounding box center [830, 252] width 202 height 29
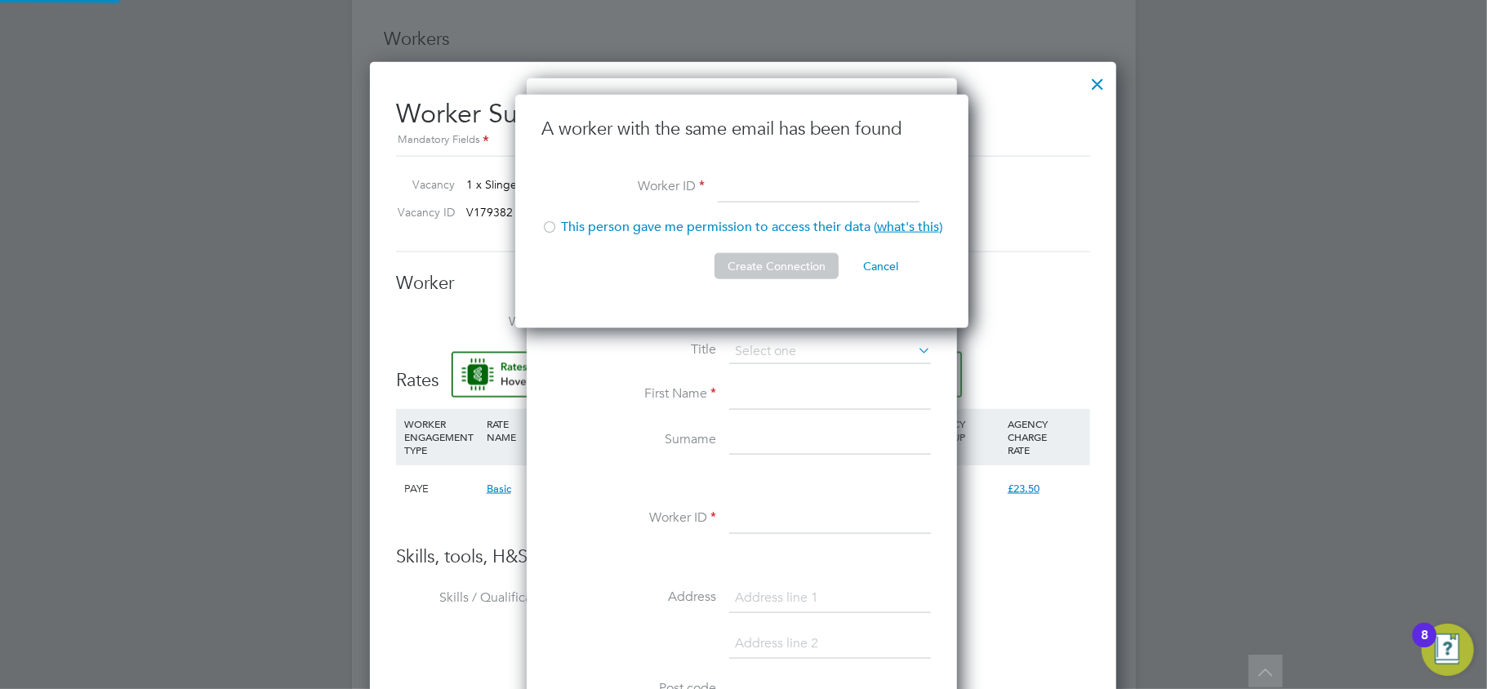
scroll to position [234, 455]
drag, startPoint x: 772, startPoint y: 185, endPoint x: 743, endPoint y: 176, distance: 29.7
click at [772, 185] on input at bounding box center [819, 188] width 202 height 29
paste input "C1504C1"
drag, startPoint x: 732, startPoint y: 187, endPoint x: 712, endPoint y: 184, distance: 20.7
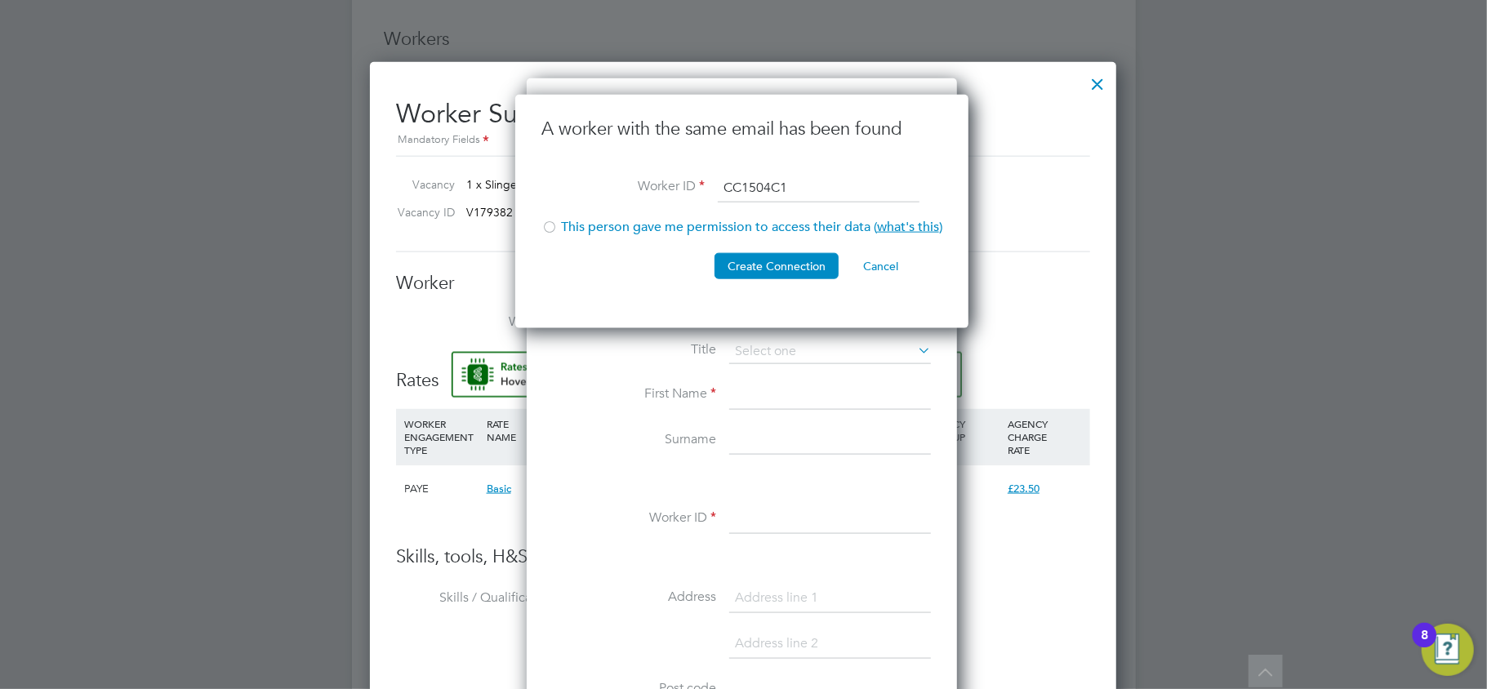
click at [712, 184] on li "Worker ID CC1504C1" at bounding box center [741, 197] width 401 height 46
type input "C1504C1"
click at [625, 229] on li "This person gave me permission to access their data ( what's this )" at bounding box center [741, 235] width 401 height 33
click at [774, 266] on button "Create Connection" at bounding box center [777, 266] width 124 height 26
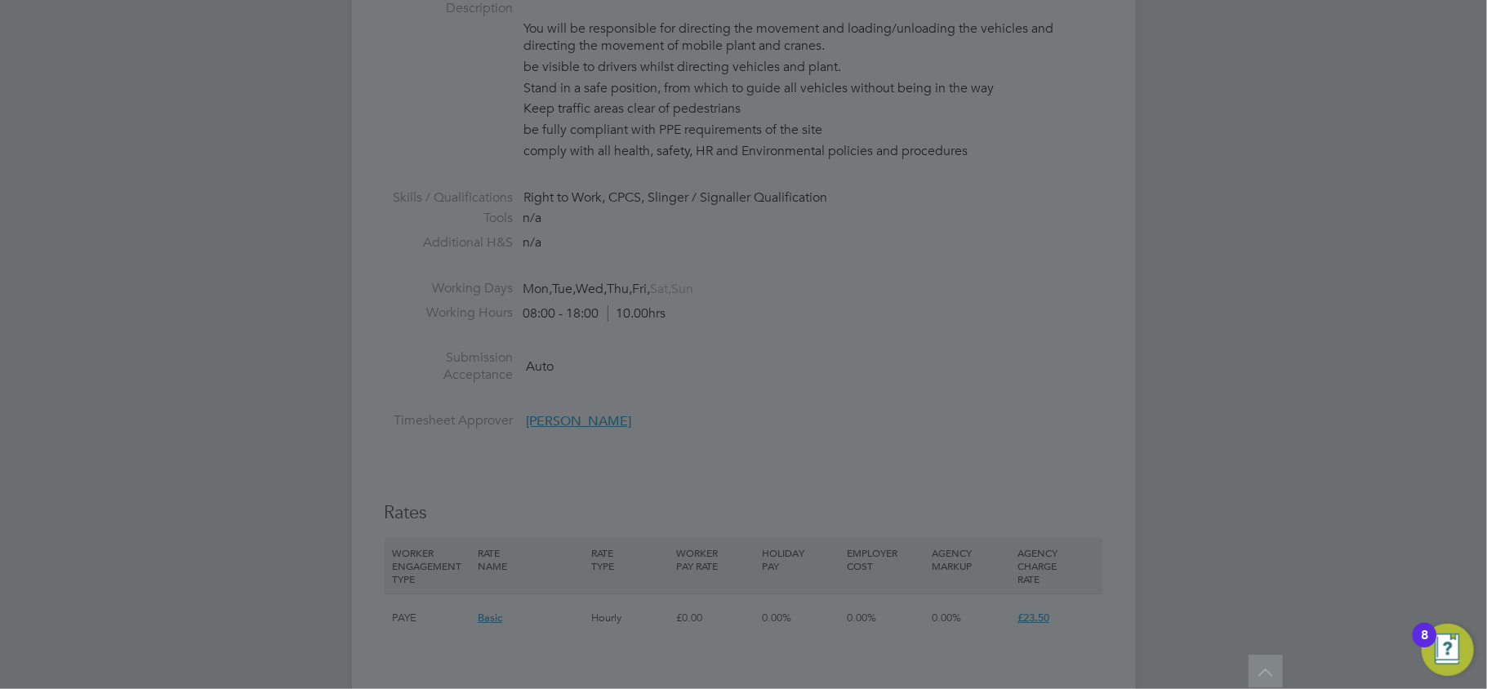
scroll to position [0, 0]
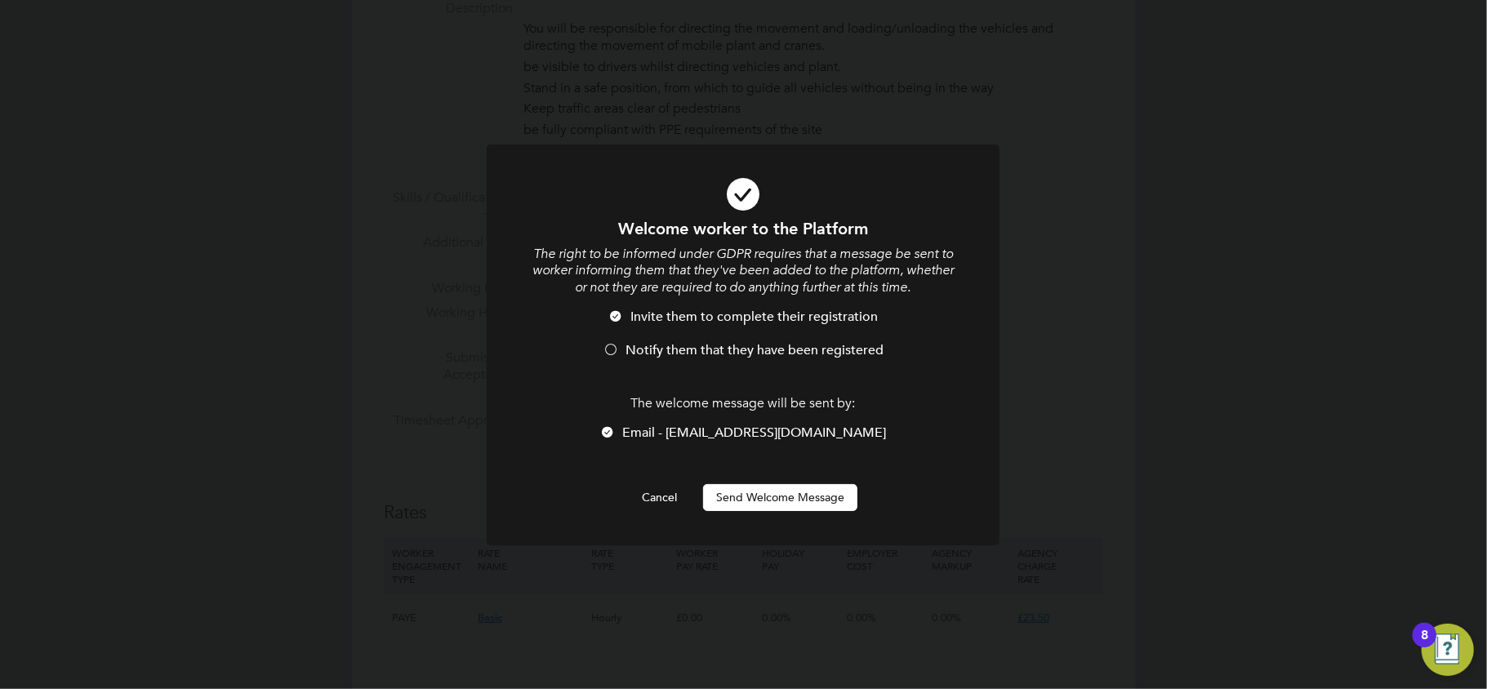
click at [788, 495] on button "Send Welcome Message" at bounding box center [780, 497] width 154 height 26
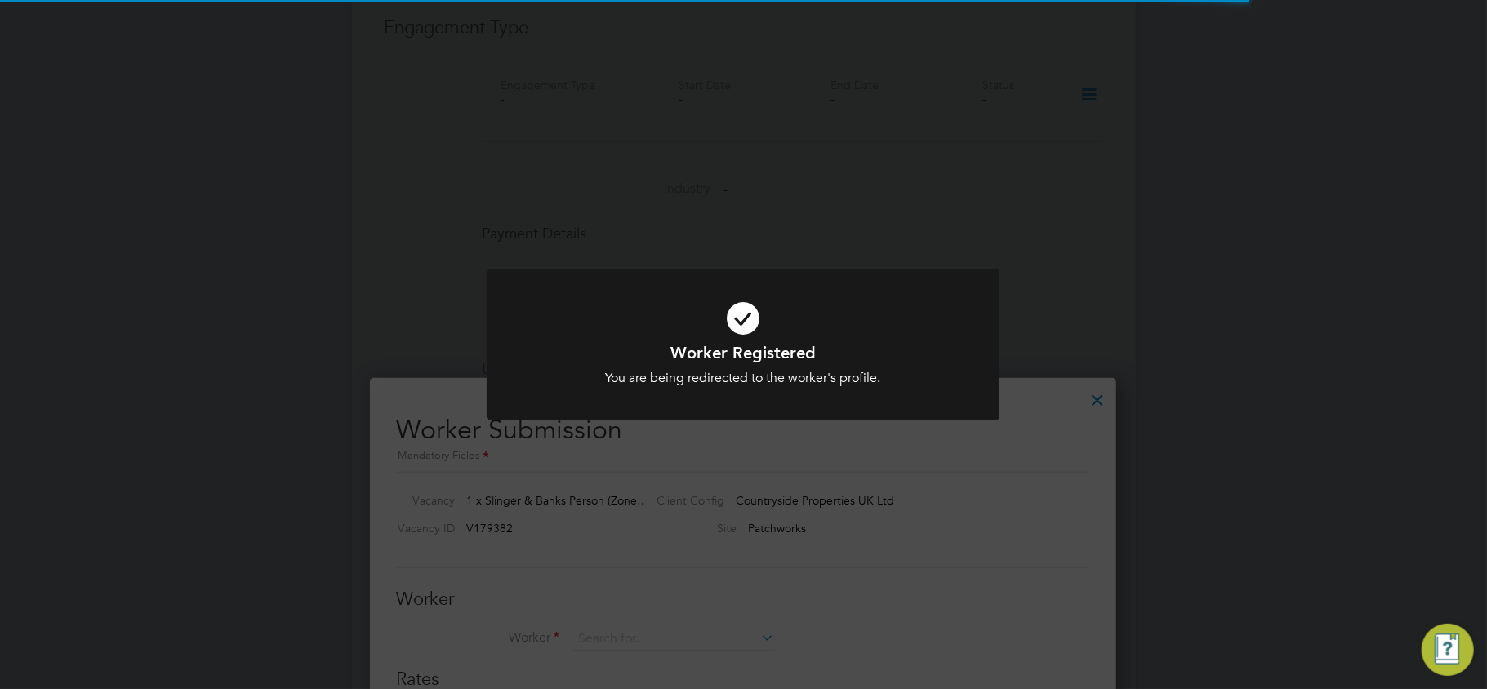
scroll to position [1020, 748]
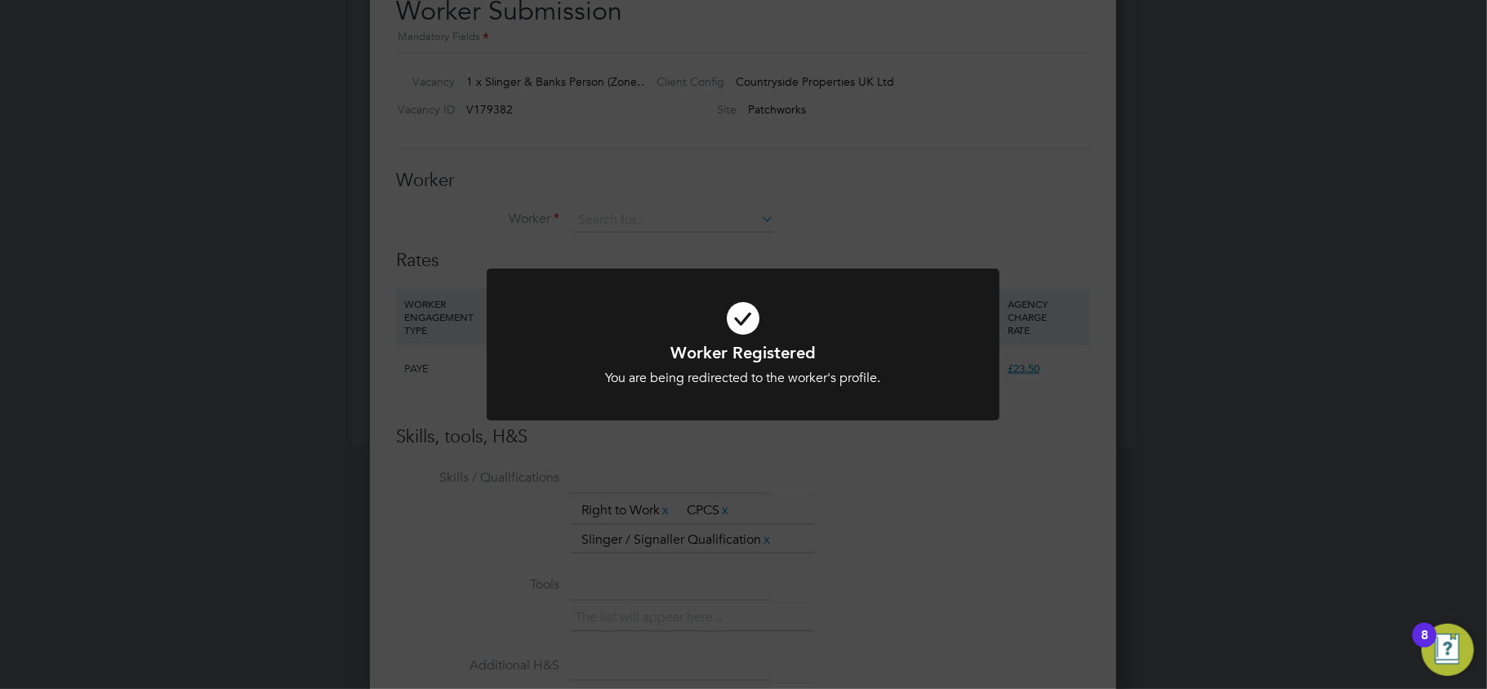
click at [1053, 136] on div "Worker Registered You are being redirected to the worker's profile. Cancel Okay" at bounding box center [743, 344] width 1487 height 689
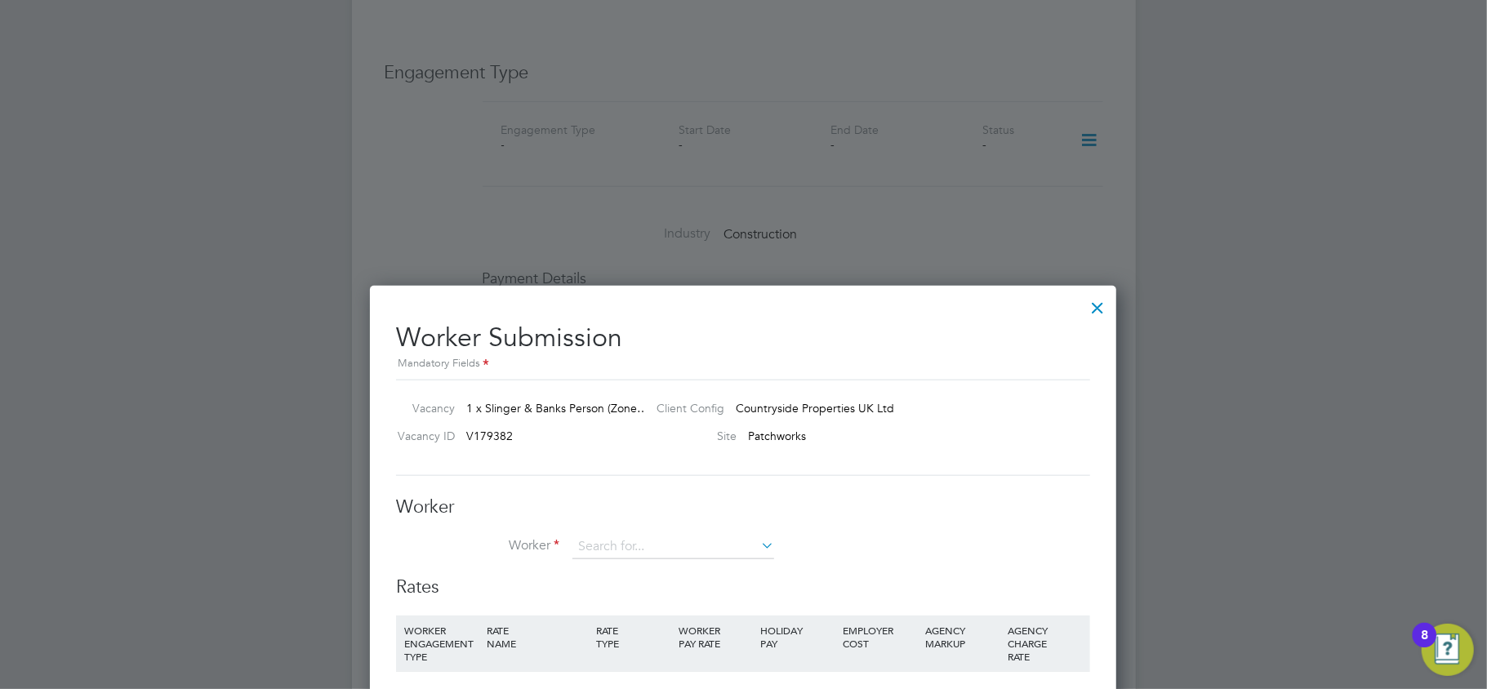
click at [1089, 298] on div at bounding box center [1097, 303] width 29 height 29
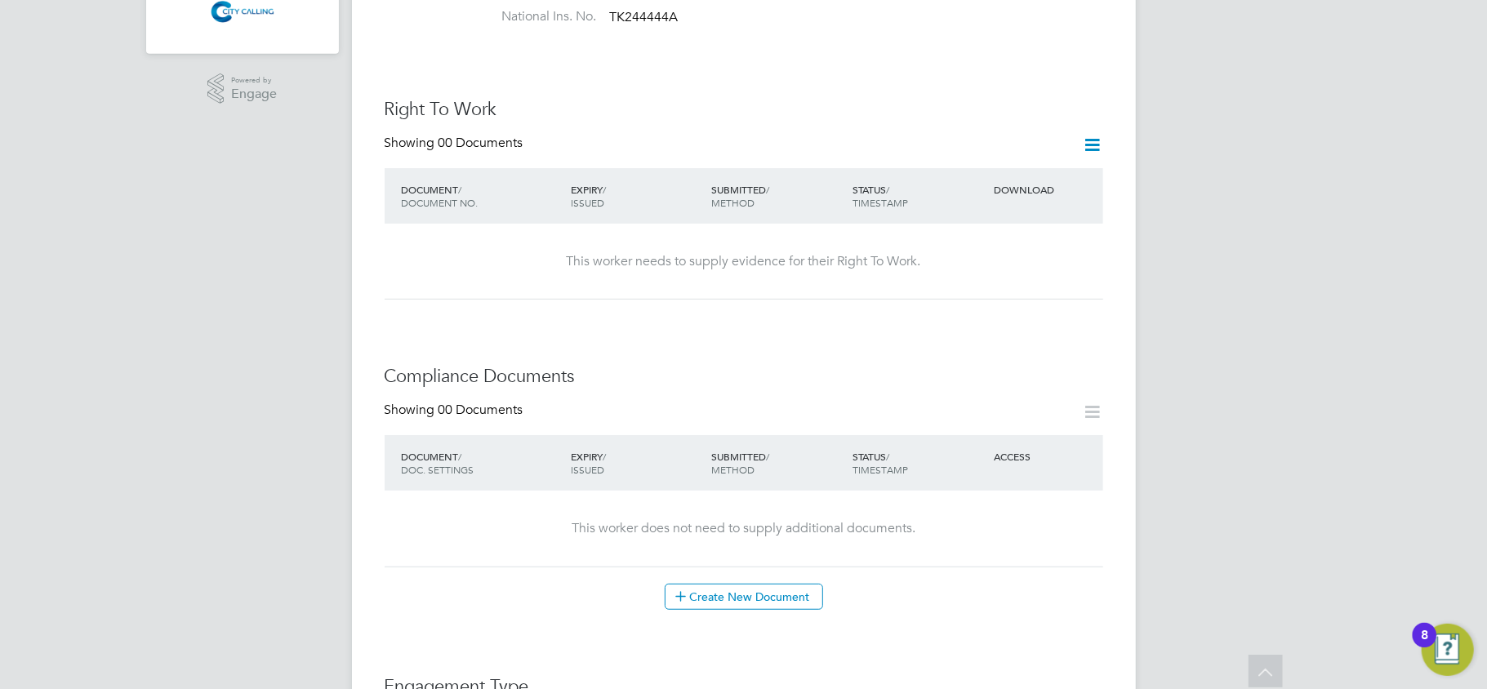
scroll to position [817, 0]
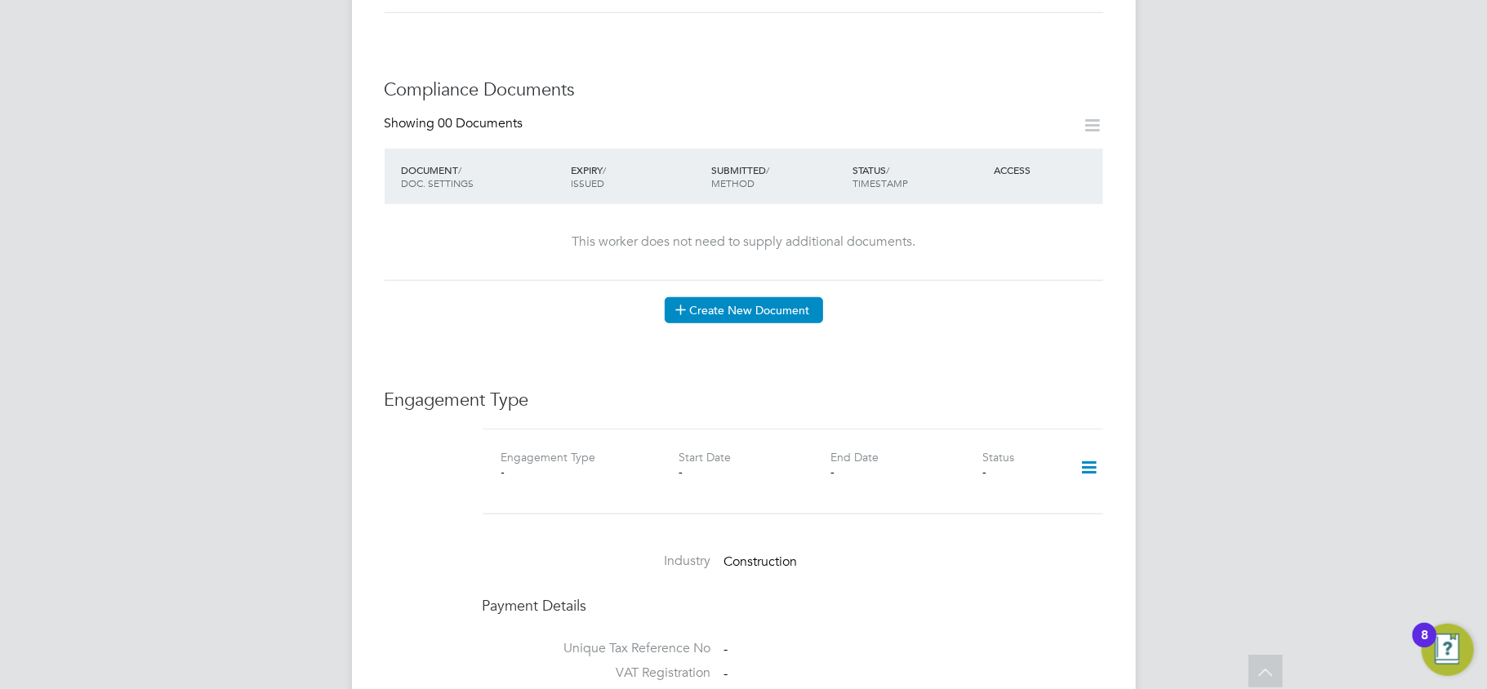
click at [772, 297] on button "Create New Document" at bounding box center [744, 310] width 158 height 26
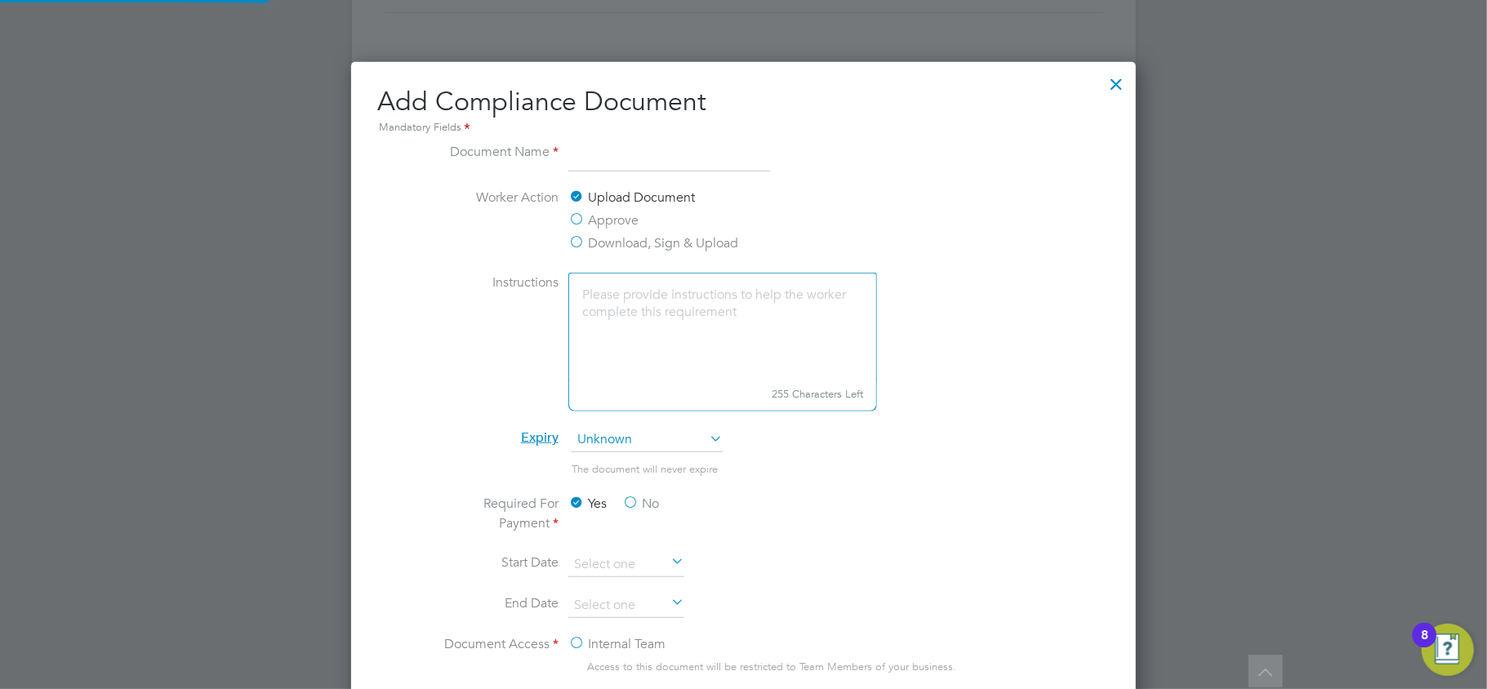
scroll to position [857, 786]
click at [1109, 85] on div at bounding box center [1116, 79] width 29 height 29
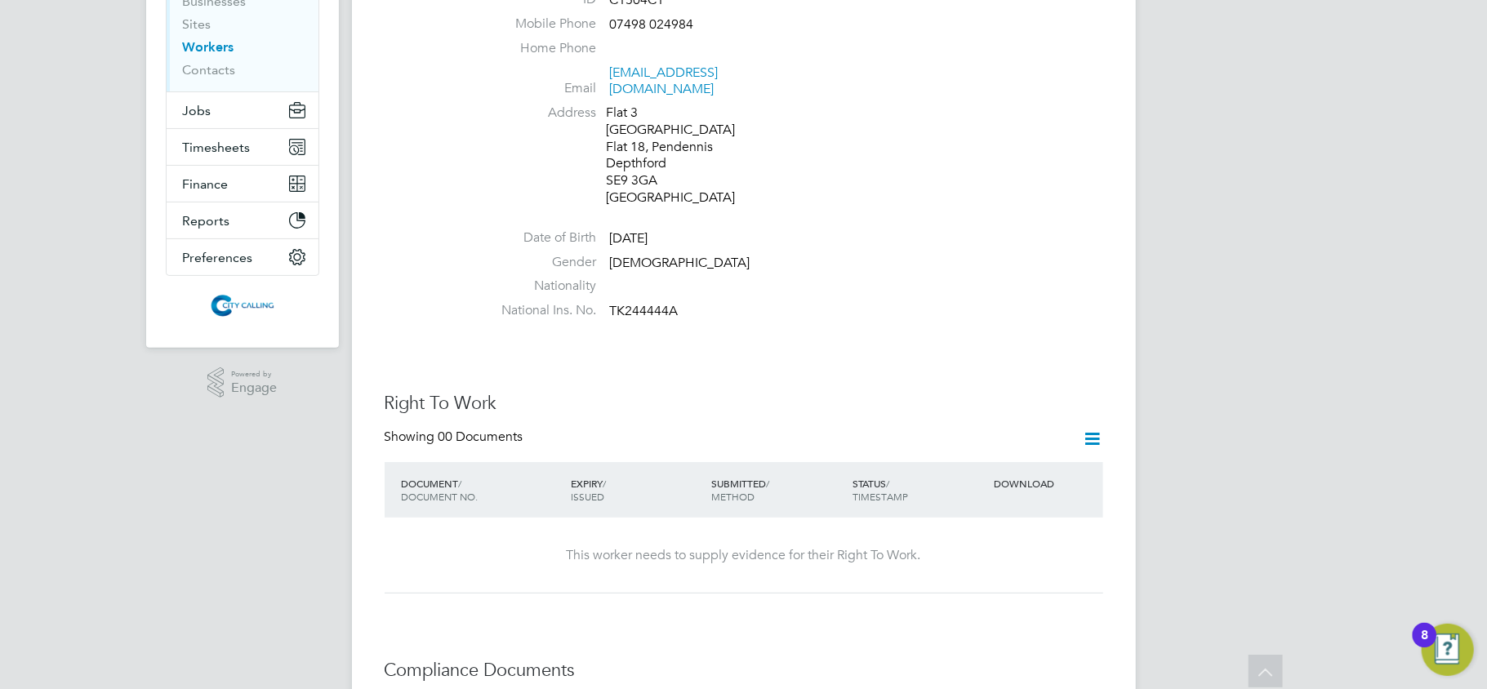
scroll to position [653, 0]
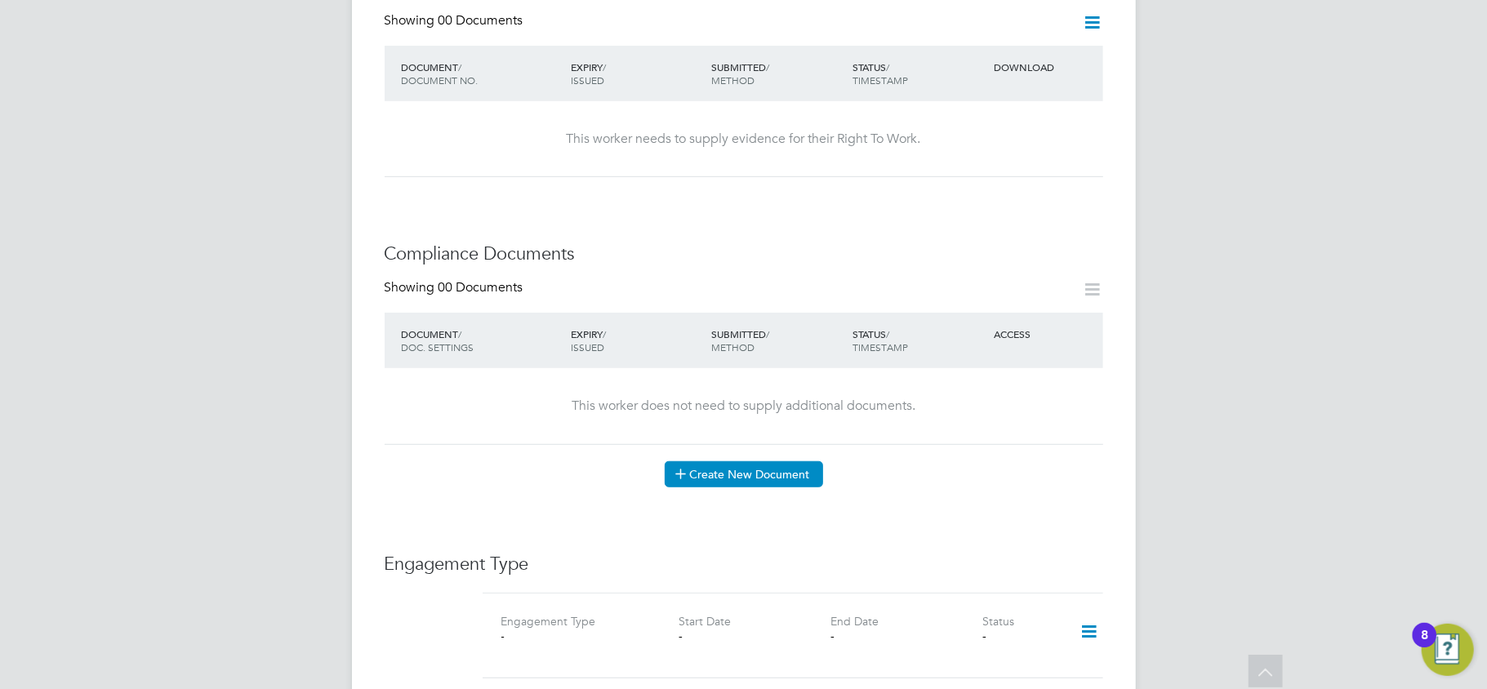
click at [768, 461] on button "Create New Document" at bounding box center [744, 474] width 158 height 26
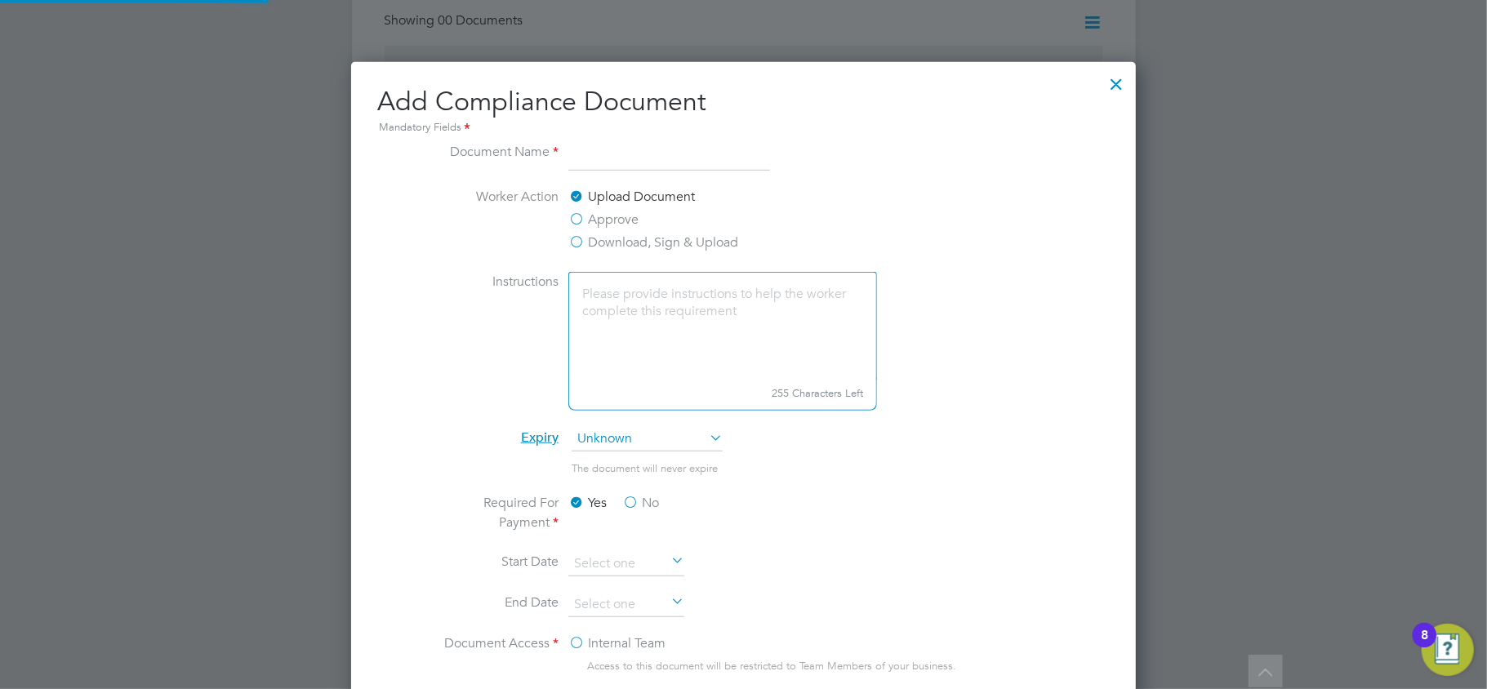
scroll to position [857, 786]
click at [1112, 90] on div at bounding box center [1116, 79] width 29 height 29
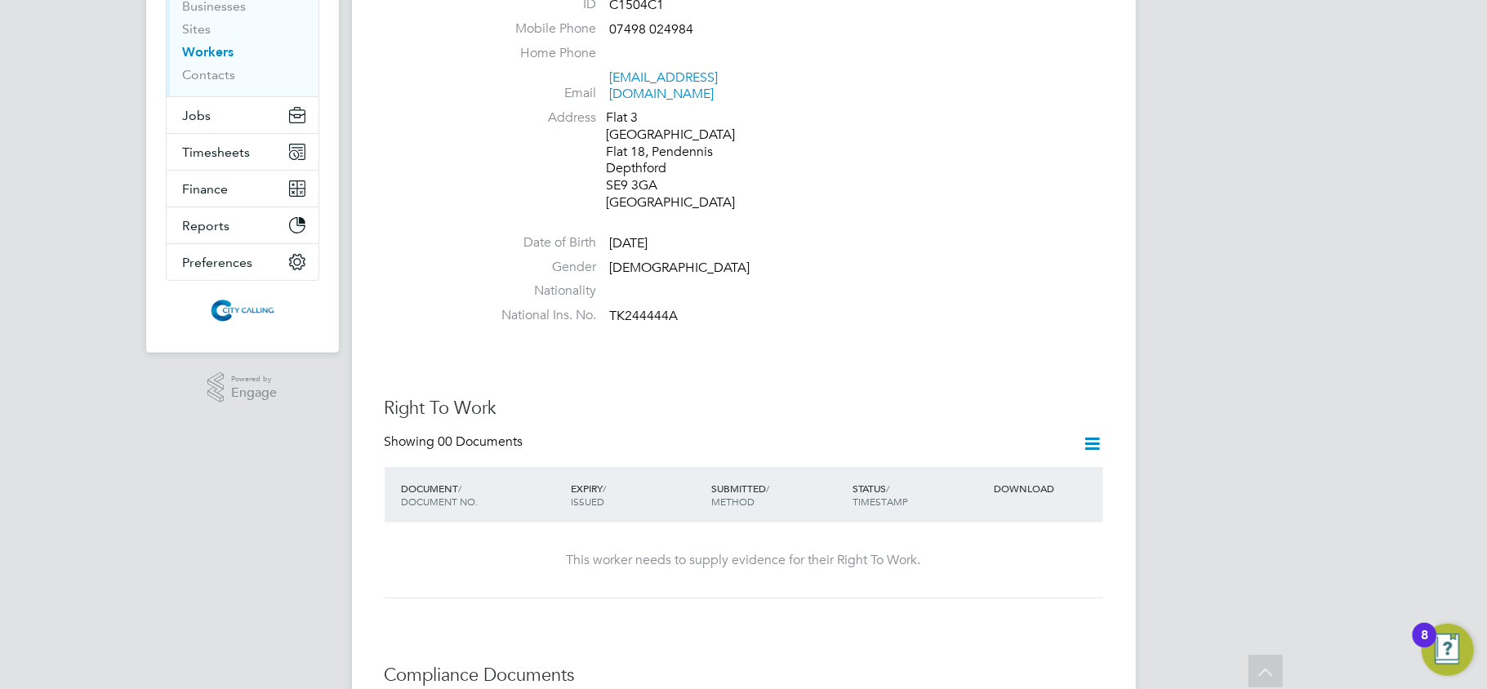
scroll to position [0, 0]
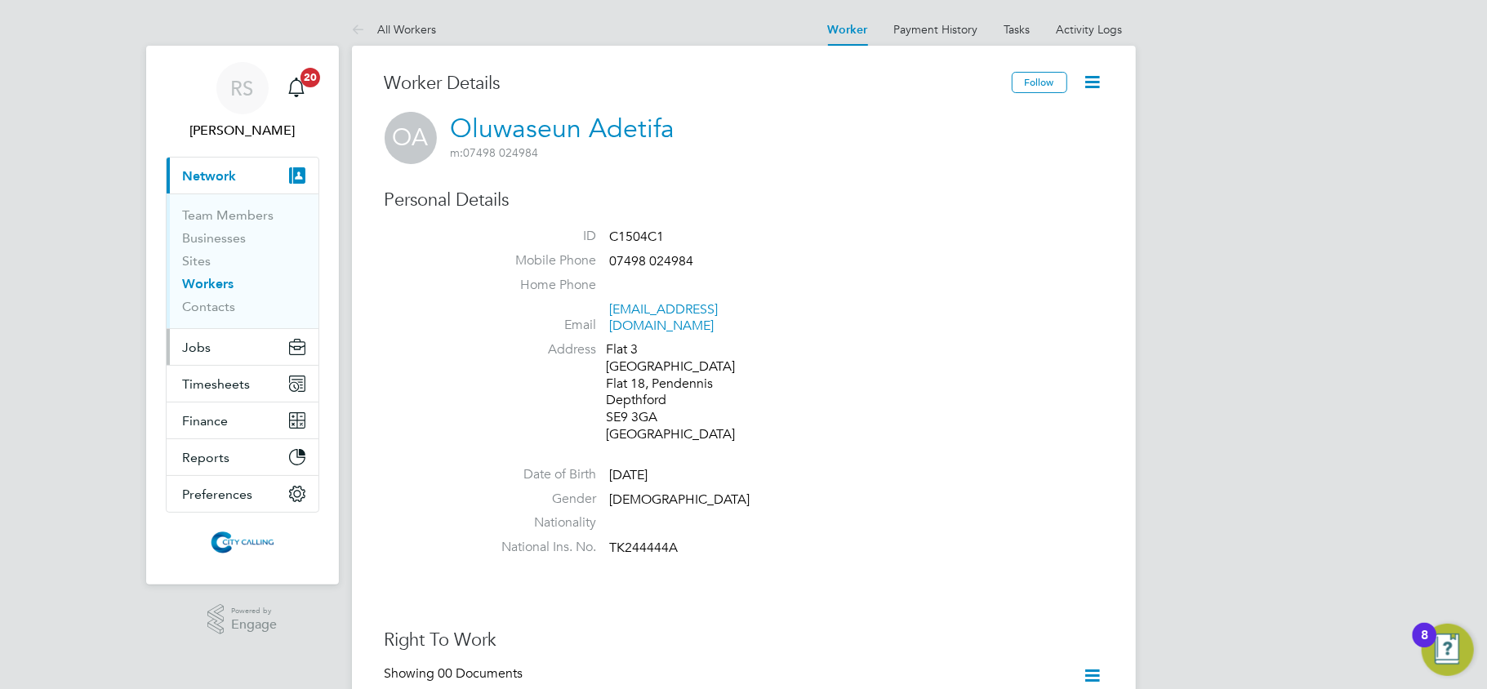
click at [203, 350] on span "Jobs" at bounding box center [197, 348] width 29 height 16
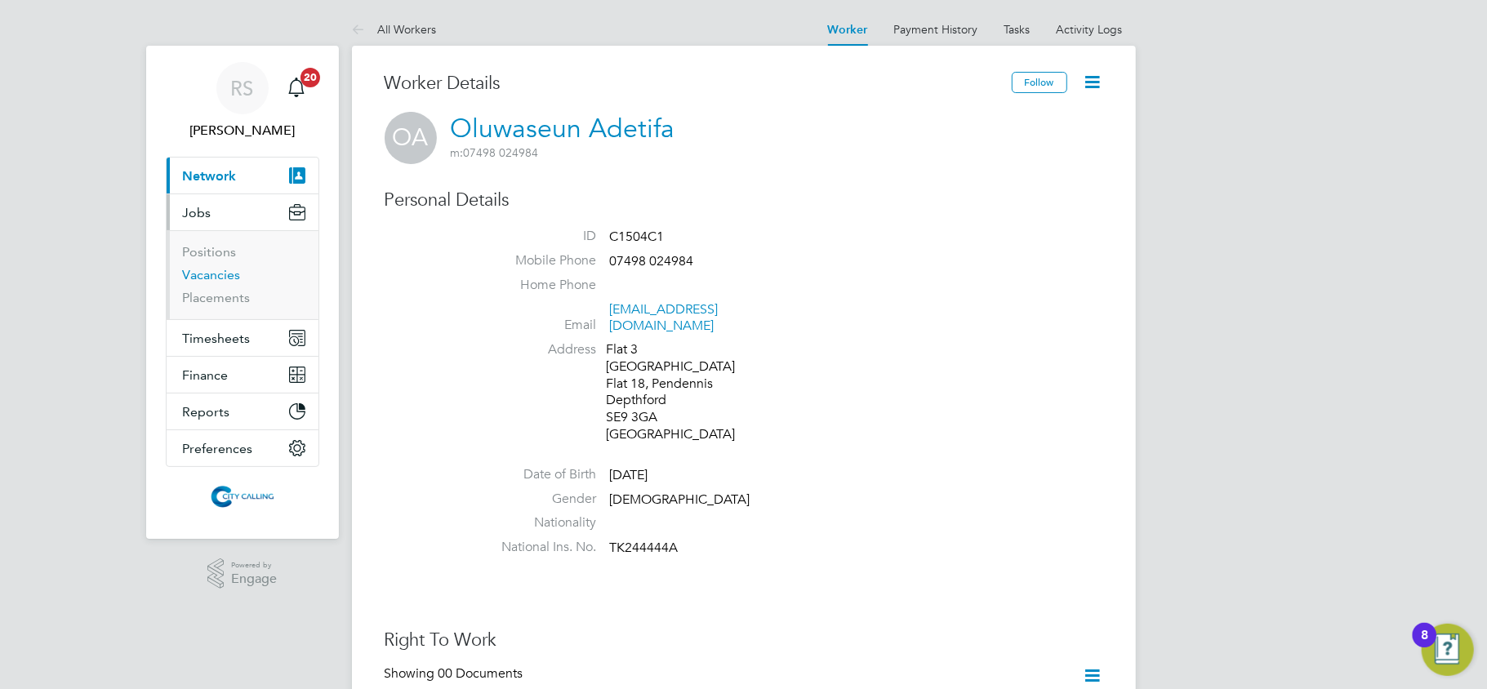
click at [214, 282] on link "Vacancies" at bounding box center [212, 275] width 58 height 16
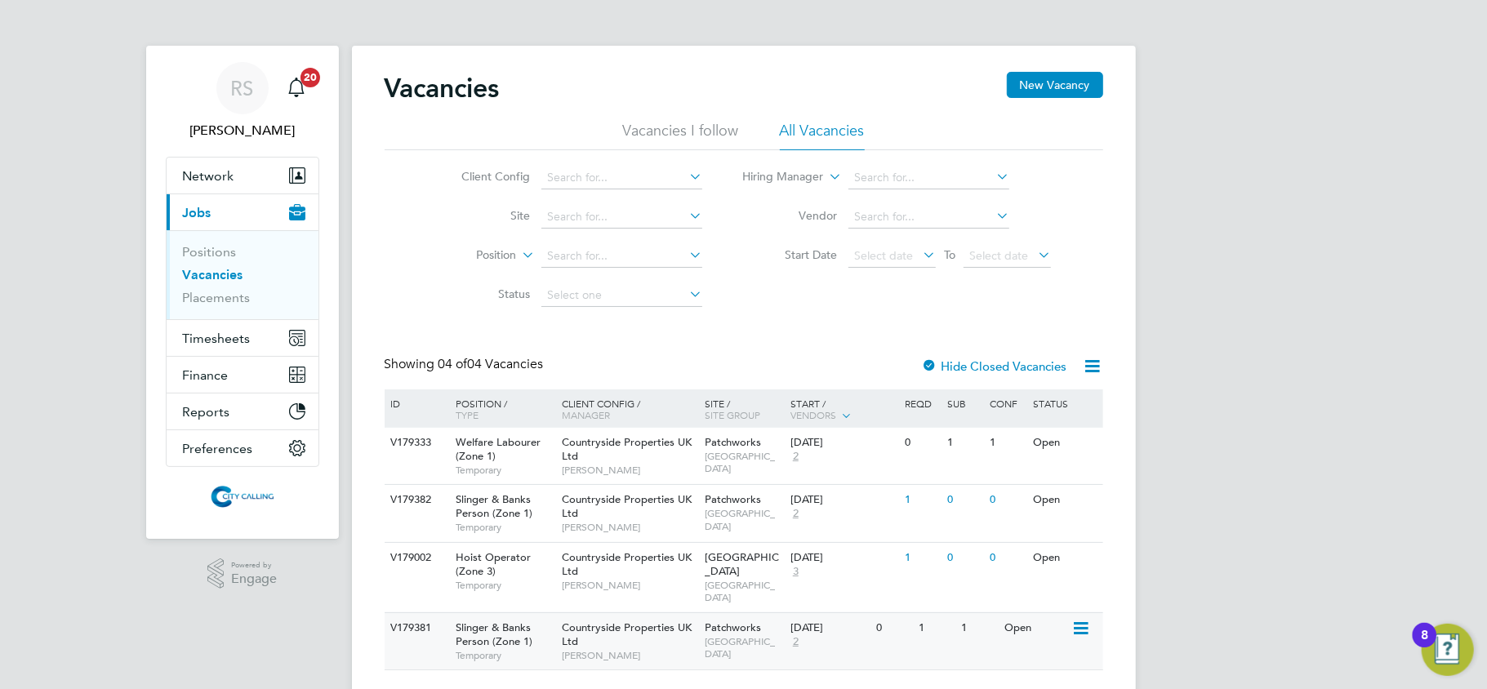
click at [627, 621] on span "Countryside Properties UK Ltd" at bounding box center [627, 635] width 130 height 28
click at [605, 505] on span "Countryside Properties UK Ltd" at bounding box center [627, 506] width 130 height 28
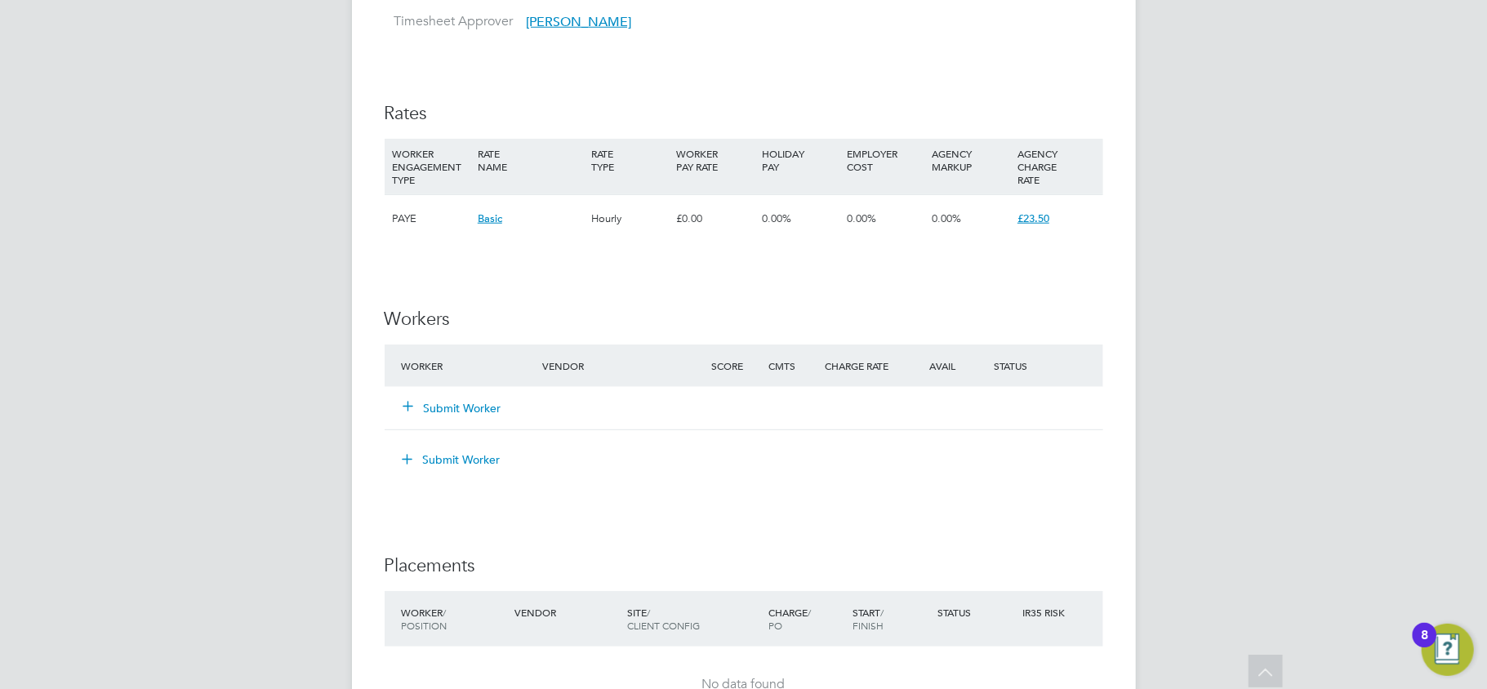
click at [459, 403] on button "Submit Worker" at bounding box center [453, 408] width 98 height 16
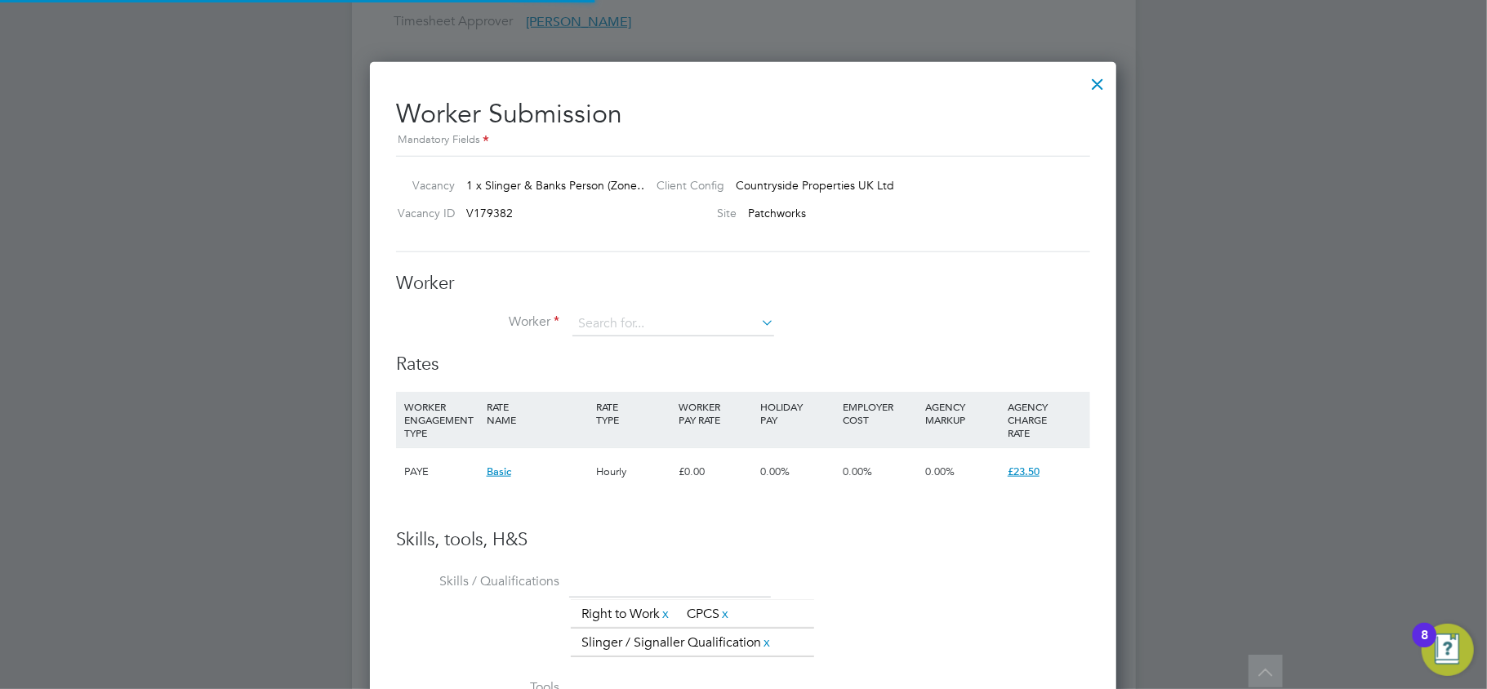
scroll to position [1037, 748]
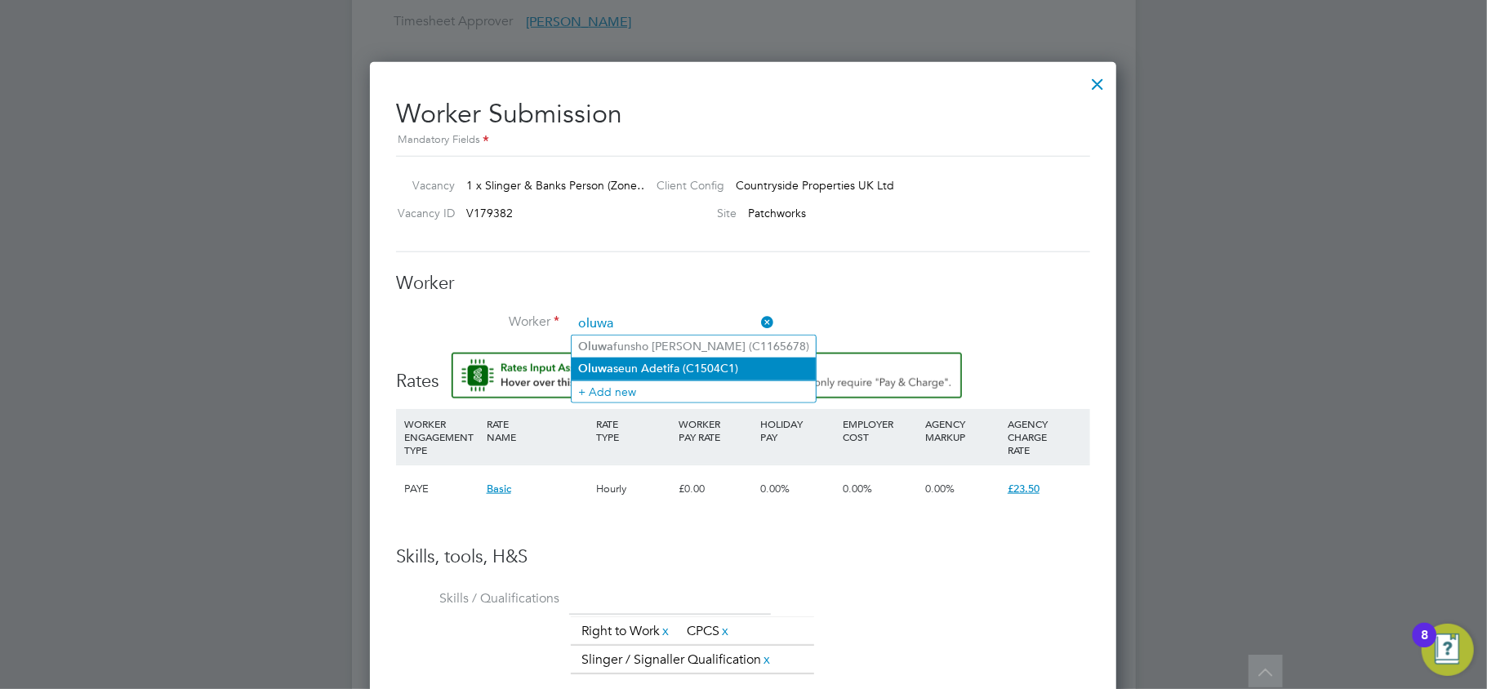
click at [641, 367] on li "Oluwa seun Adetifa (C1504C1)" at bounding box center [694, 369] width 244 height 22
type input "Oluwaseun Adetifa (C1504C1)"
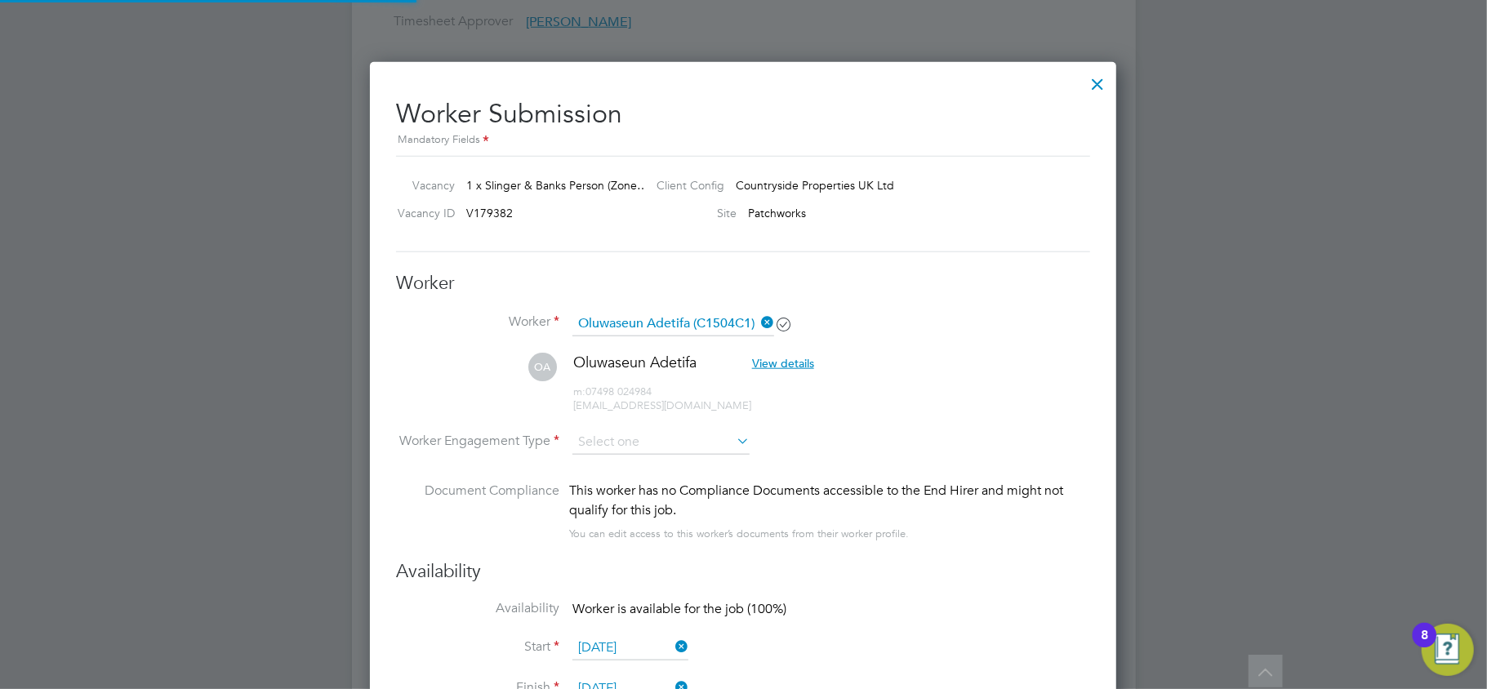
scroll to position [1400, 748]
click at [615, 432] on input at bounding box center [660, 442] width 177 height 24
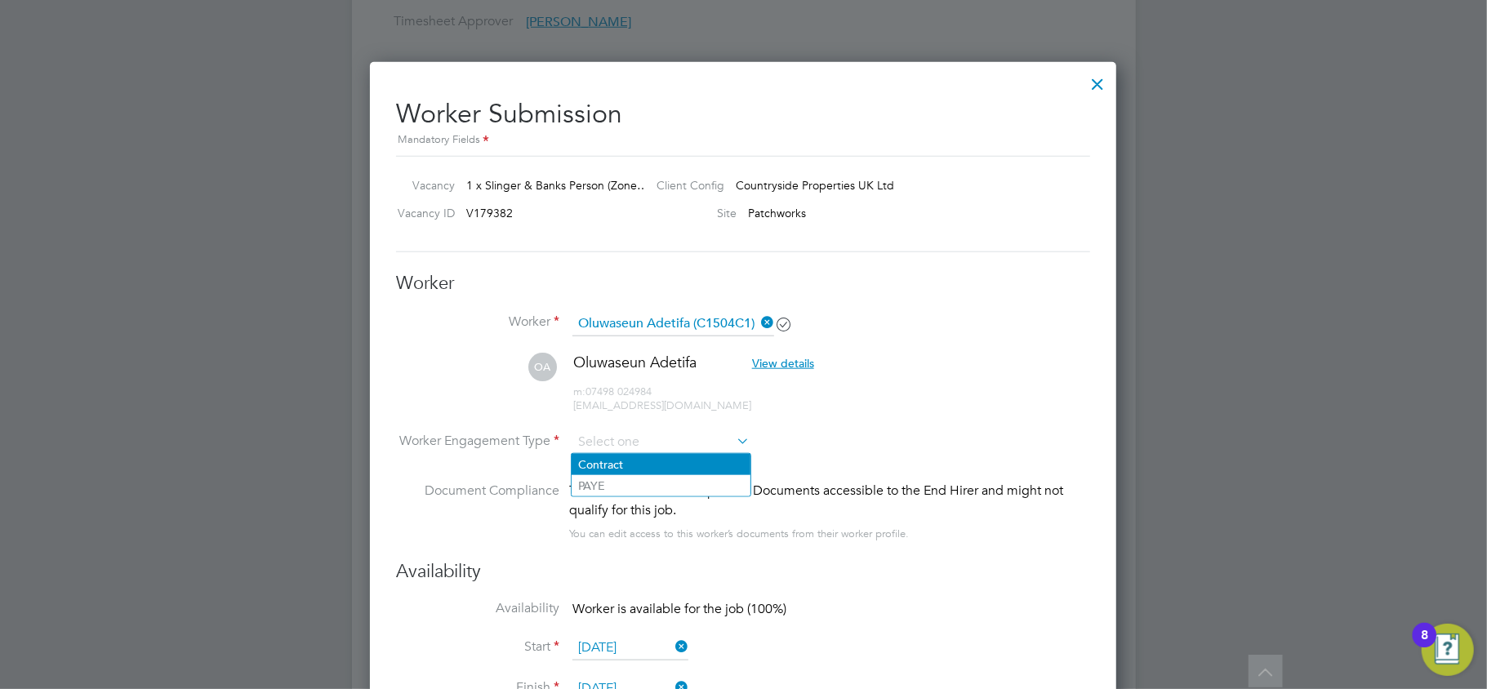
click at [599, 461] on li "Contract" at bounding box center [661, 464] width 179 height 21
type input "Contract"
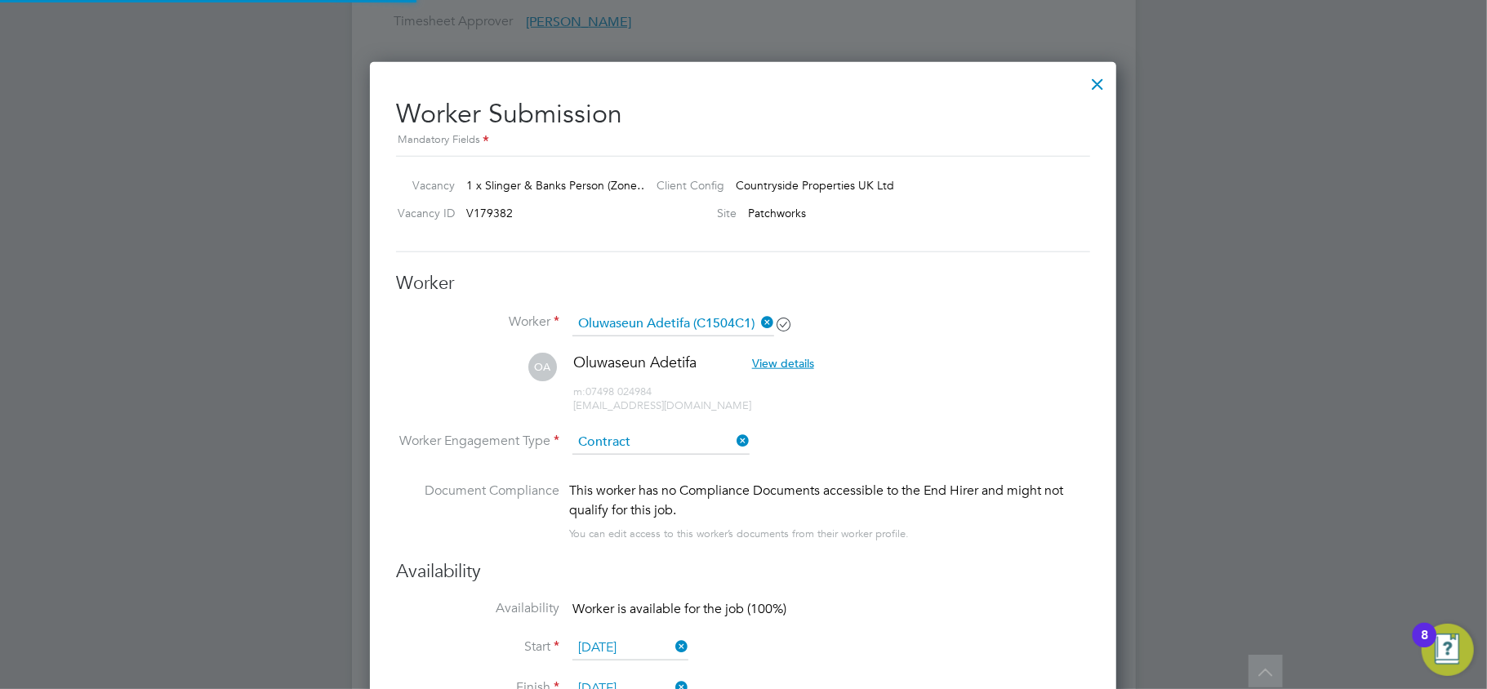
scroll to position [1471, 748]
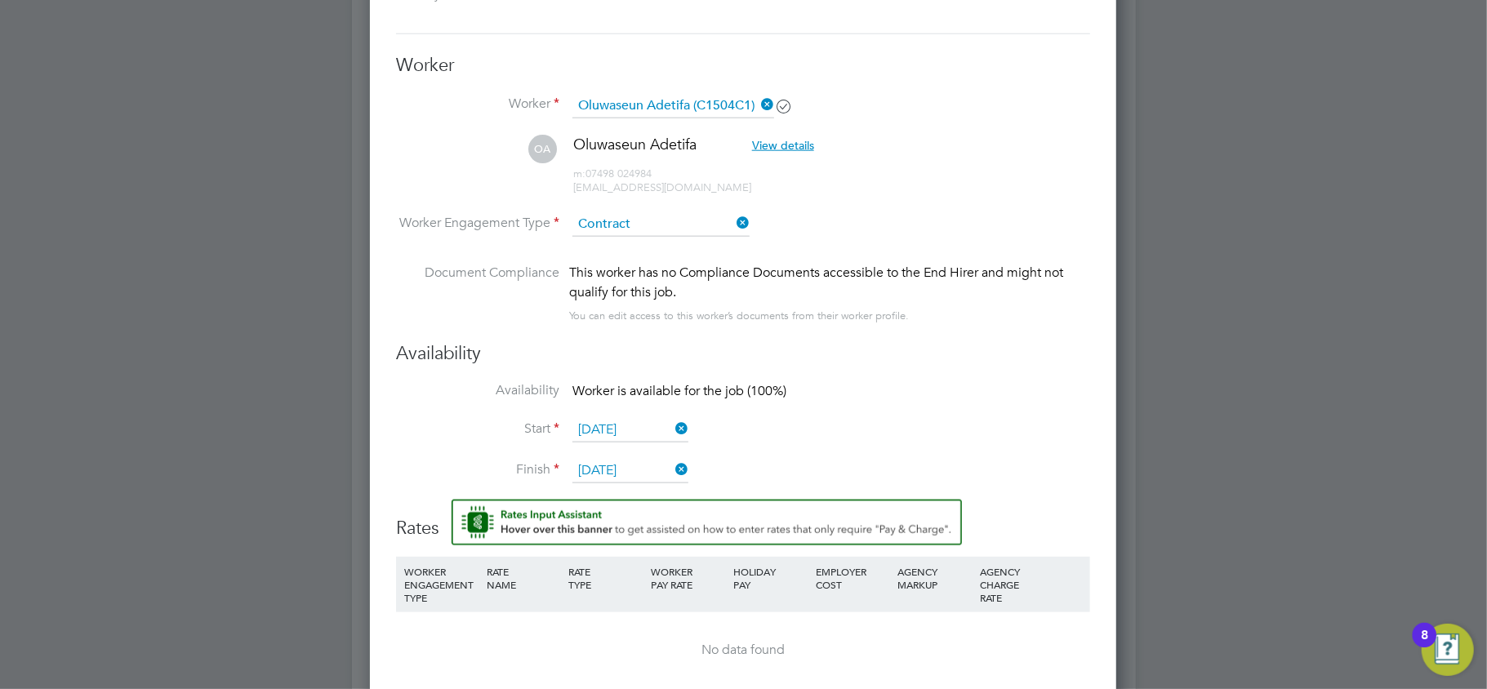
click at [733, 223] on icon at bounding box center [733, 222] width 0 height 23
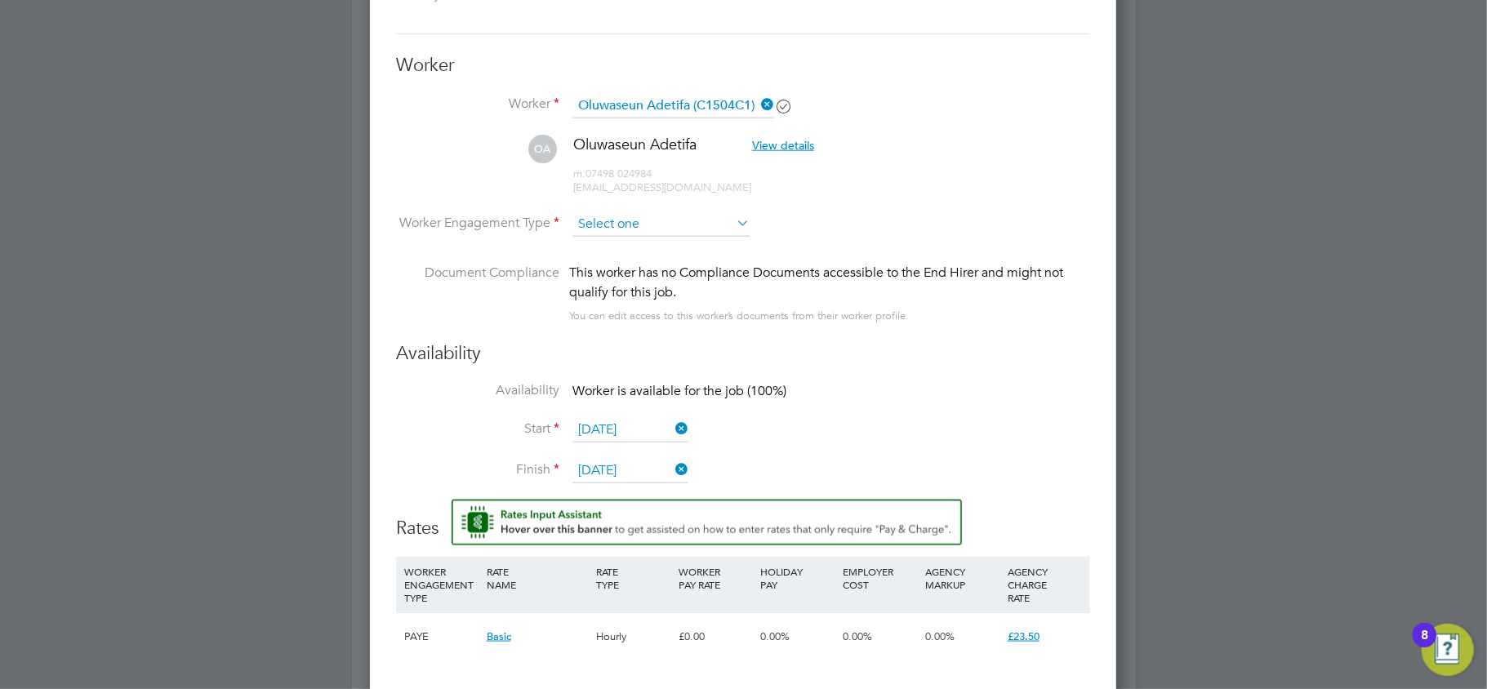
click at [648, 223] on input at bounding box center [660, 224] width 177 height 24
click at [637, 238] on li "Contract" at bounding box center [661, 246] width 179 height 21
type input "Contract"
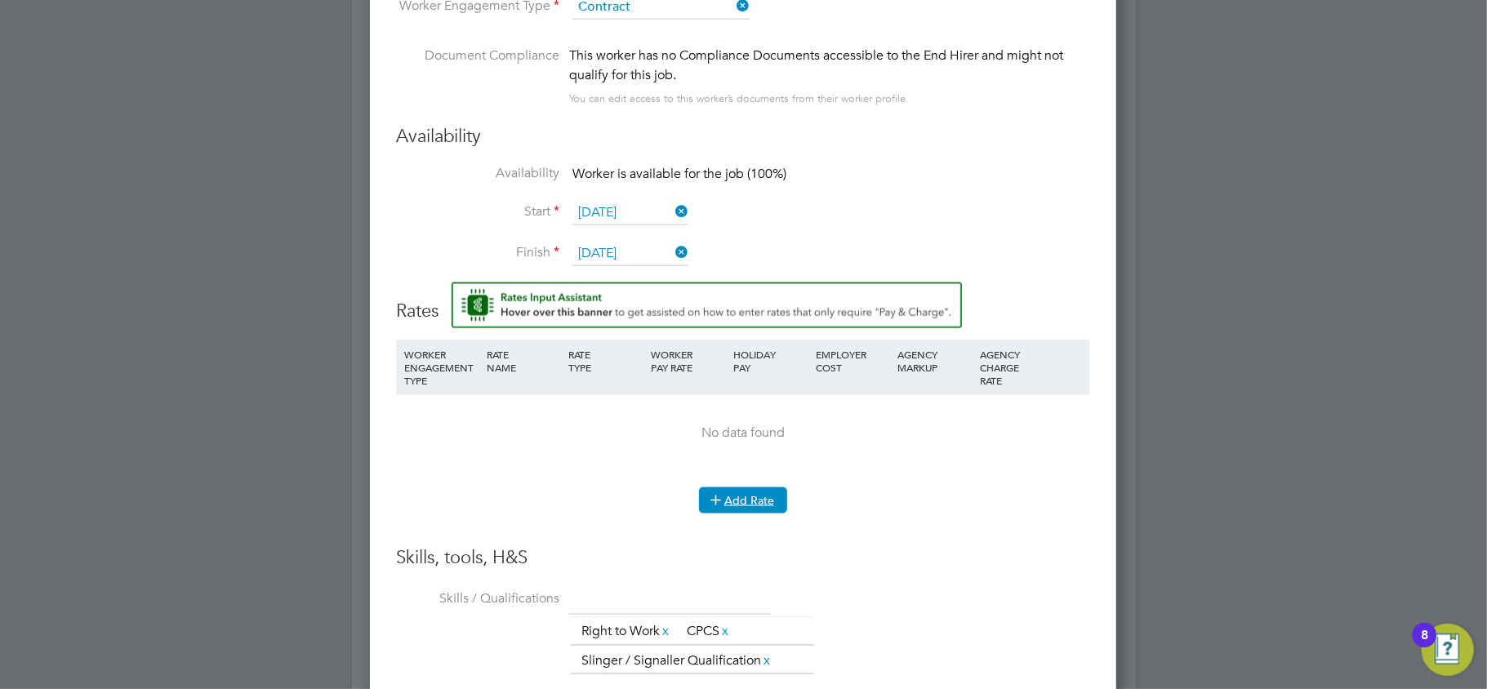
click at [732, 493] on button "Add Rate" at bounding box center [743, 501] width 88 height 26
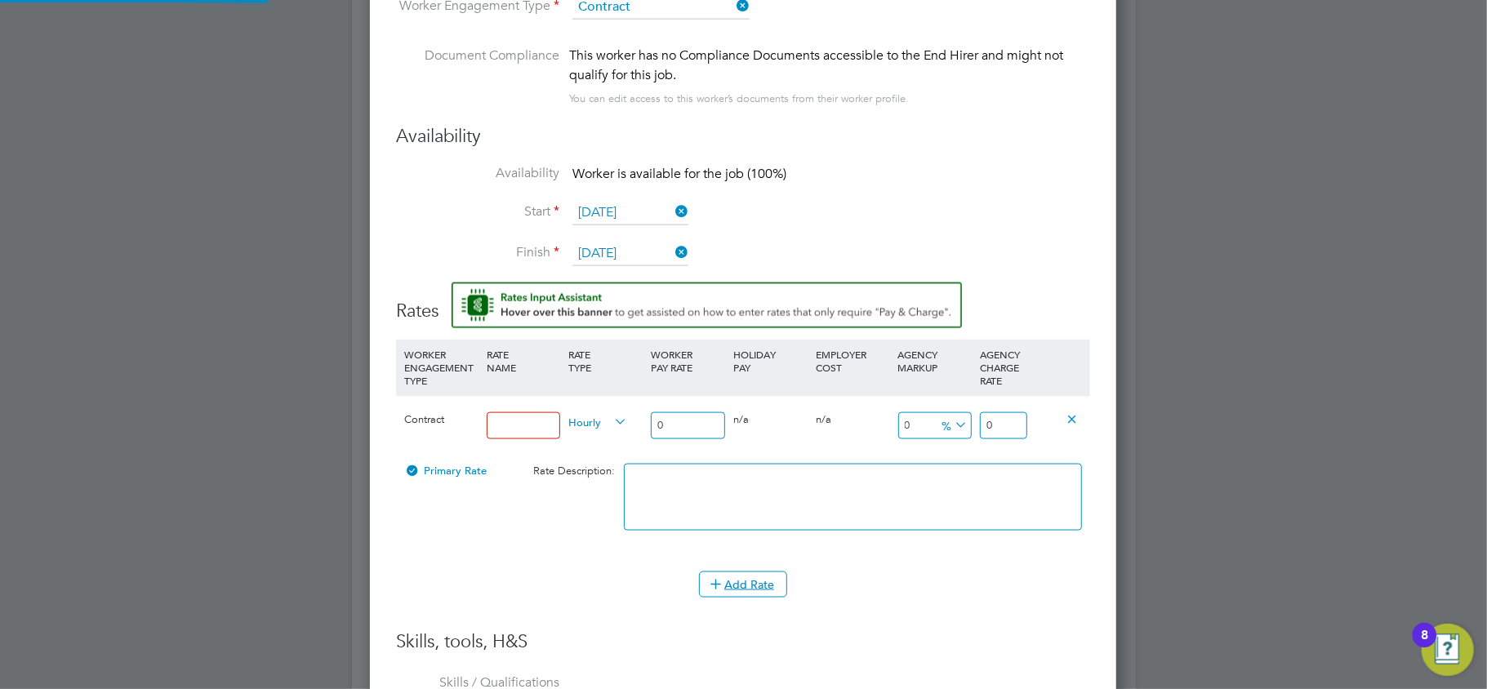
click at [494, 420] on input at bounding box center [524, 425] width 74 height 27
type input "Basic"
type input "2"
type input "21"
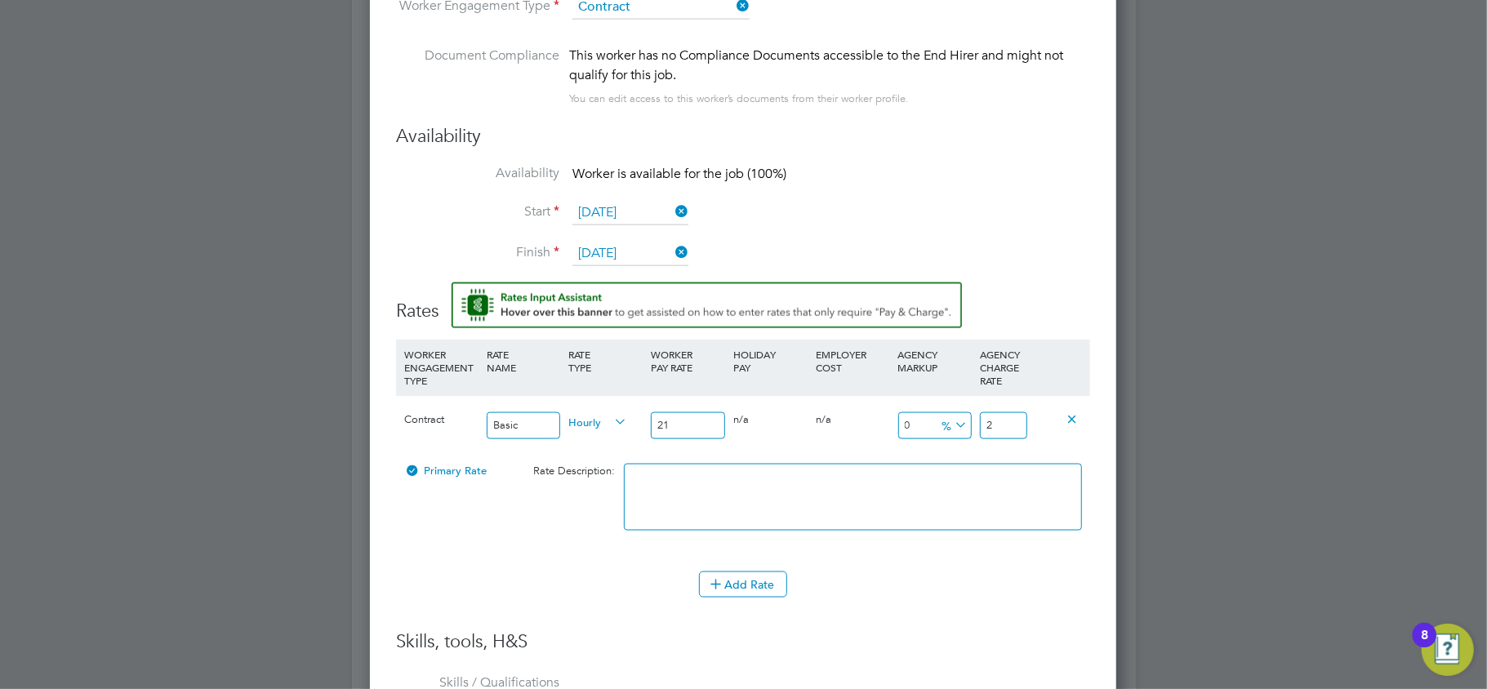
type input "21"
type input "-90.47619047619048"
type input "2"
type input "9.523809523809524"
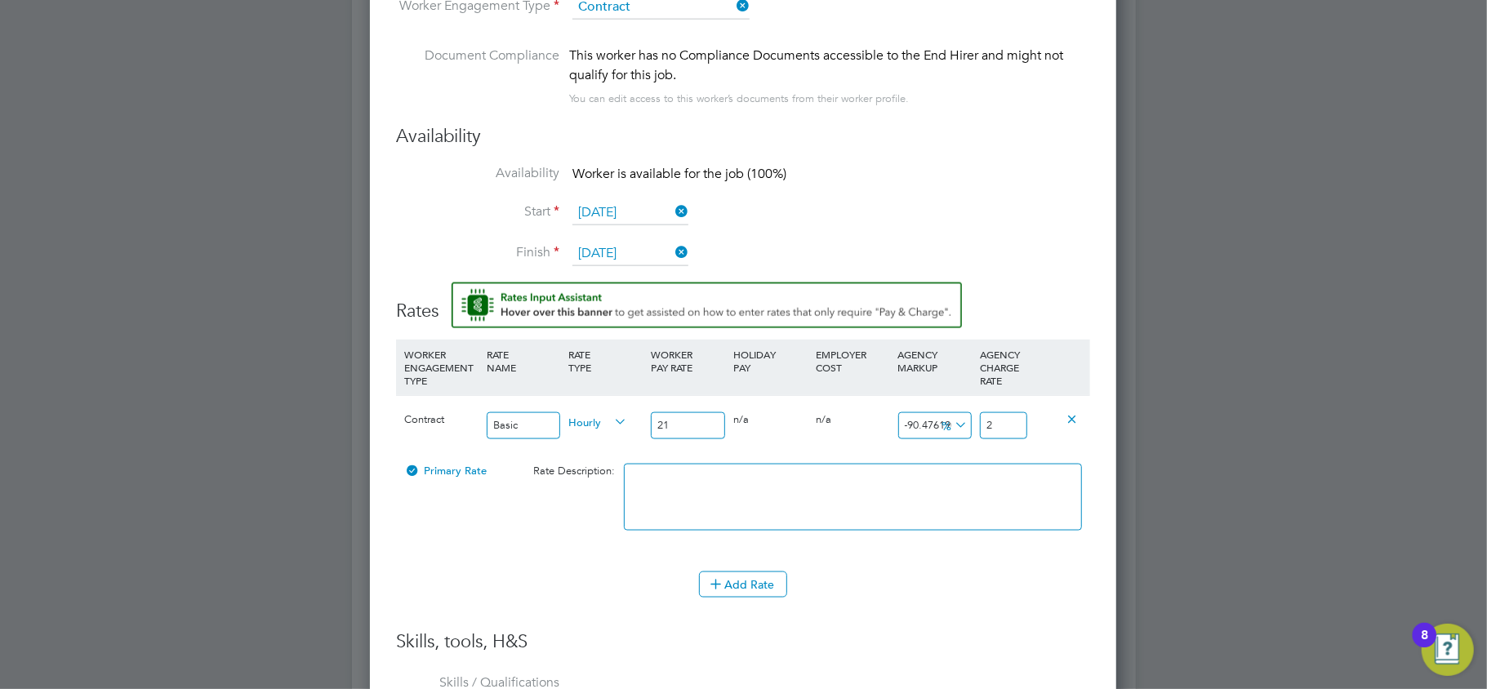
type input "23"
type input "11.904761904761905"
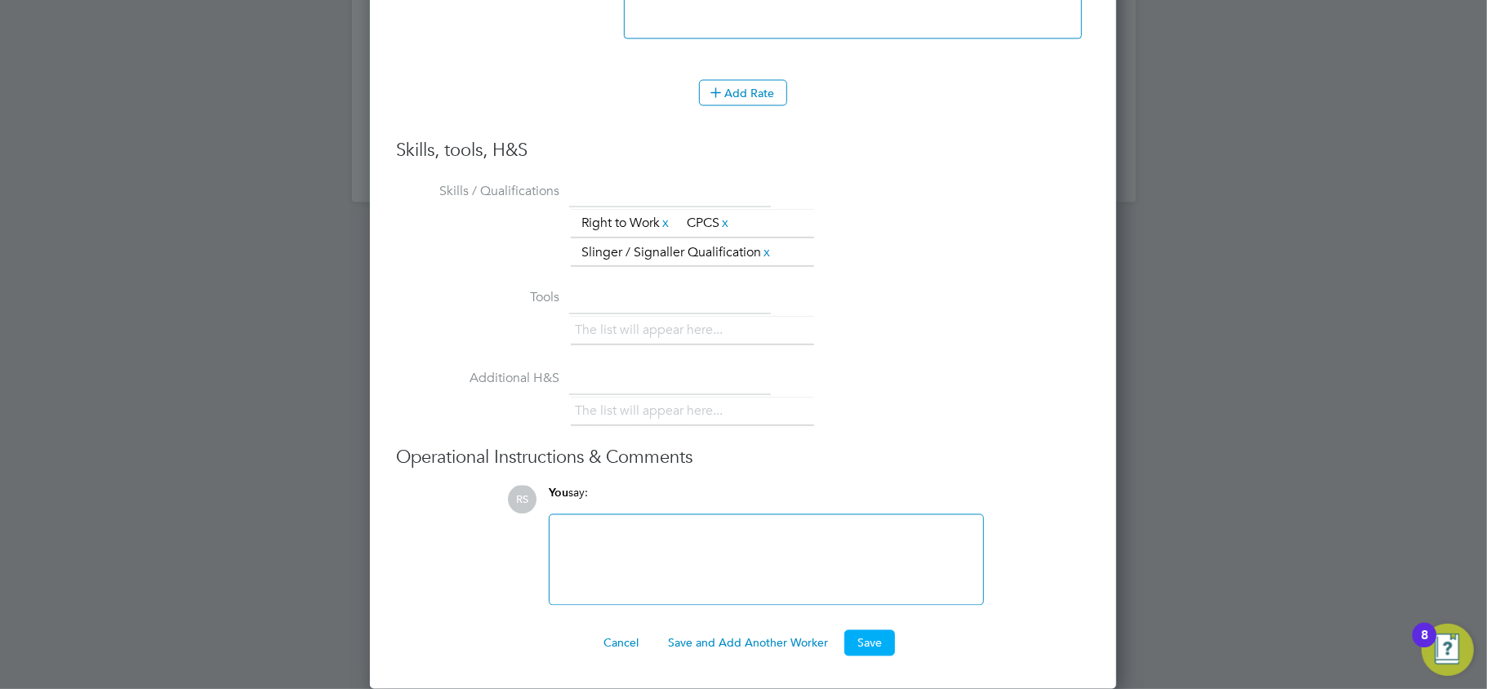
type input "23.50"
click at [866, 638] on button "Save" at bounding box center [869, 643] width 51 height 26
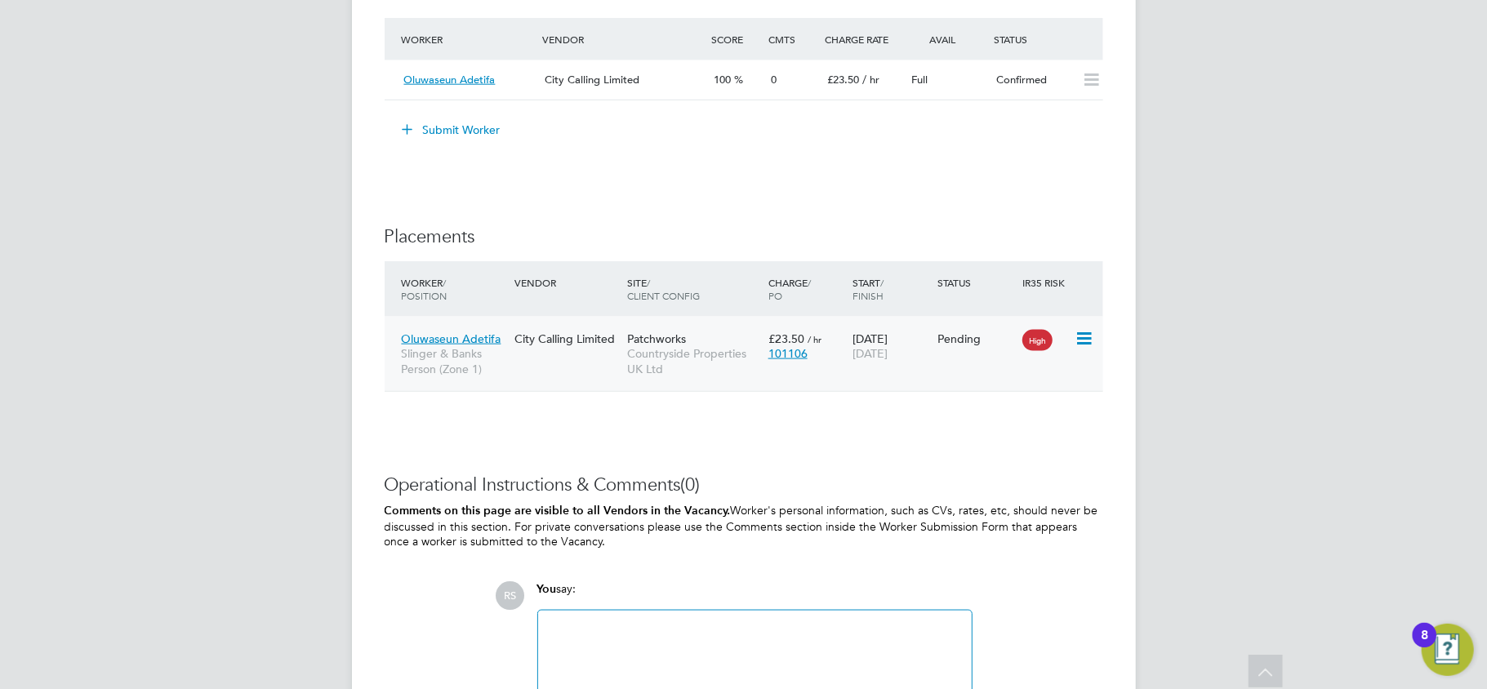
click at [1076, 335] on icon at bounding box center [1083, 339] width 16 height 20
click at [1000, 441] on li "Start" at bounding box center [1033, 443] width 116 height 23
type input "Eamon Woods"
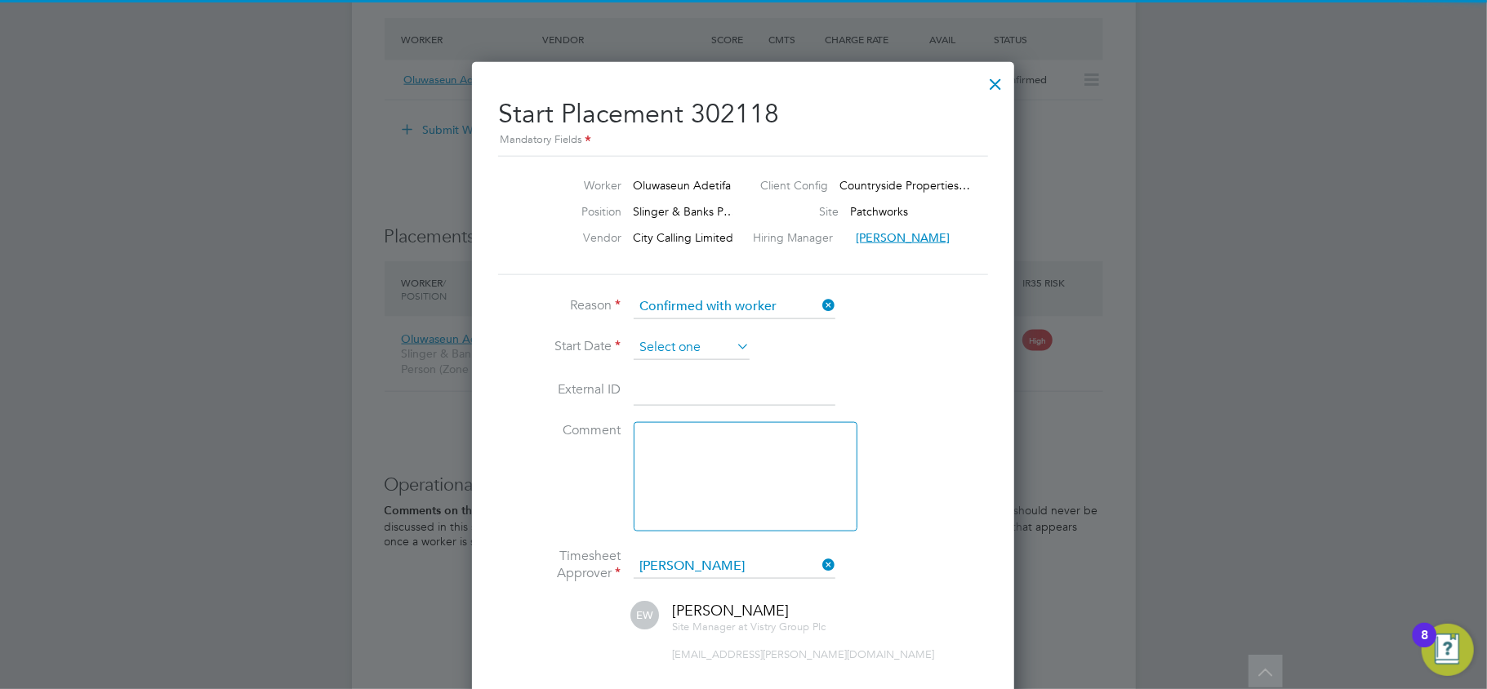
click at [684, 345] on input at bounding box center [692, 348] width 116 height 24
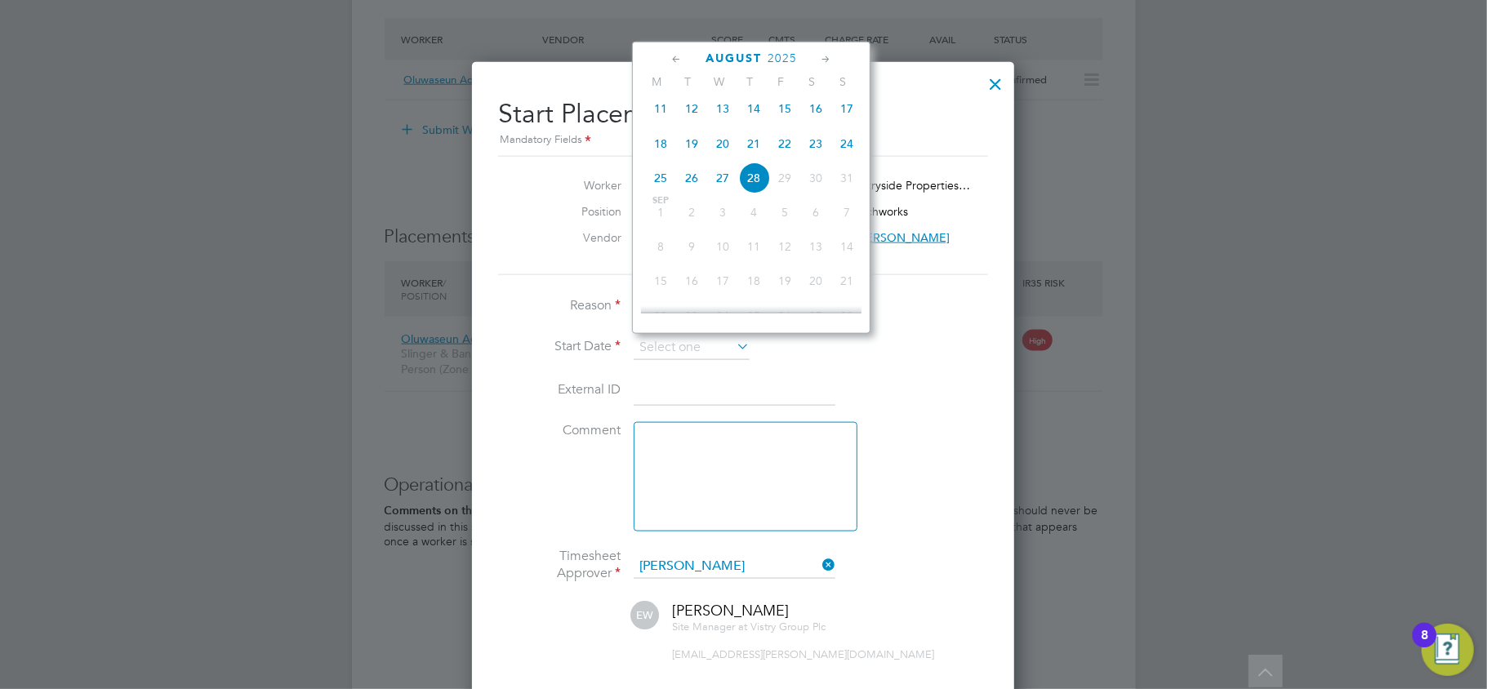
click at [687, 184] on span "26" at bounding box center [691, 178] width 31 height 31
type input "[DATE]"
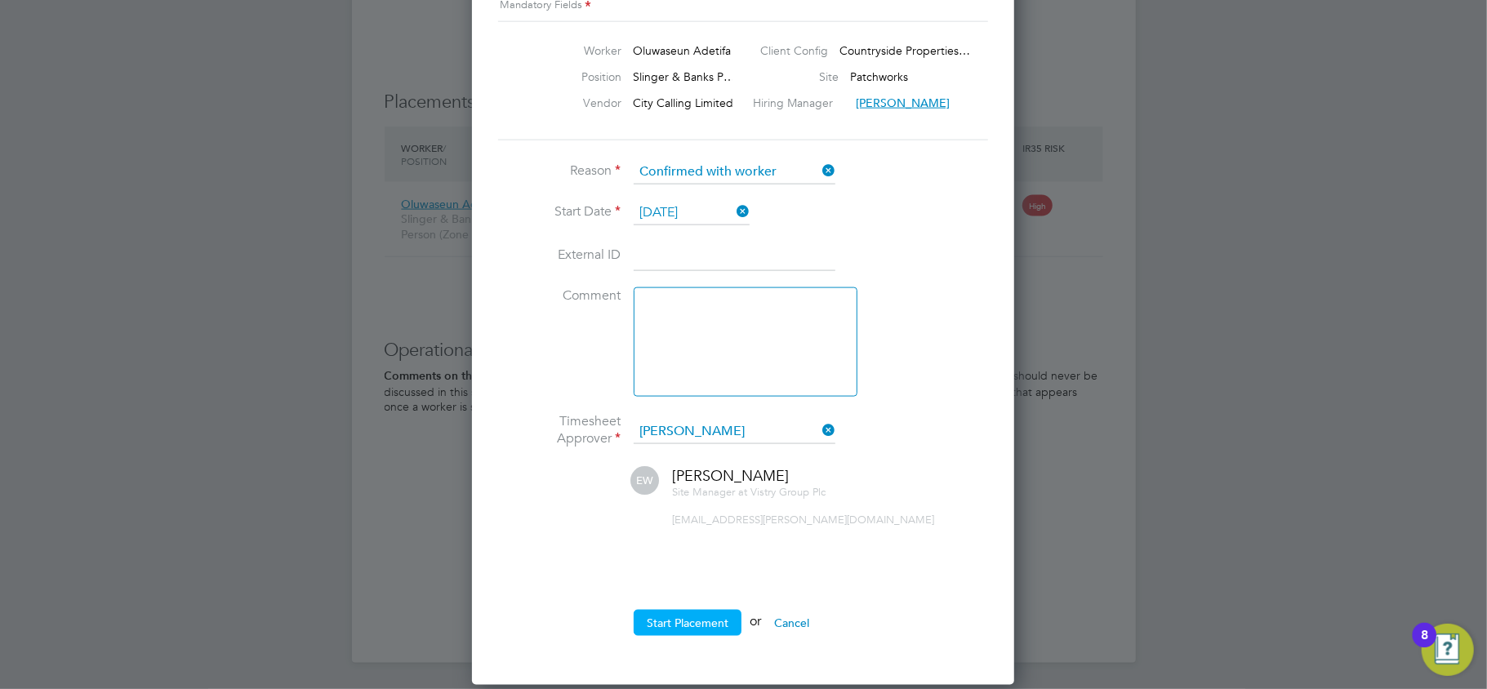
click at [673, 618] on button "Start Placement" at bounding box center [688, 623] width 108 height 26
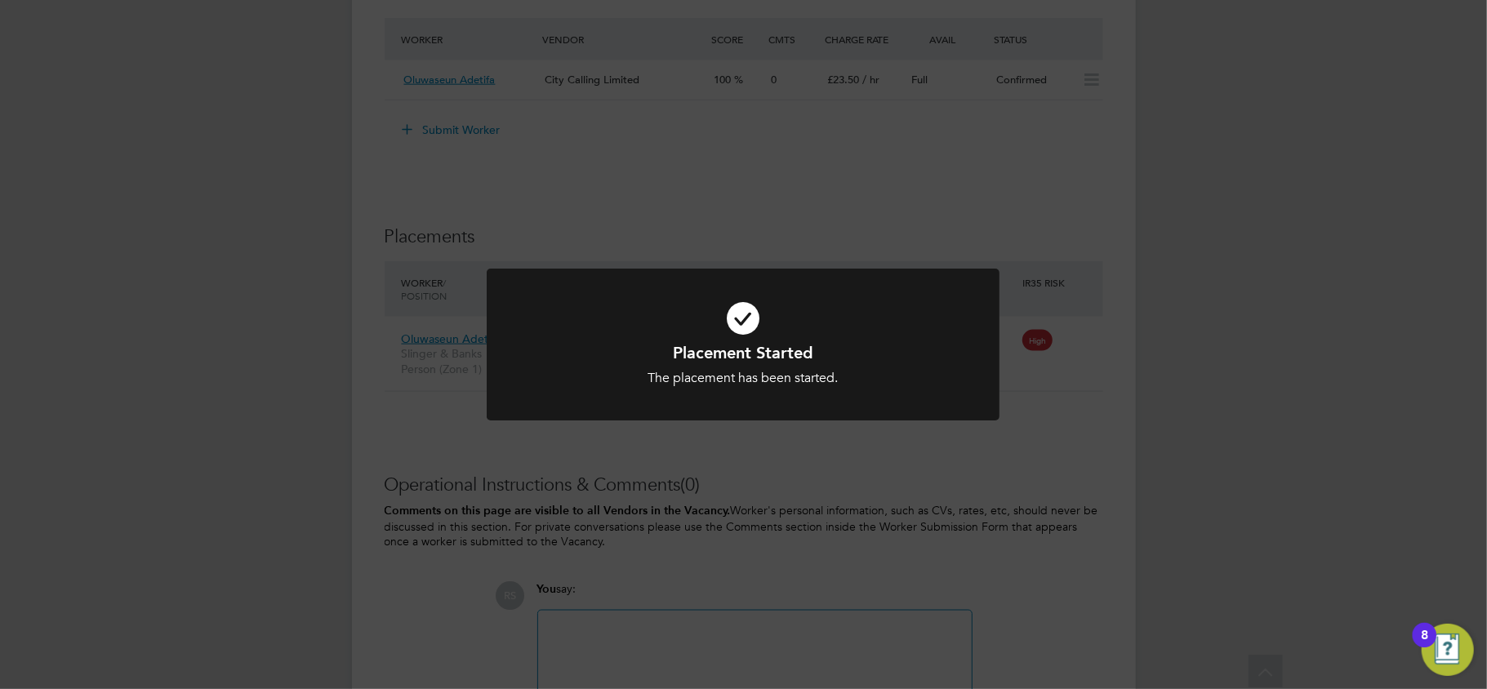
click at [459, 439] on div "Placement Started The placement has been started. Cancel Okay" at bounding box center [743, 344] width 1487 height 689
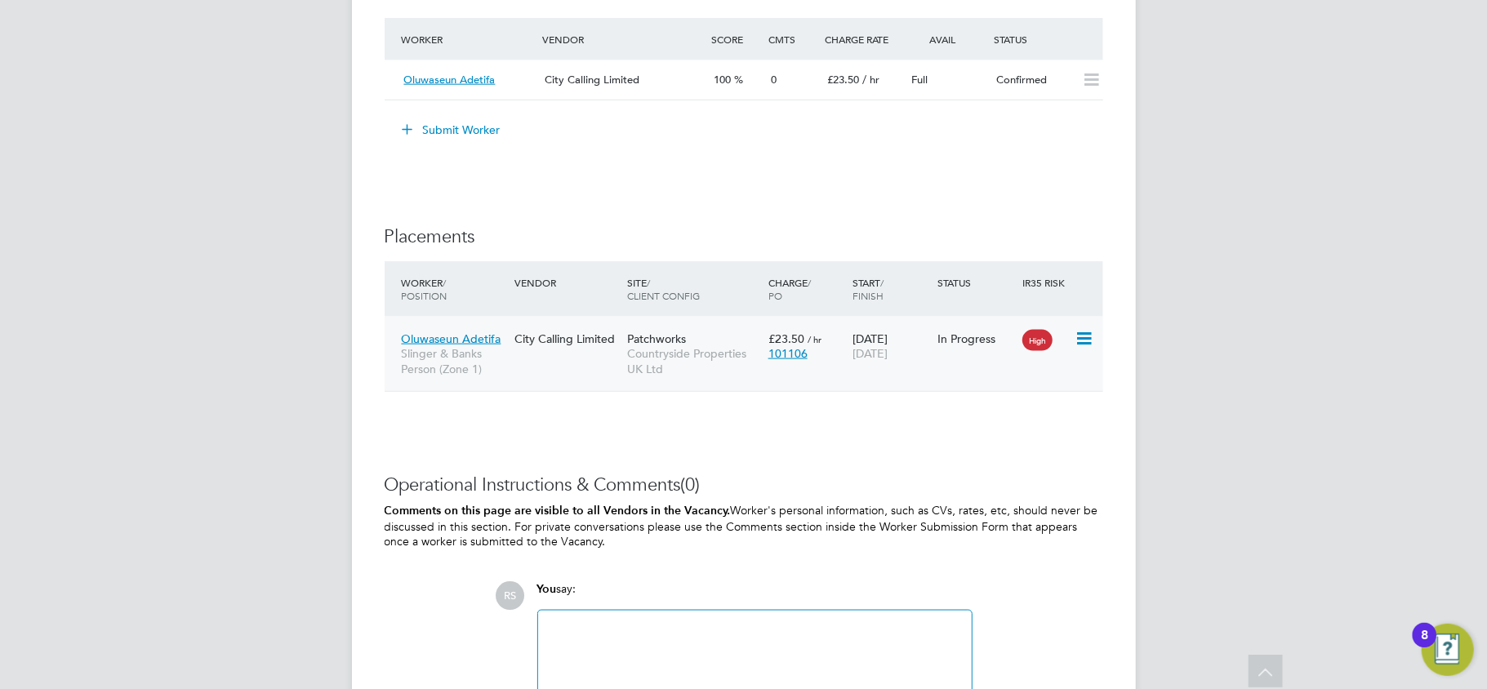
click at [442, 334] on span "Oluwaseun Adetifa" at bounding box center [452, 339] width 100 height 15
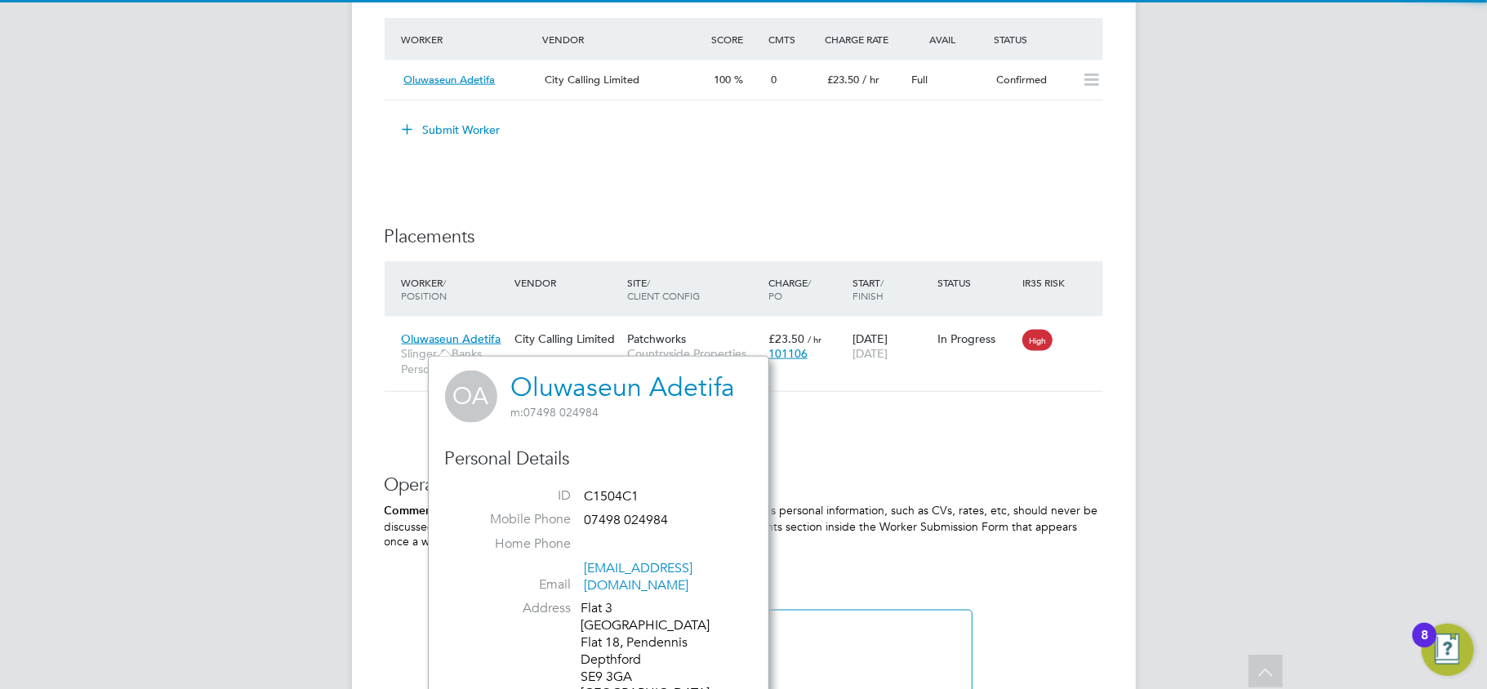
click at [612, 387] on link "Oluwaseun Adetifa" at bounding box center [623, 388] width 225 height 32
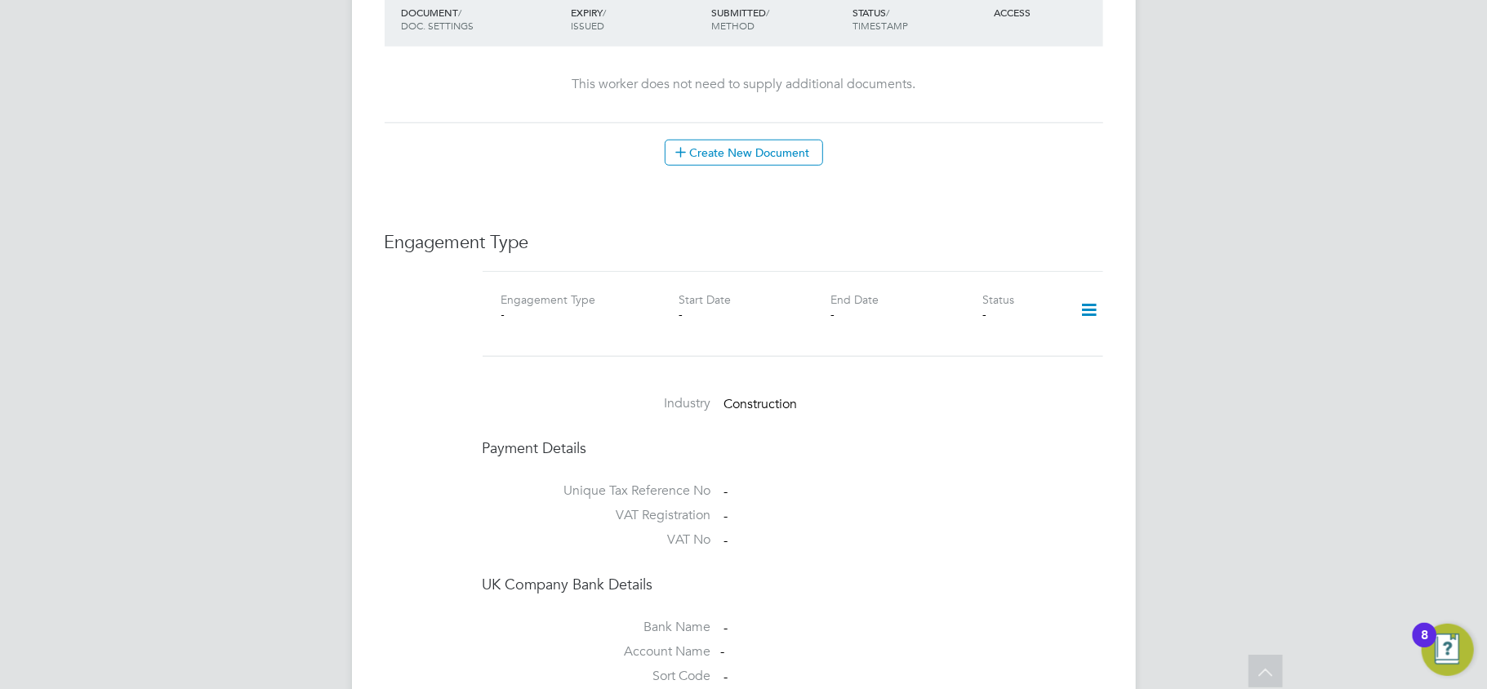
scroll to position [980, 0]
click at [1094, 287] on icon at bounding box center [1089, 306] width 29 height 38
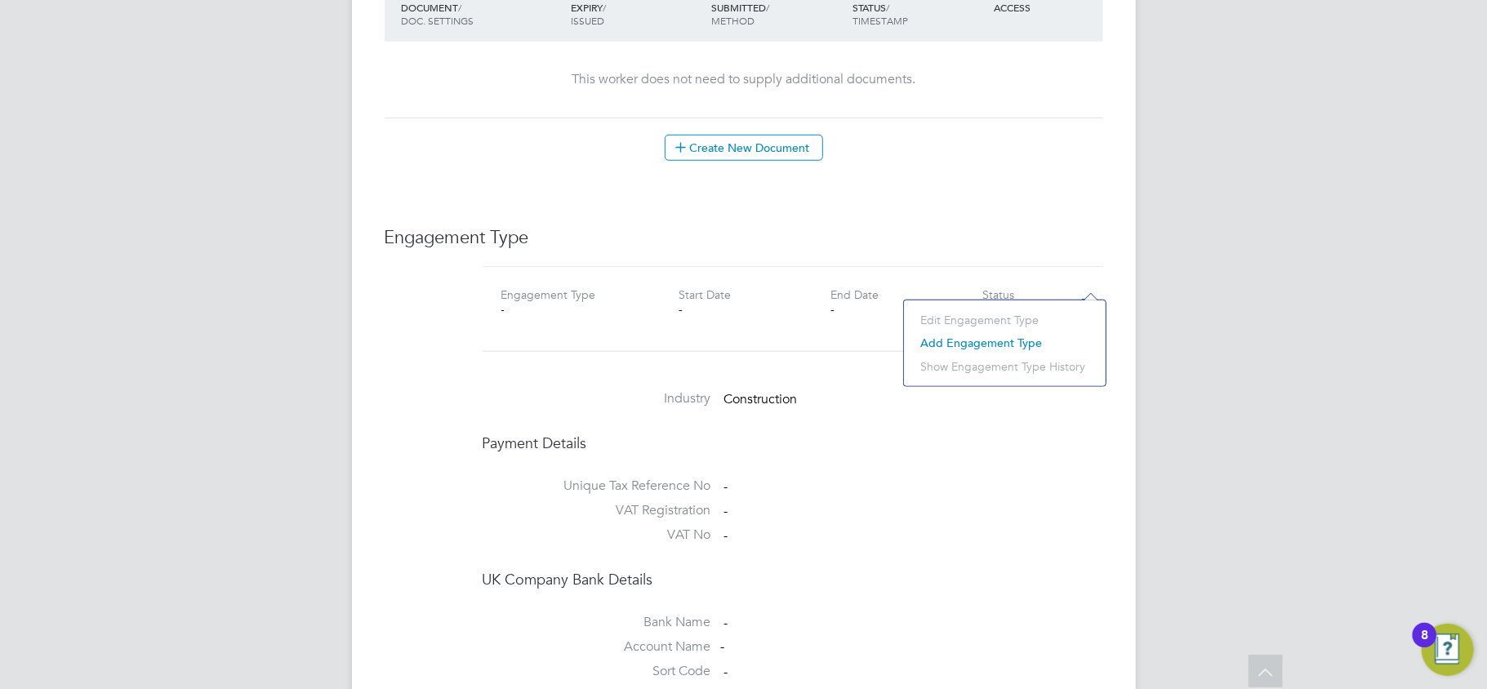
click at [991, 337] on li "Add Engagement Type" at bounding box center [1004, 343] width 185 height 23
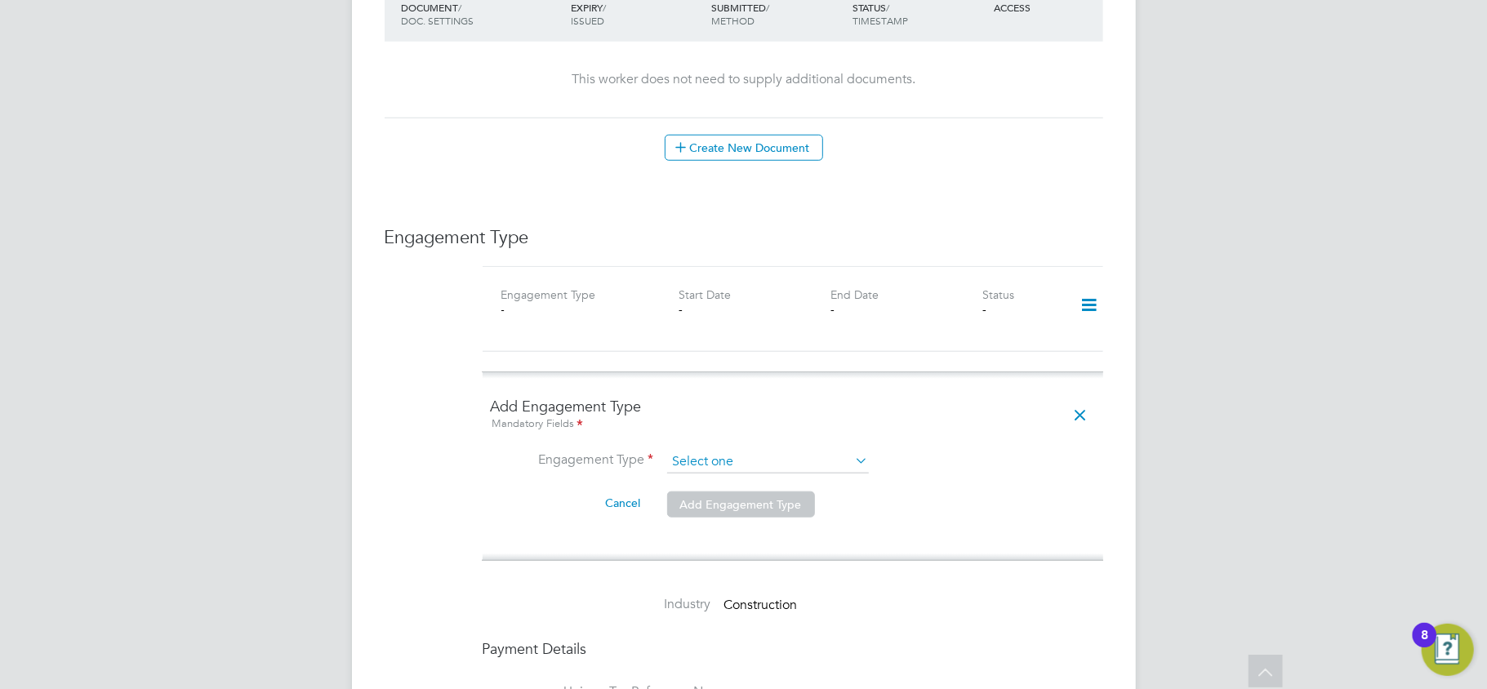
click at [729, 451] on input at bounding box center [768, 462] width 202 height 23
click at [701, 527] on li "Umbrella" at bounding box center [767, 525] width 203 height 24
type input "Umbrella"
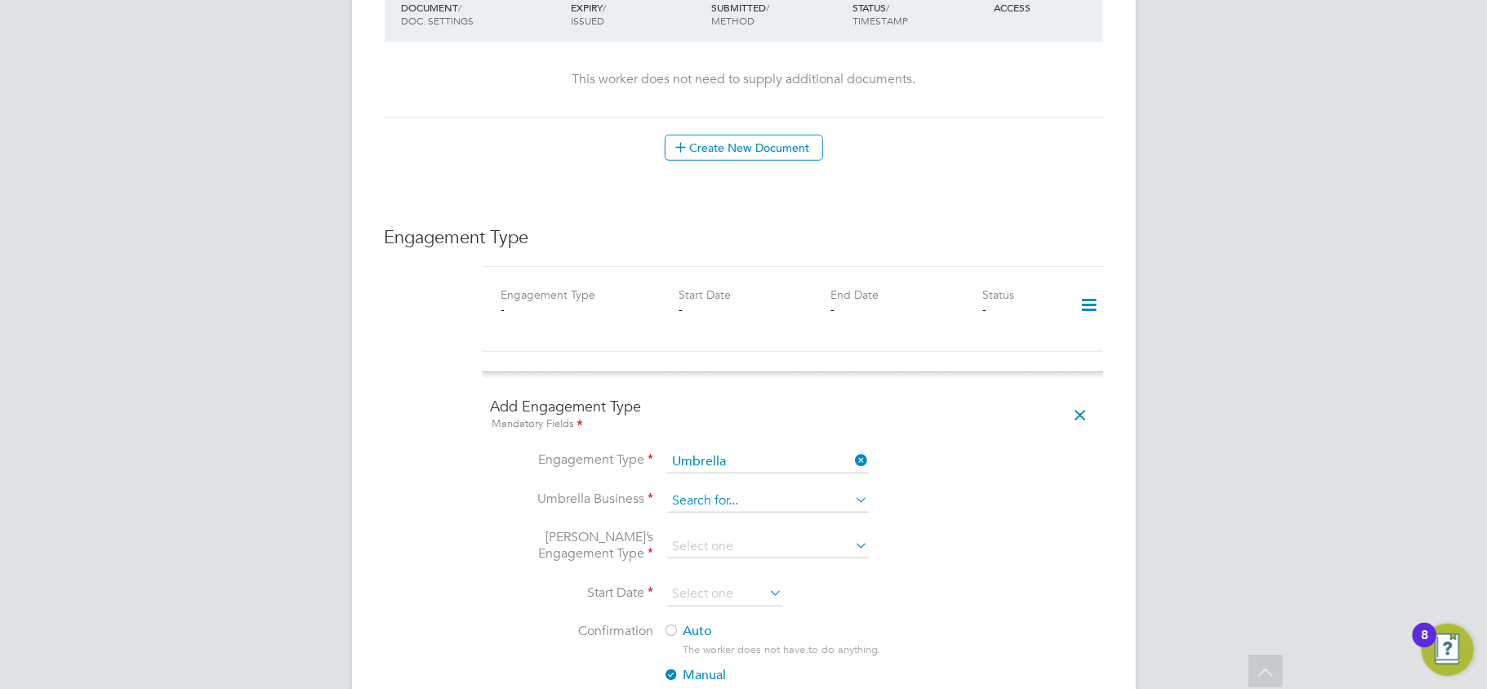
click at [699, 490] on input at bounding box center [768, 501] width 202 height 23
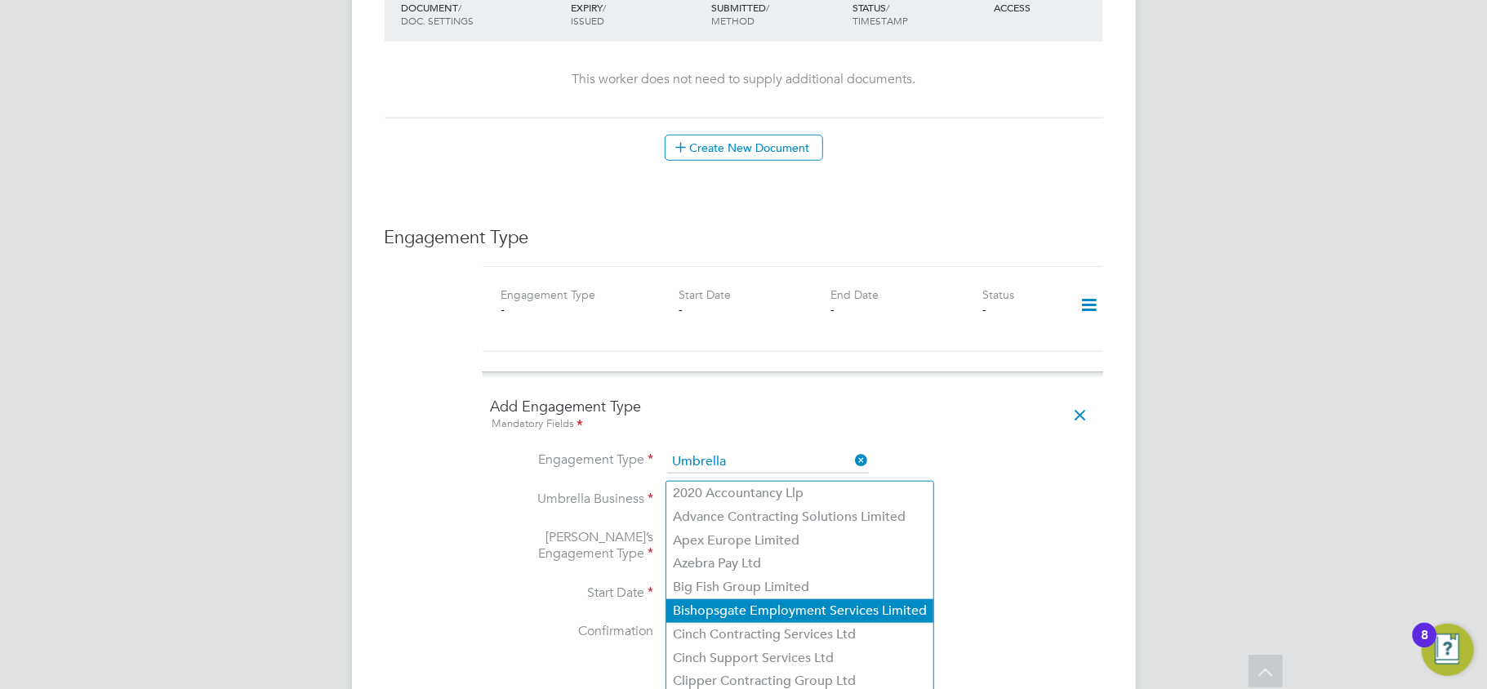
click at [743, 605] on li "Bishopsgate Employment Services Limited" at bounding box center [799, 611] width 267 height 24
type input "Bishopsgate Employment Services Limited"
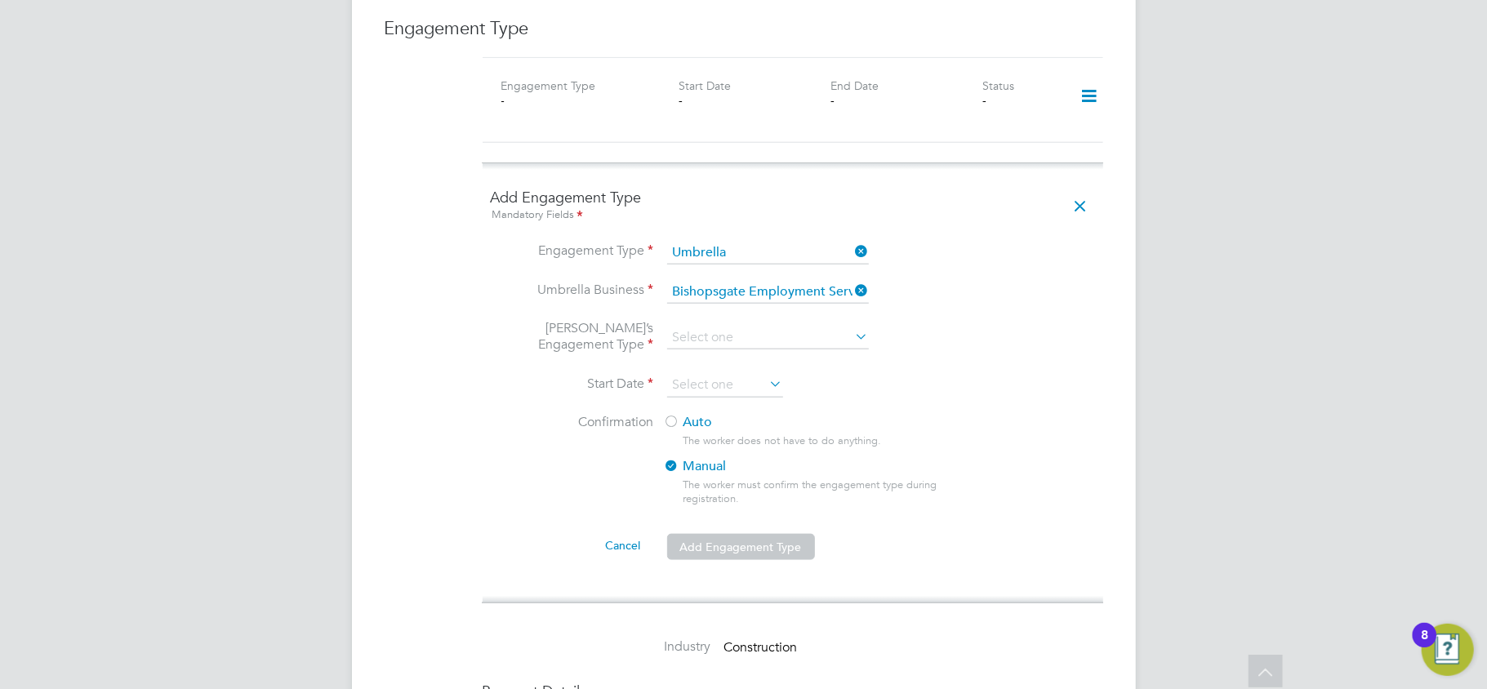
scroll to position [1197, 0]
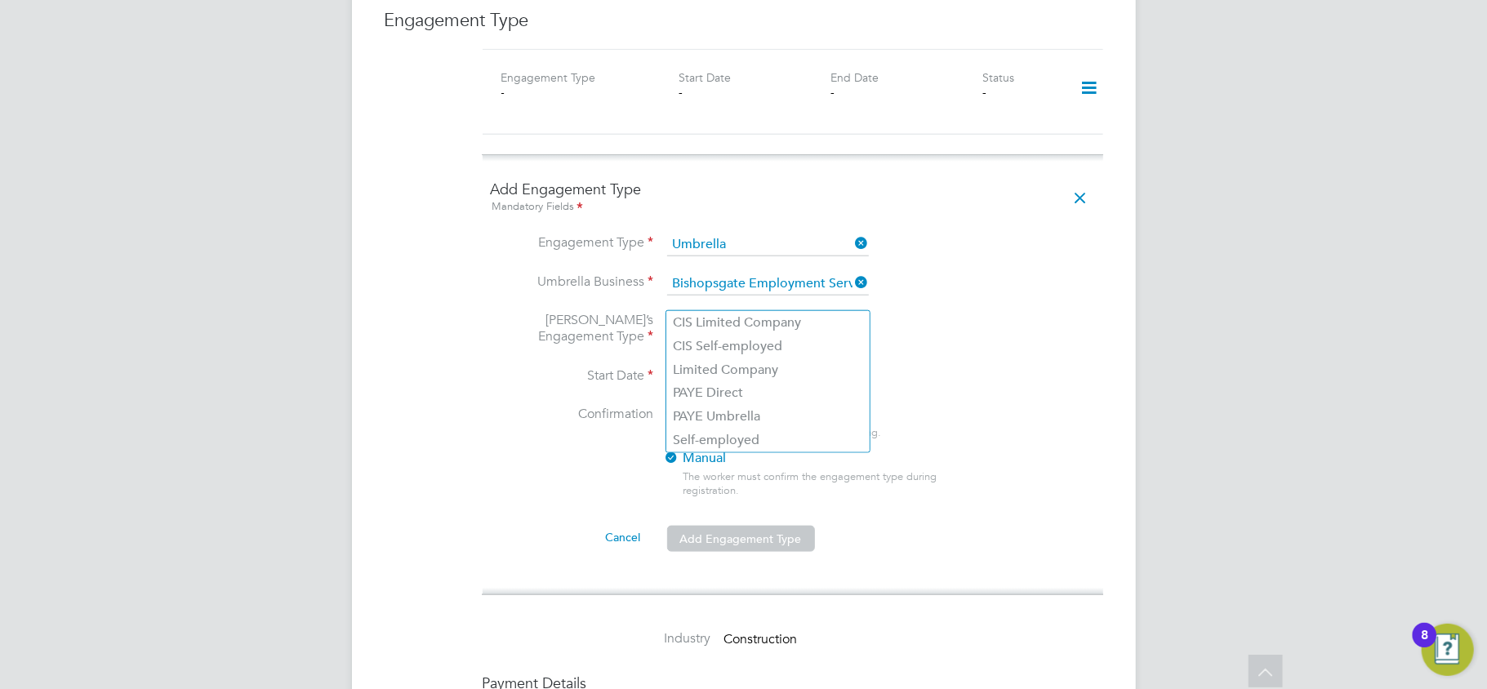
click at [700, 318] on input at bounding box center [768, 329] width 202 height 23
click at [706, 410] on li "PAYE Umbrella" at bounding box center [767, 417] width 203 height 24
type input "PAYE Umbrella"
click at [687, 365] on input at bounding box center [725, 377] width 116 height 24
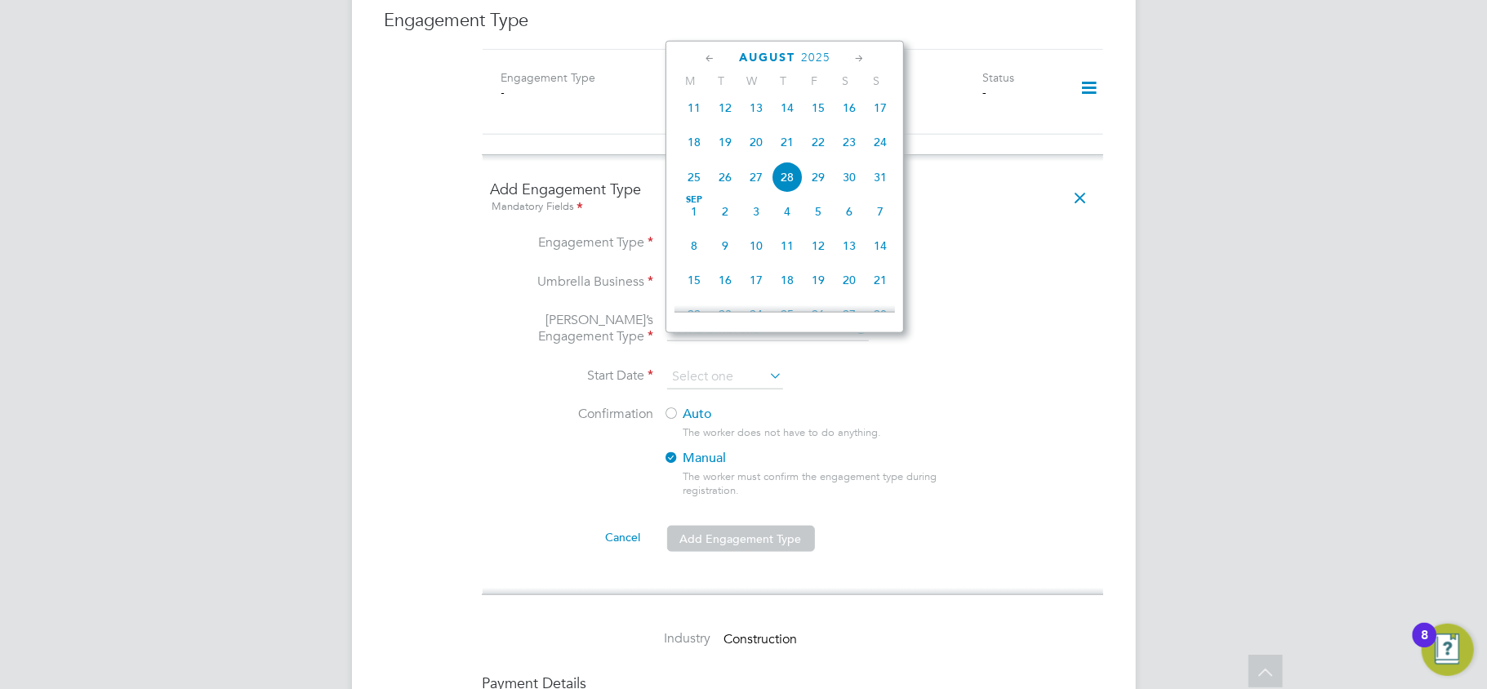
click at [722, 185] on span "26" at bounding box center [725, 177] width 31 height 31
type input "[DATE]"
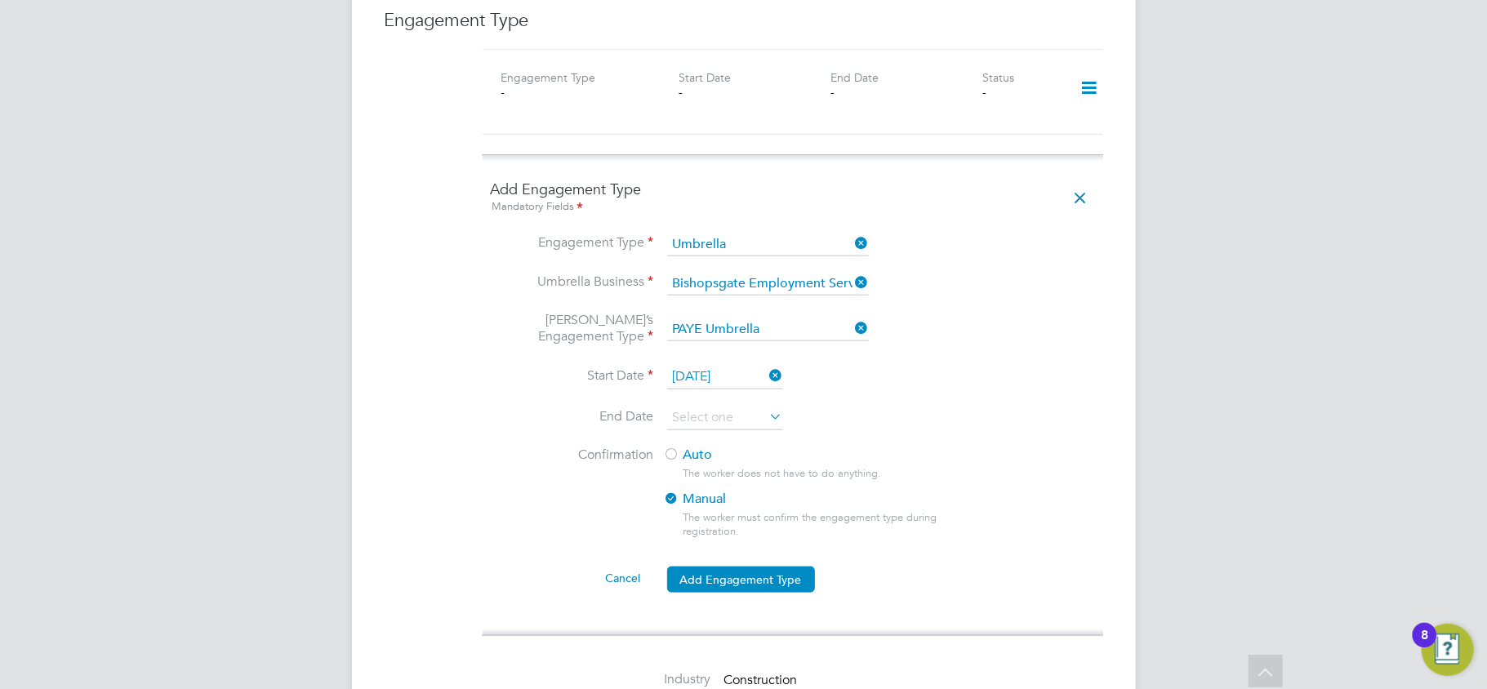
click at [691, 447] on label "Auto" at bounding box center [811, 455] width 294 height 17
click at [689, 406] on input at bounding box center [725, 418] width 116 height 24
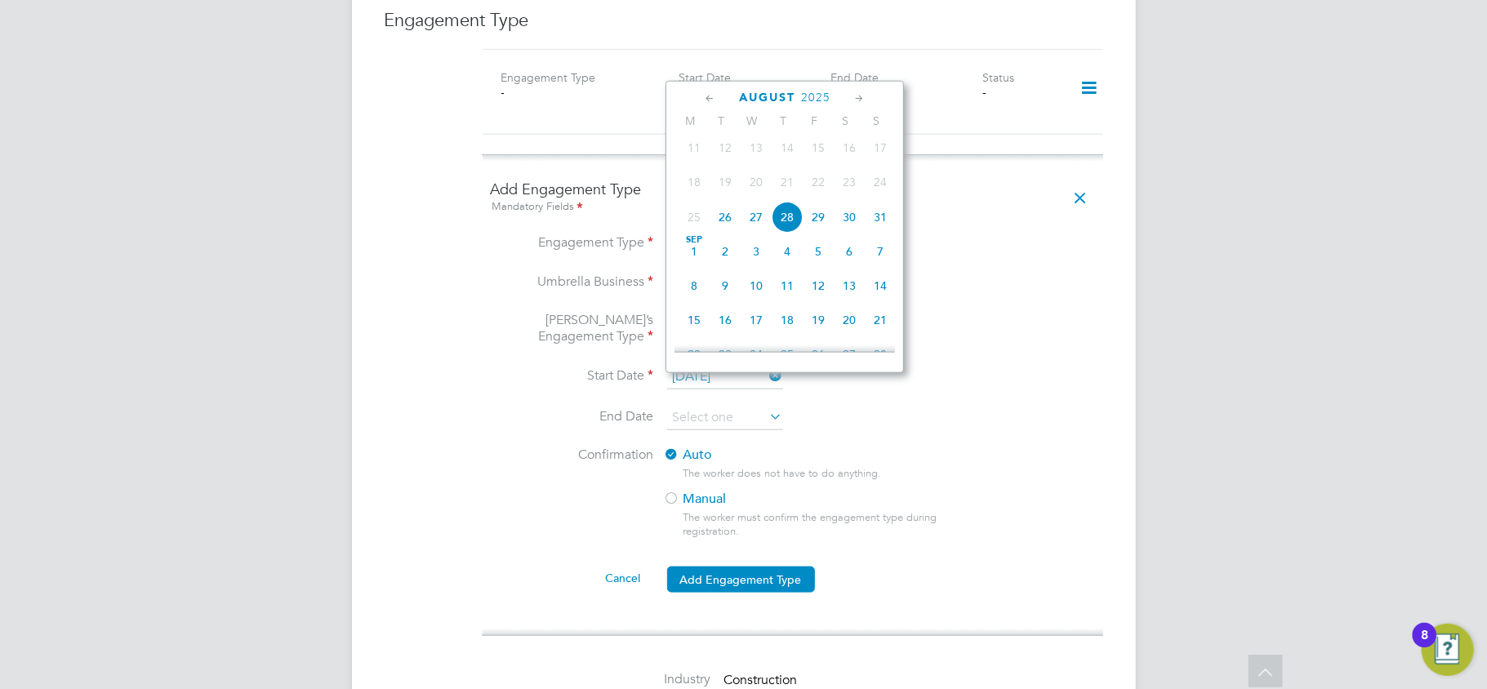
click at [498, 330] on li "Umbrella’s Engagement Type PAYE Umbrella" at bounding box center [793, 339] width 604 height 54
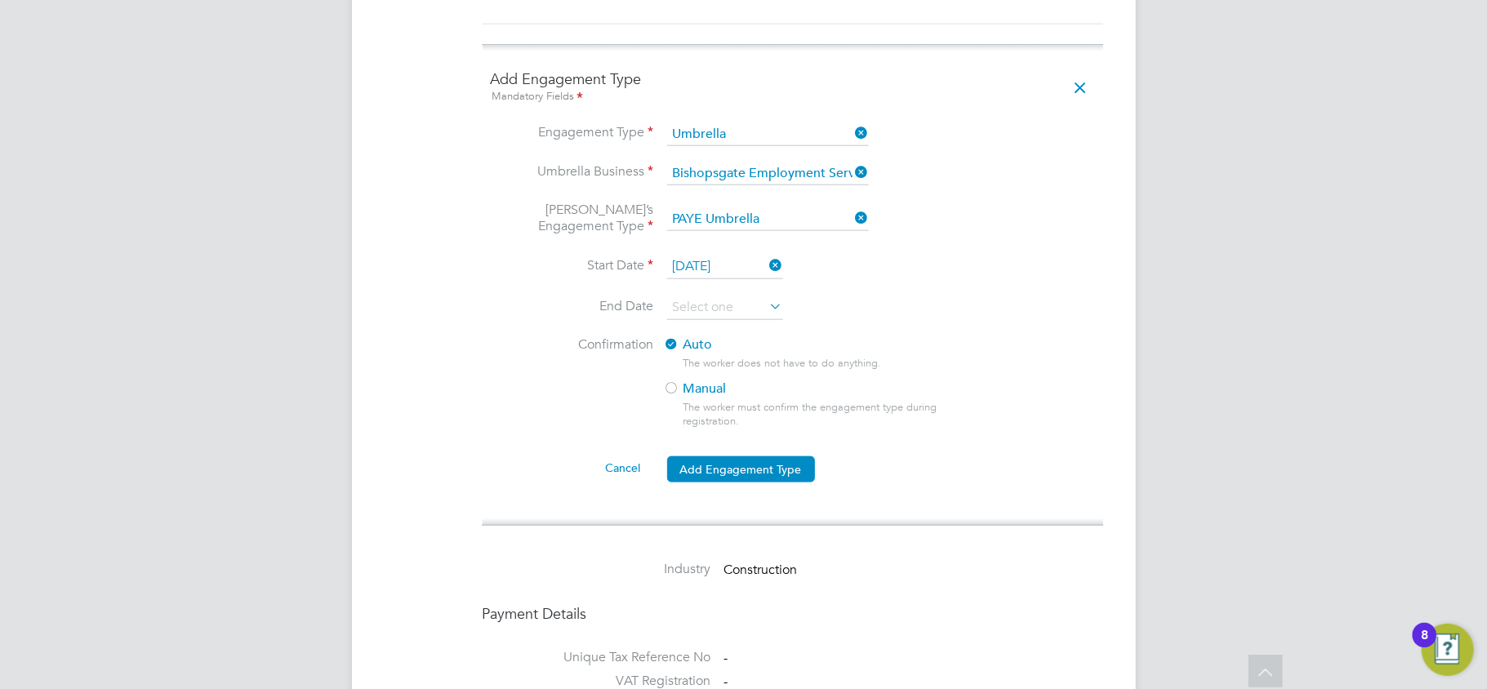
scroll to position [1316, 0]
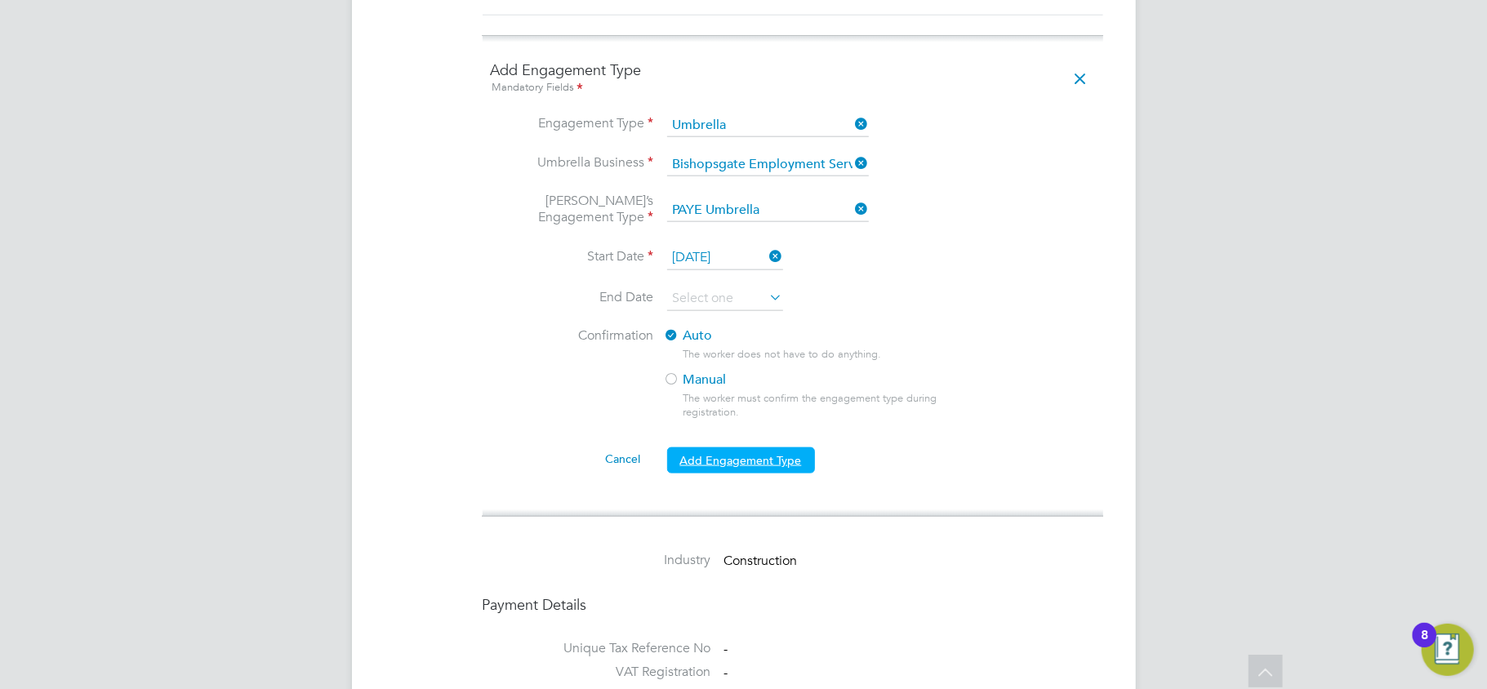
click at [755, 447] on button "Add Engagement Type" at bounding box center [741, 460] width 148 height 26
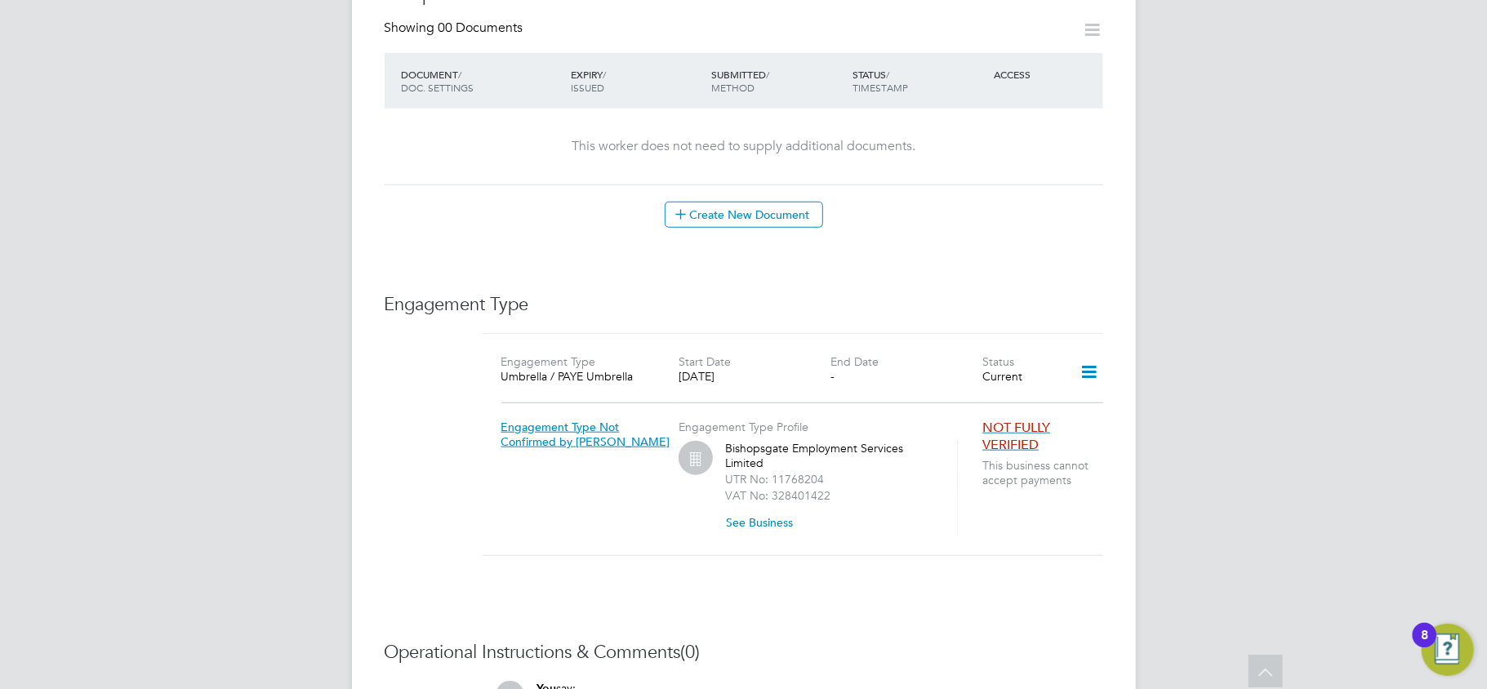
scroll to position [1117, 0]
